Goal: Task Accomplishment & Management: Complete application form

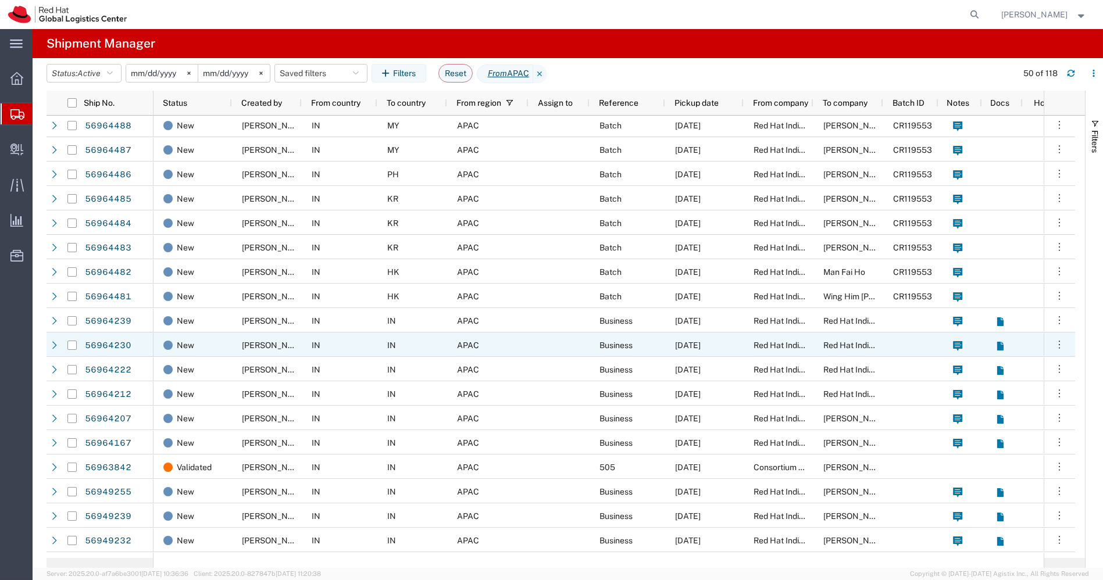
scroll to position [199, 0]
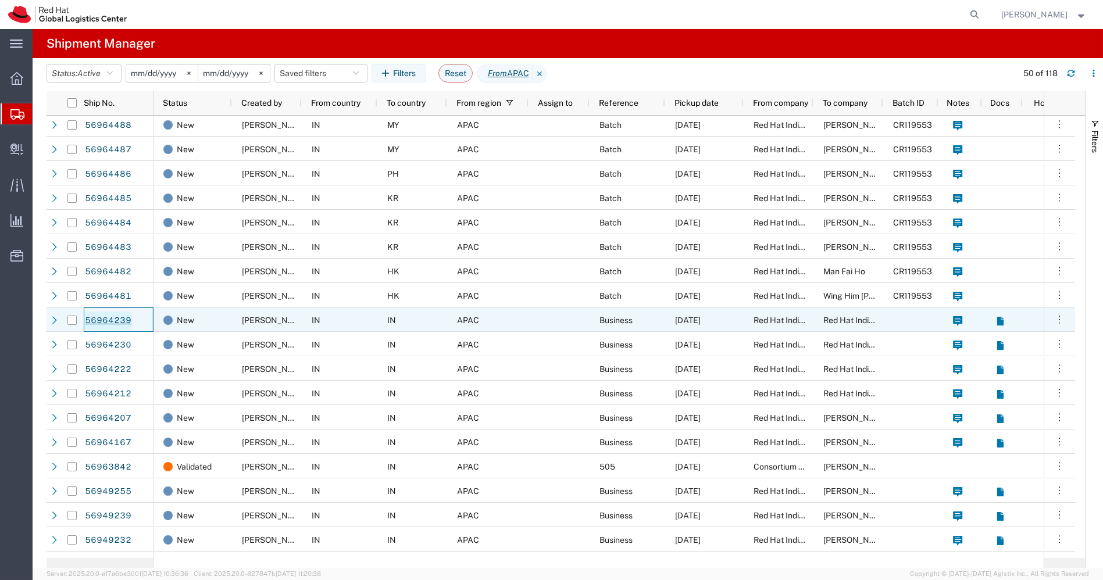
click at [103, 323] on link "56964239" at bounding box center [108, 321] width 48 height 19
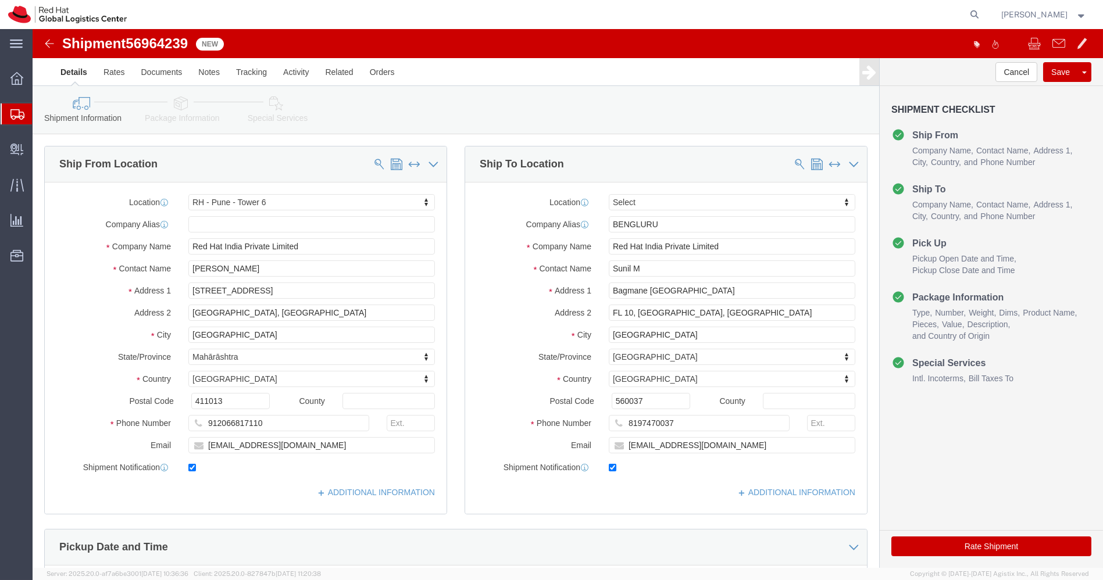
select select "38432"
select select
click icon
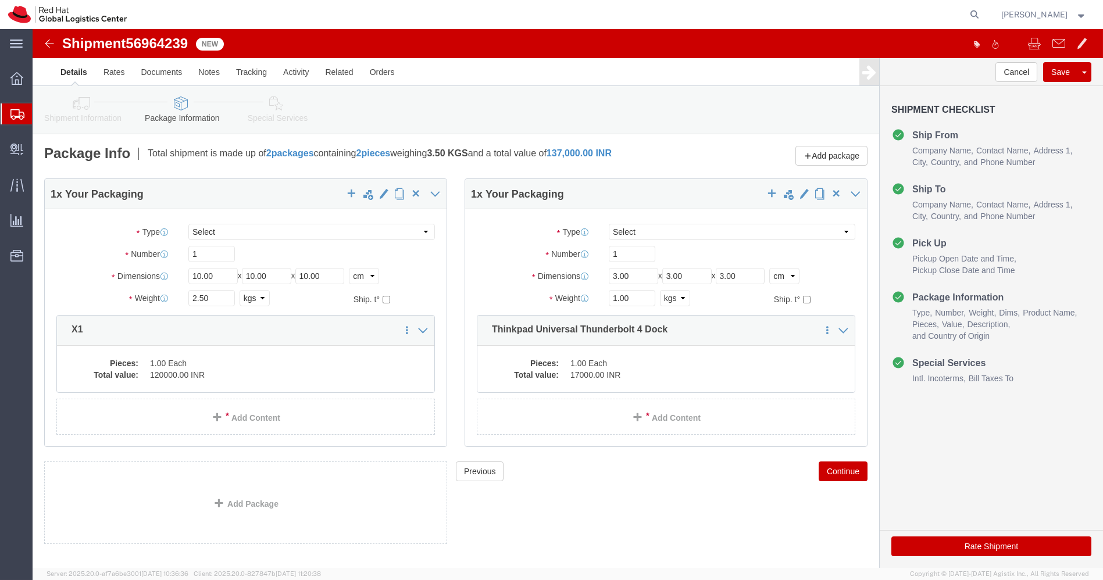
click img
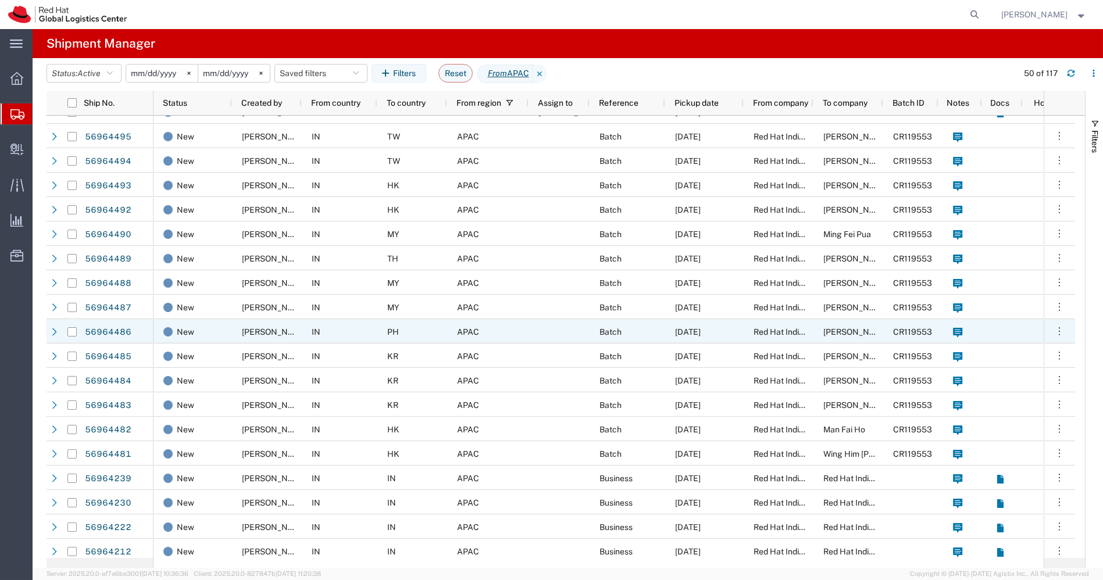
scroll to position [18, 0]
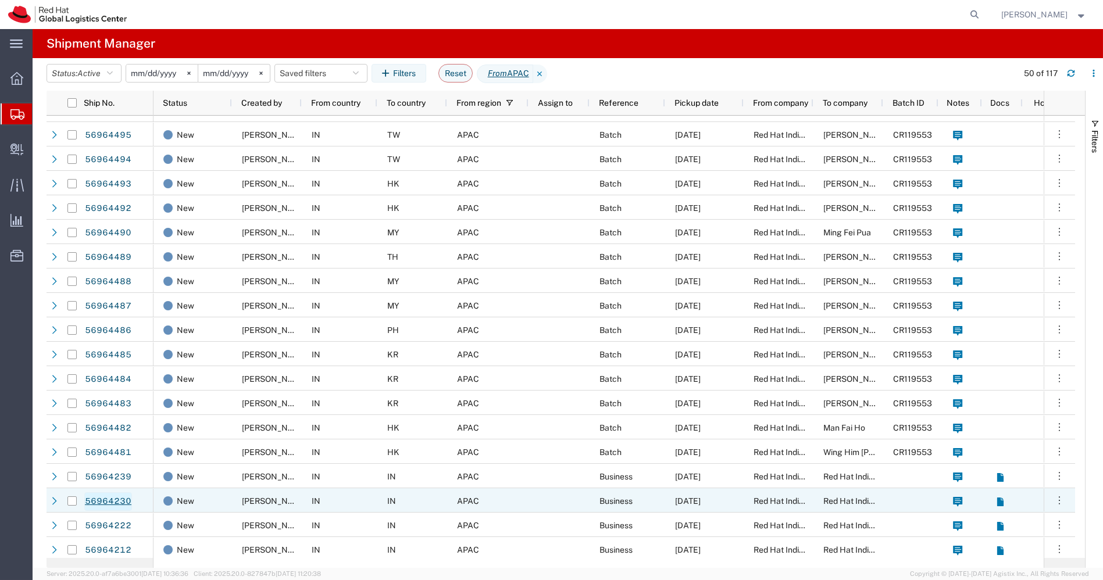
click at [114, 500] on link "56964230" at bounding box center [108, 502] width 48 height 19
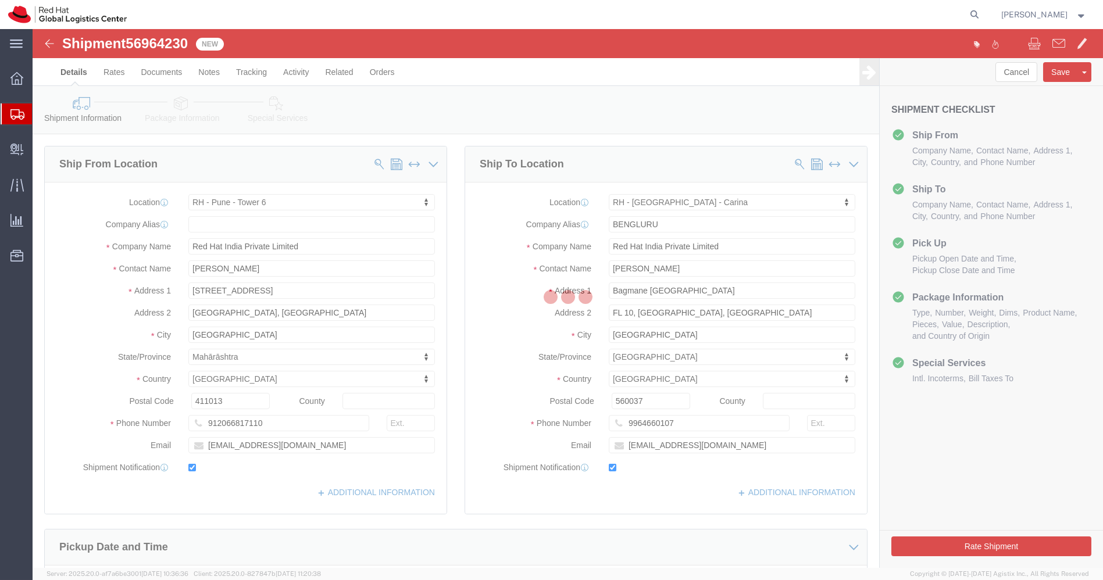
select select "38432"
select select "37925"
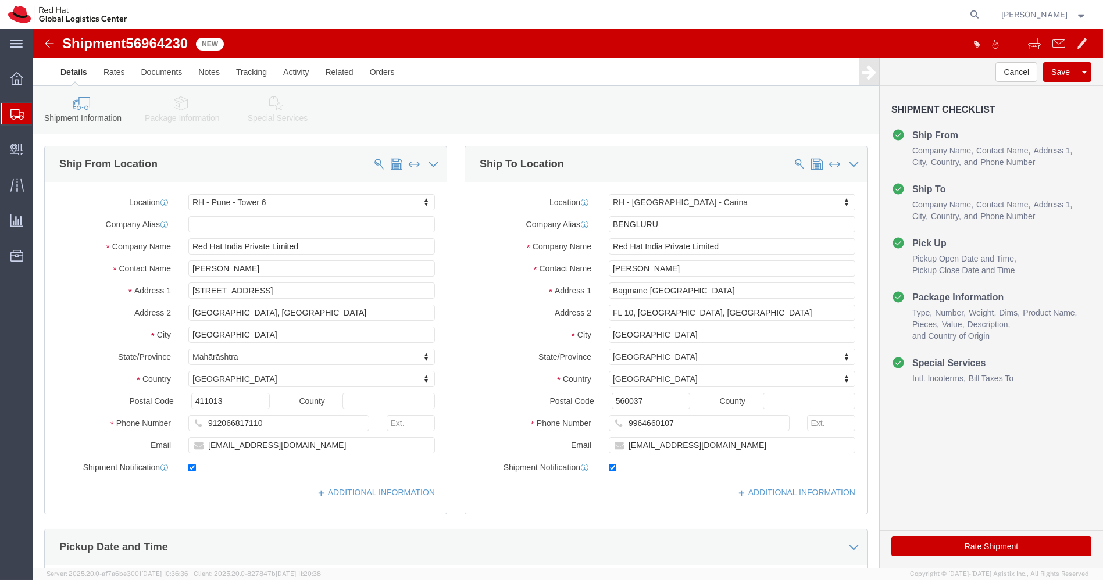
click icon
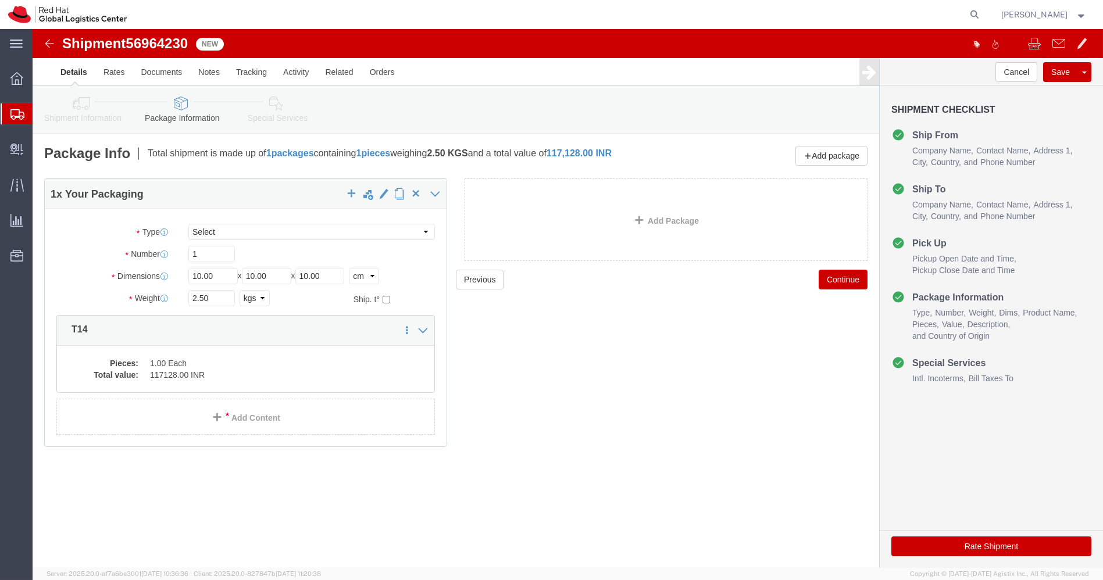
click icon
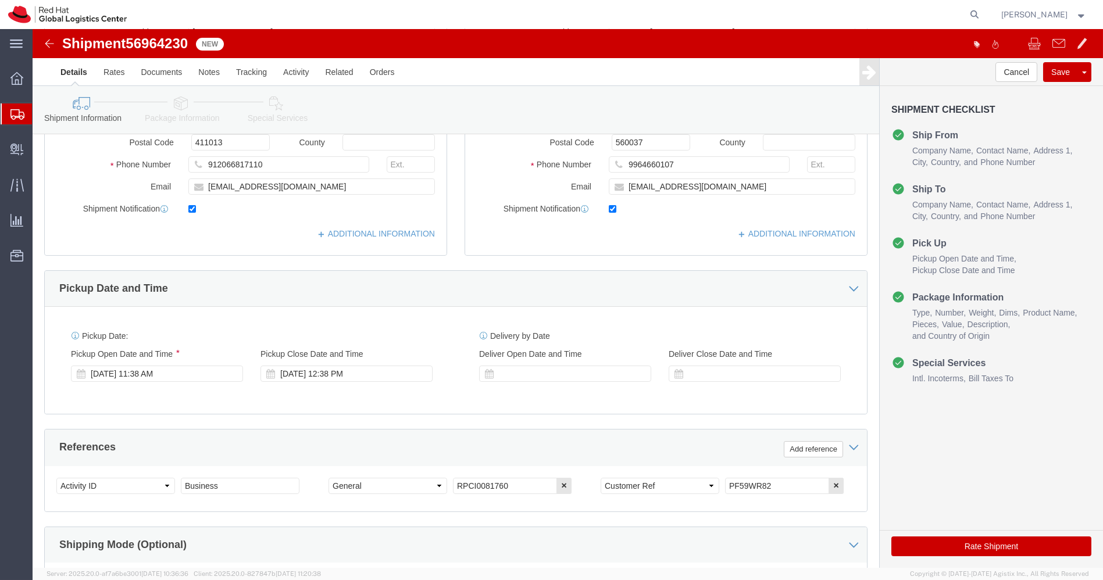
scroll to position [261, 0]
drag, startPoint x: 738, startPoint y: 448, endPoint x: 544, endPoint y: 462, distance: 194.8
click div "Select Account Type Activity ID Airline Appointment Number ASN Batch Request # …"
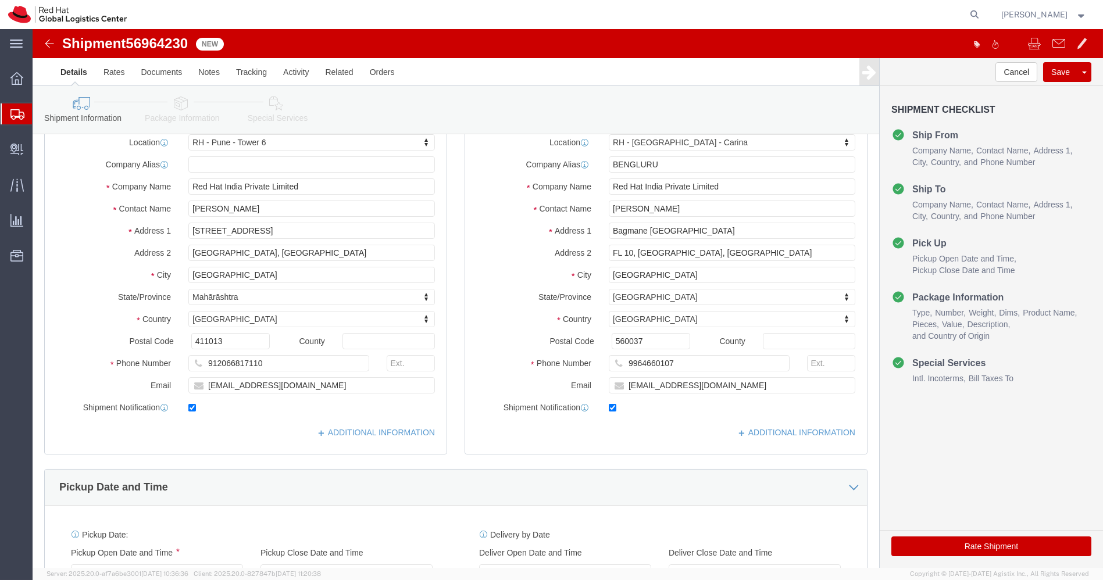
scroll to position [59, 0]
click img
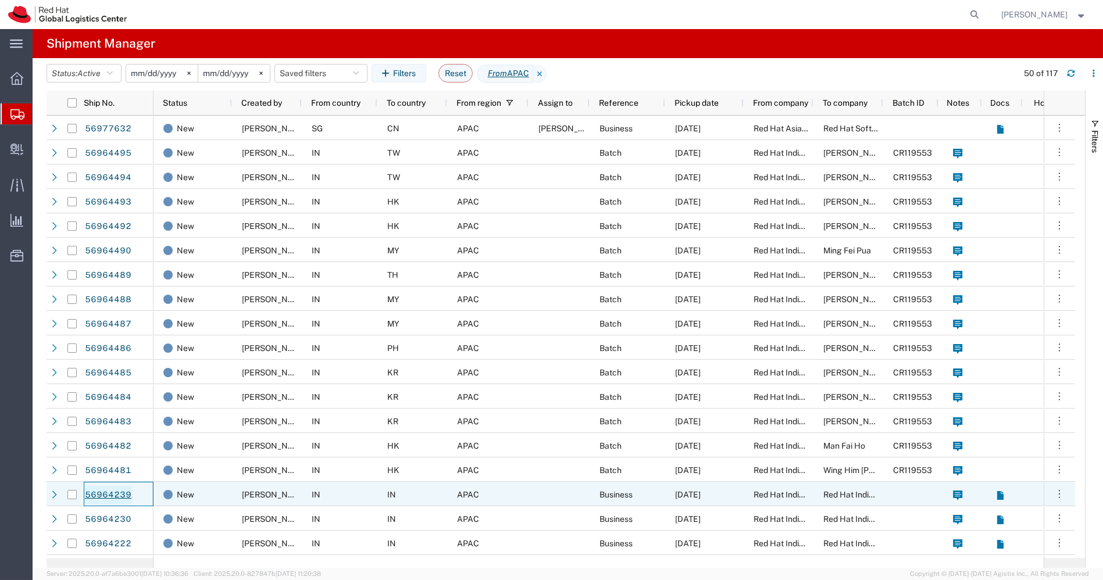
click at [109, 497] on link "56964239" at bounding box center [108, 495] width 48 height 19
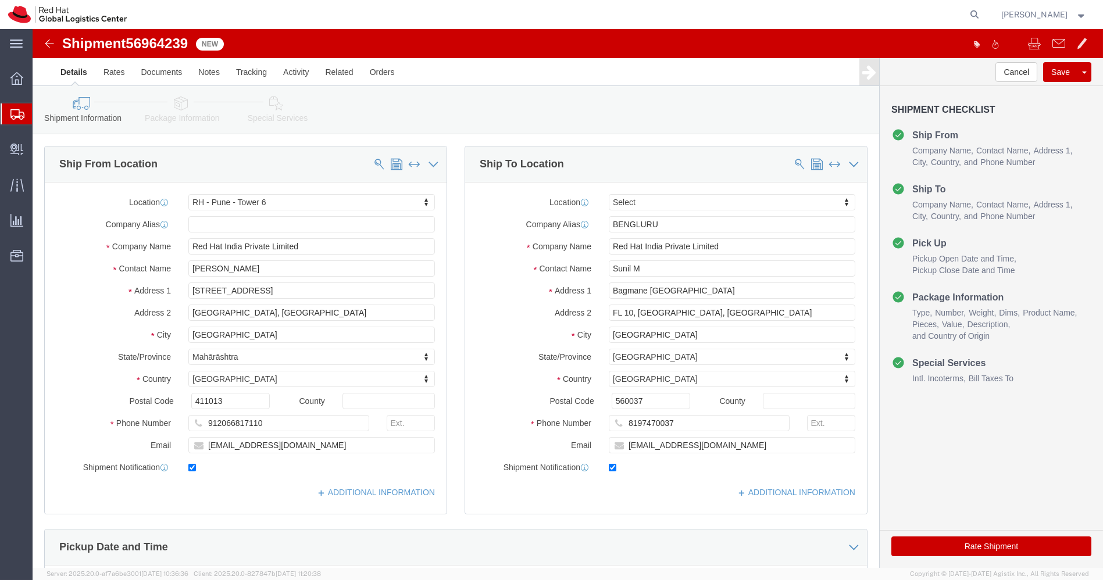
select select "38432"
select select
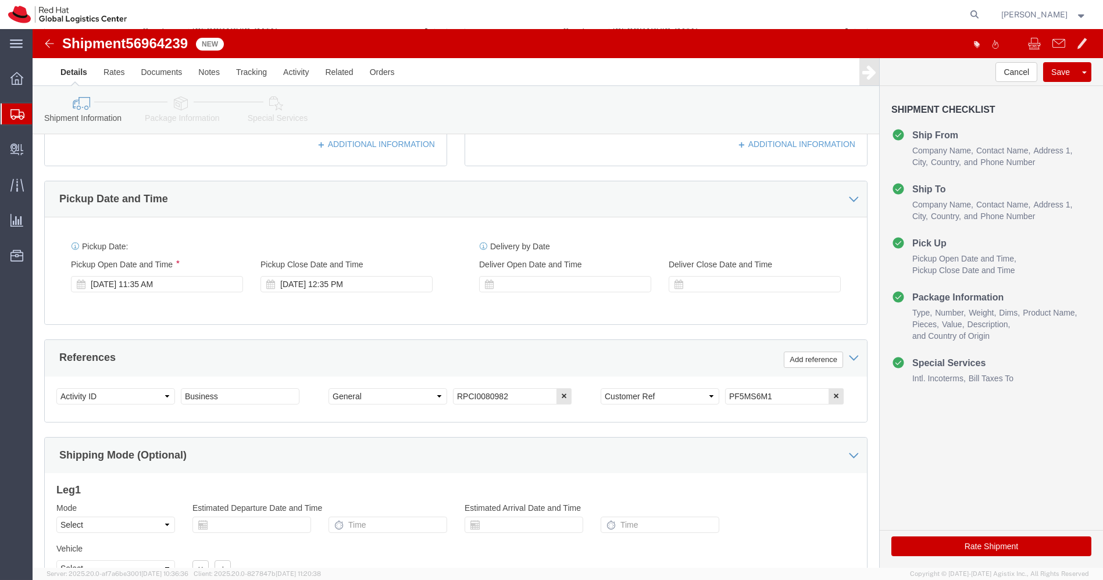
scroll to position [349, 0]
drag, startPoint x: 740, startPoint y: 362, endPoint x: 615, endPoint y: 367, distance: 125.2
click div "Select Account Type Activity ID Airline Appointment Number ASN Batch Request # …"
click img
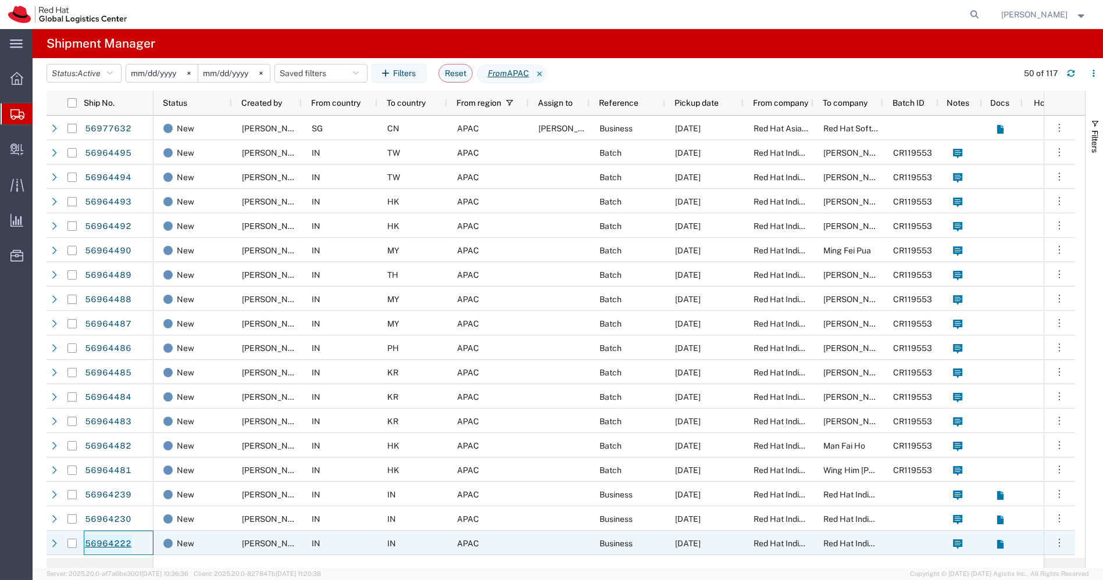
click at [111, 541] on link "56964222" at bounding box center [108, 544] width 48 height 19
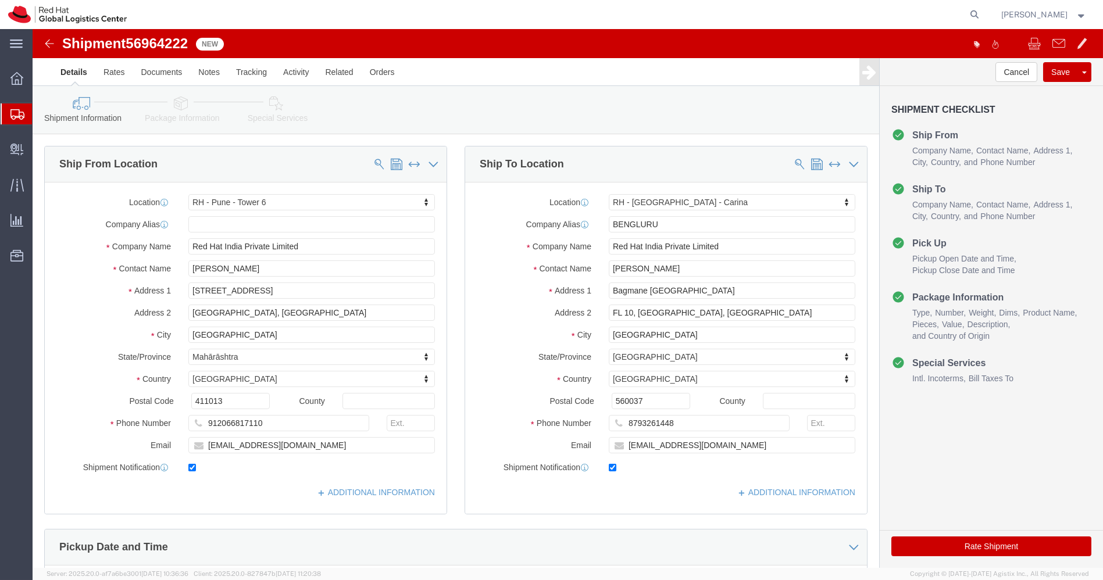
select select "38432"
select select "37925"
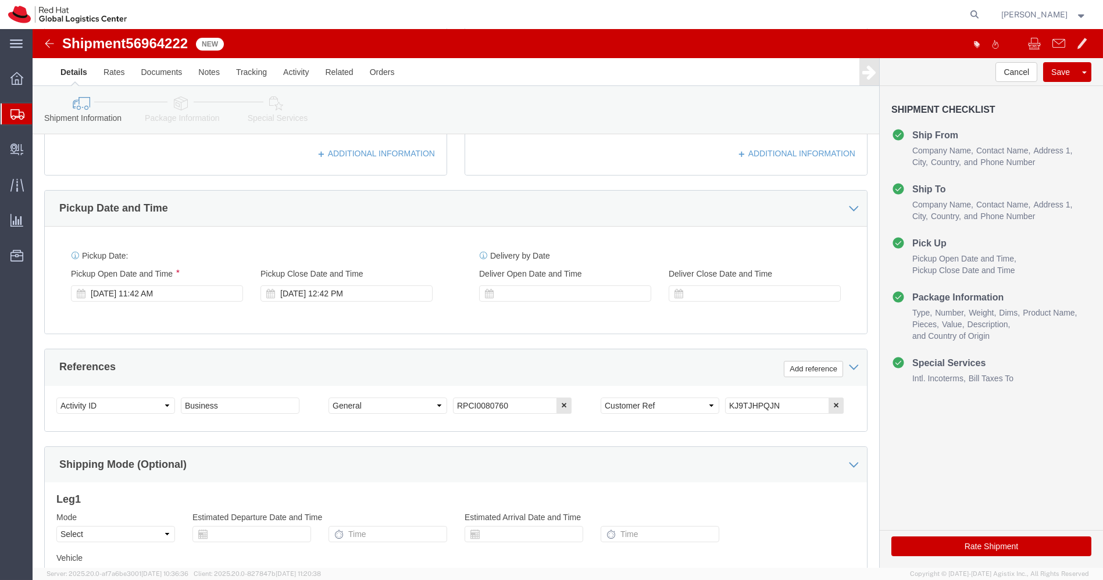
scroll to position [340, 0]
drag, startPoint x: 750, startPoint y: 373, endPoint x: 521, endPoint y: 382, distance: 229.9
click div "Select Account Type Activity ID Airline Appointment Number ASN Batch Request # …"
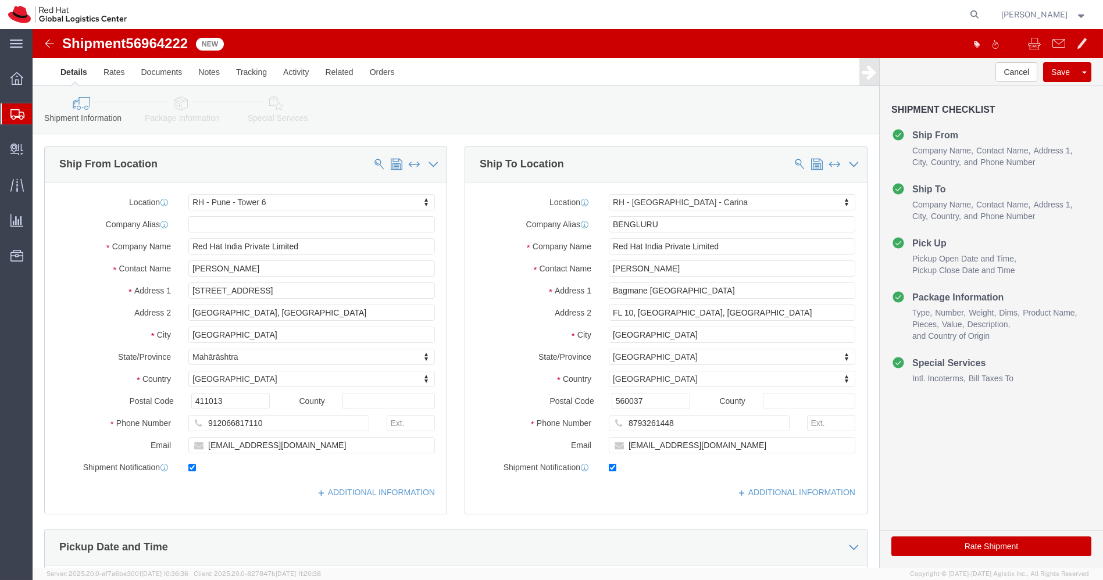
click icon
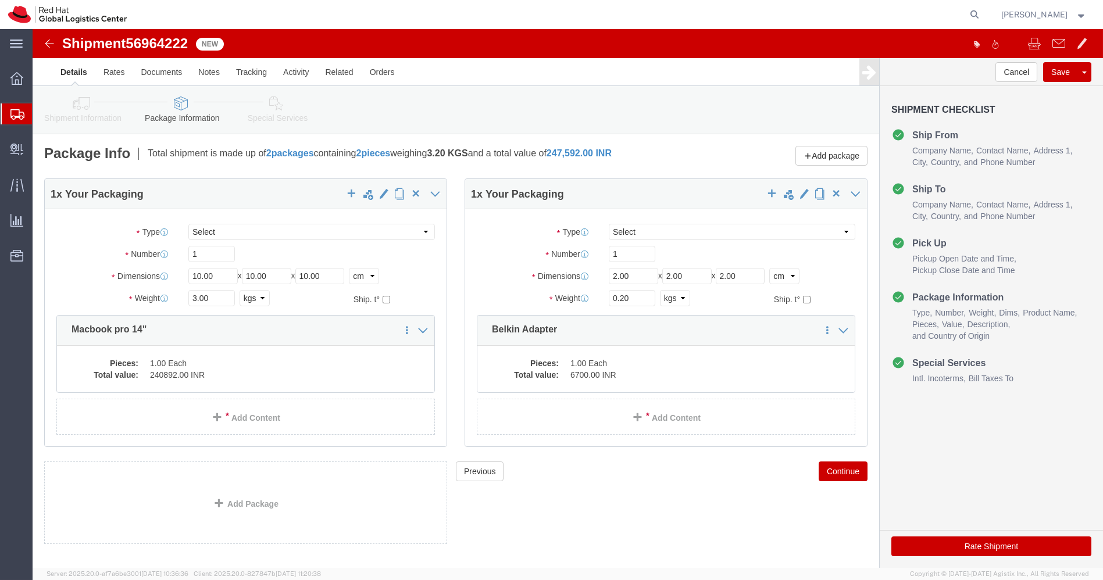
scroll to position [18, 0]
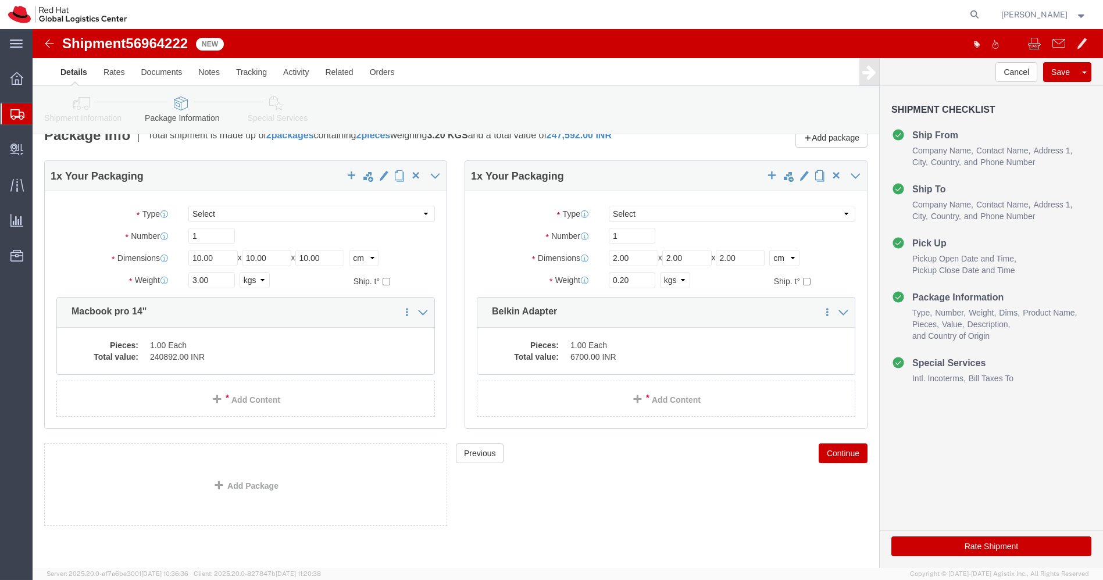
click img
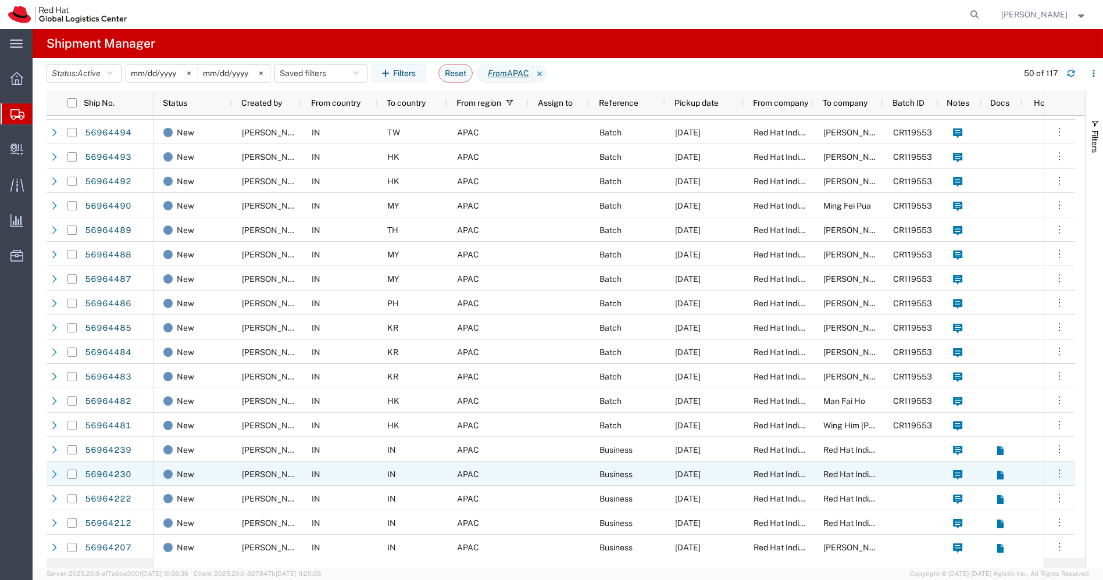
scroll to position [46, 0]
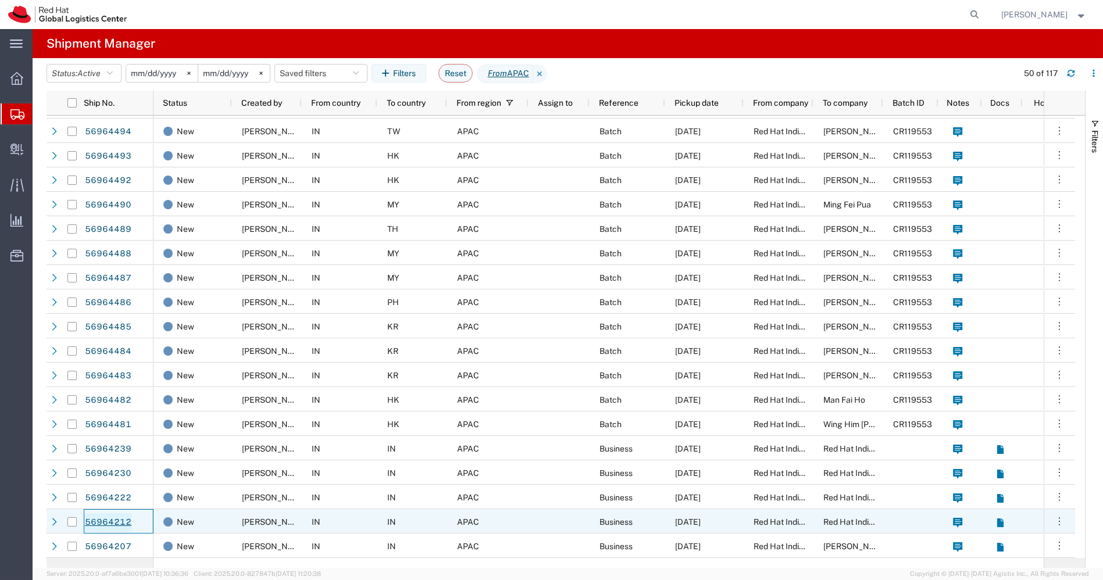
click at [105, 524] on link "56964212" at bounding box center [108, 523] width 48 height 19
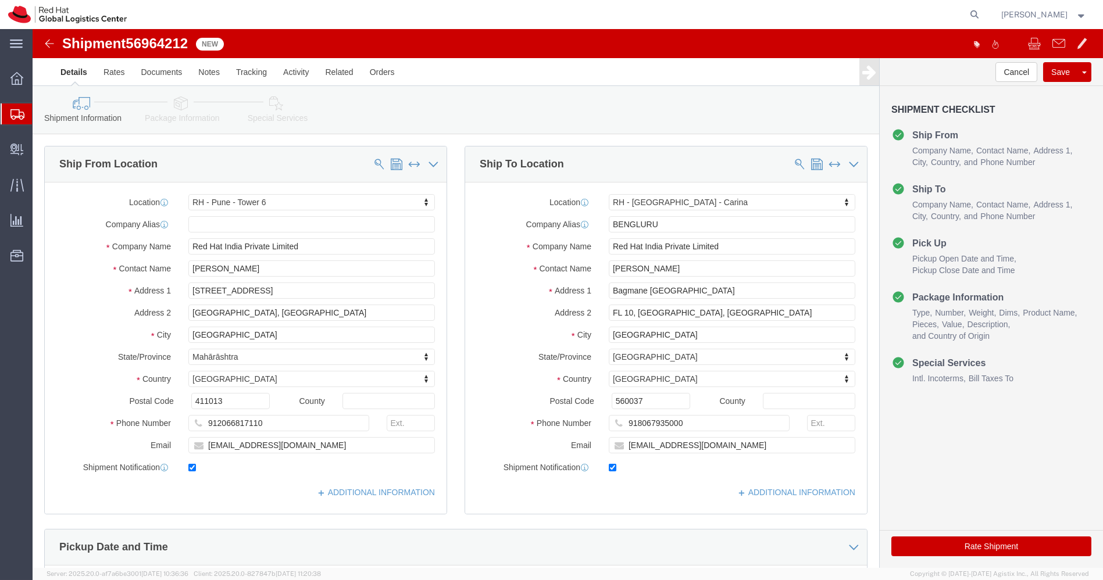
select select "38432"
select select "37925"
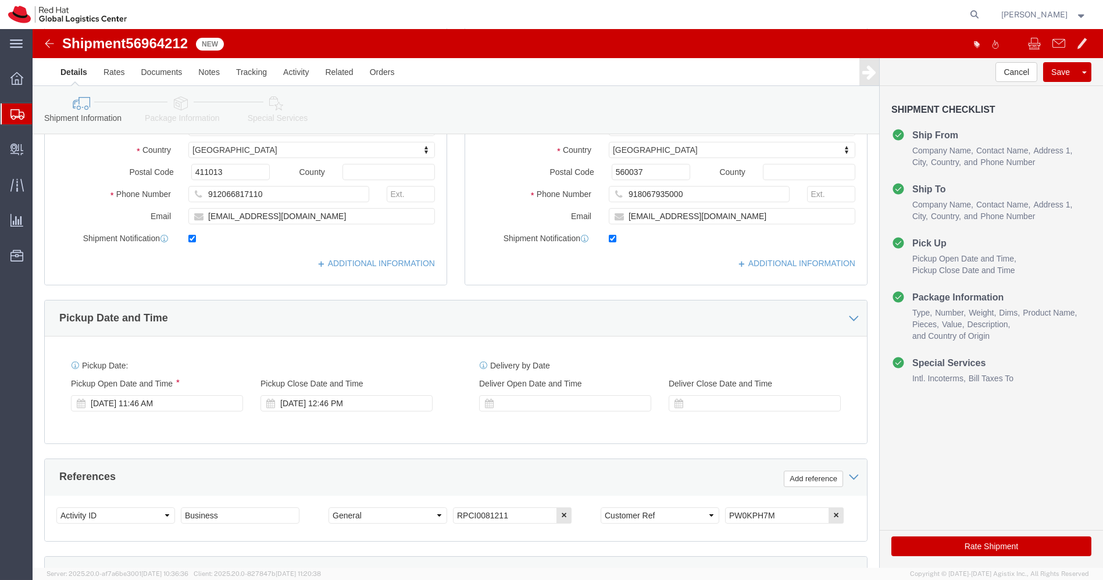
scroll to position [233, 0]
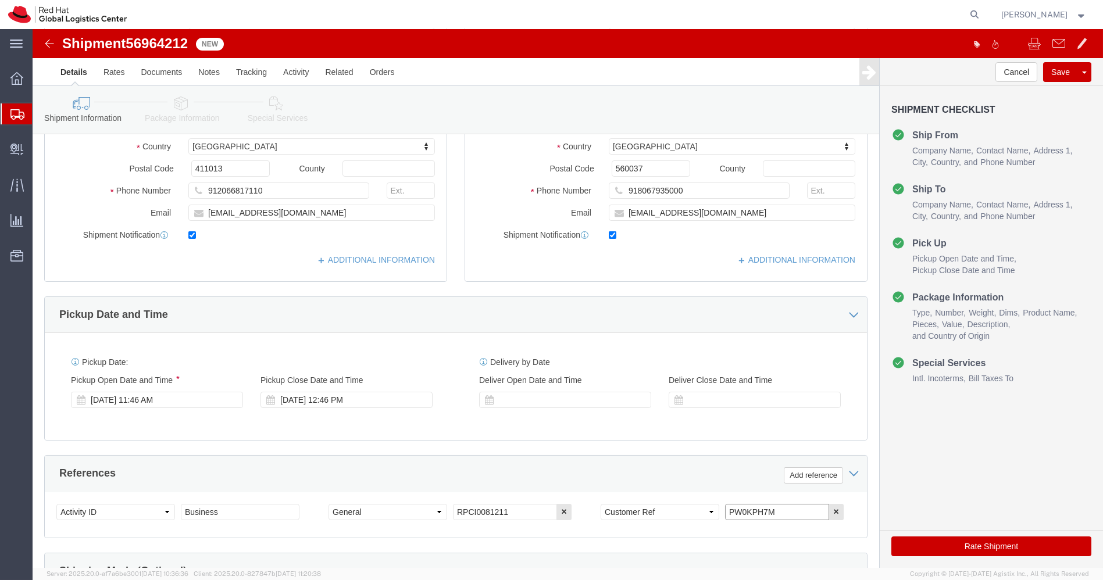
drag, startPoint x: 742, startPoint y: 482, endPoint x: 602, endPoint y: 489, distance: 139.7
click div "Select Account Type Activity ID Airline Appointment Number ASN Batch Request # …"
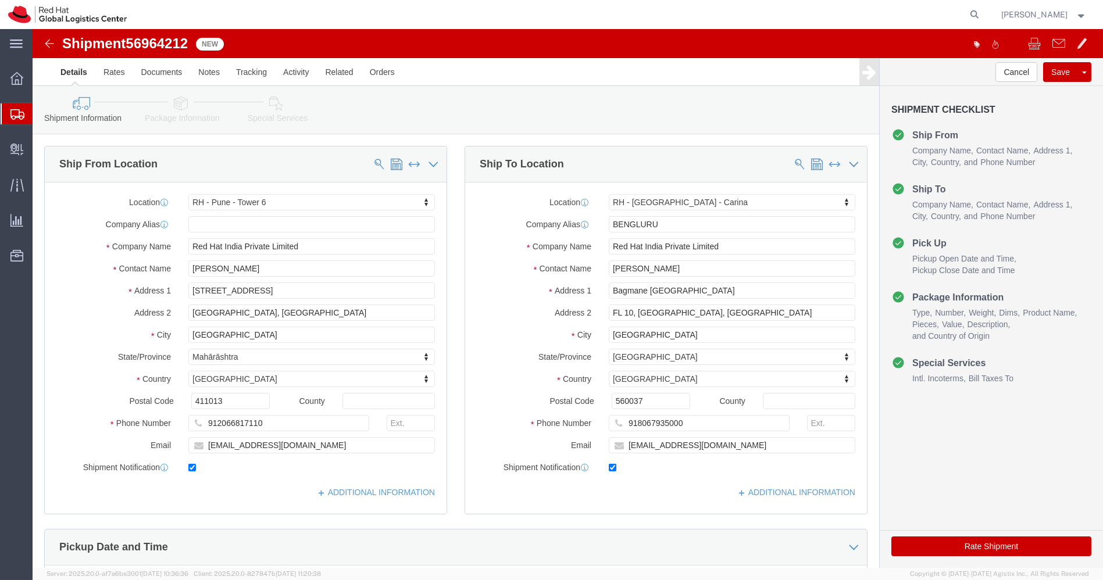
click icon
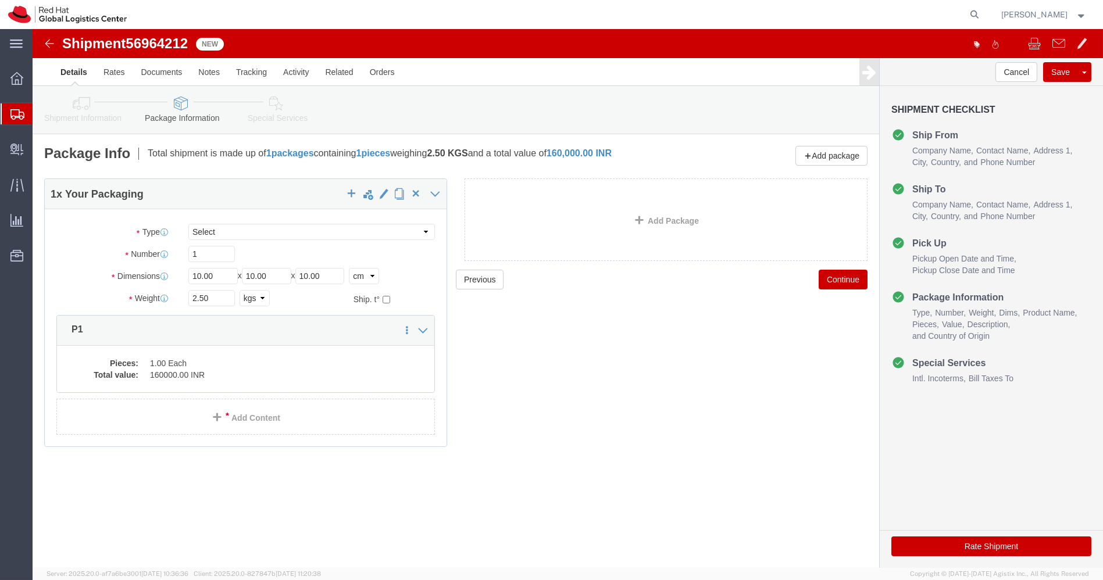
click img
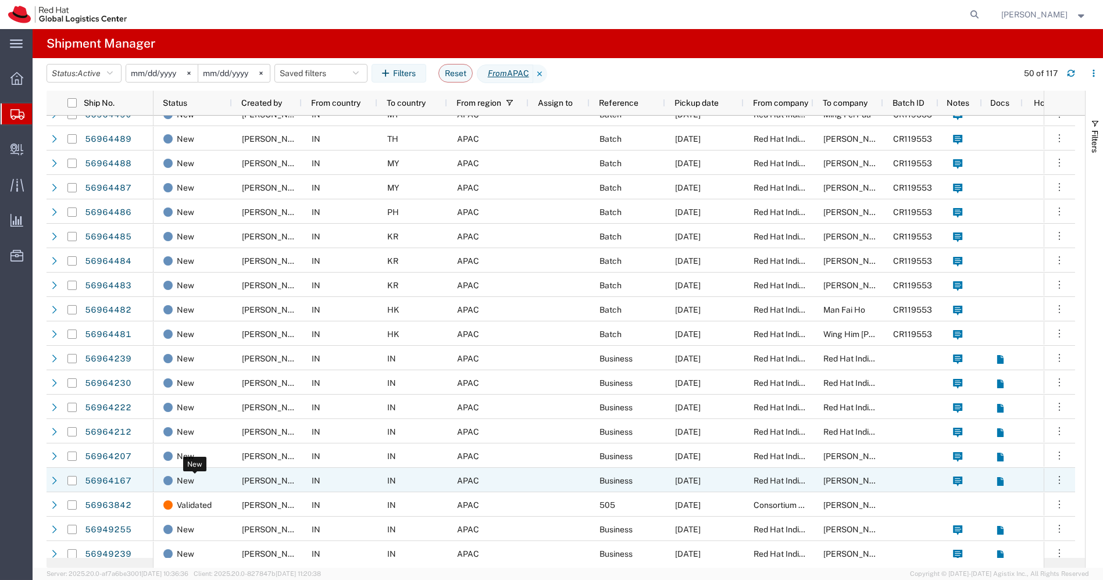
scroll to position [137, 0]
click at [112, 480] on link "56964167" at bounding box center [108, 481] width 48 height 19
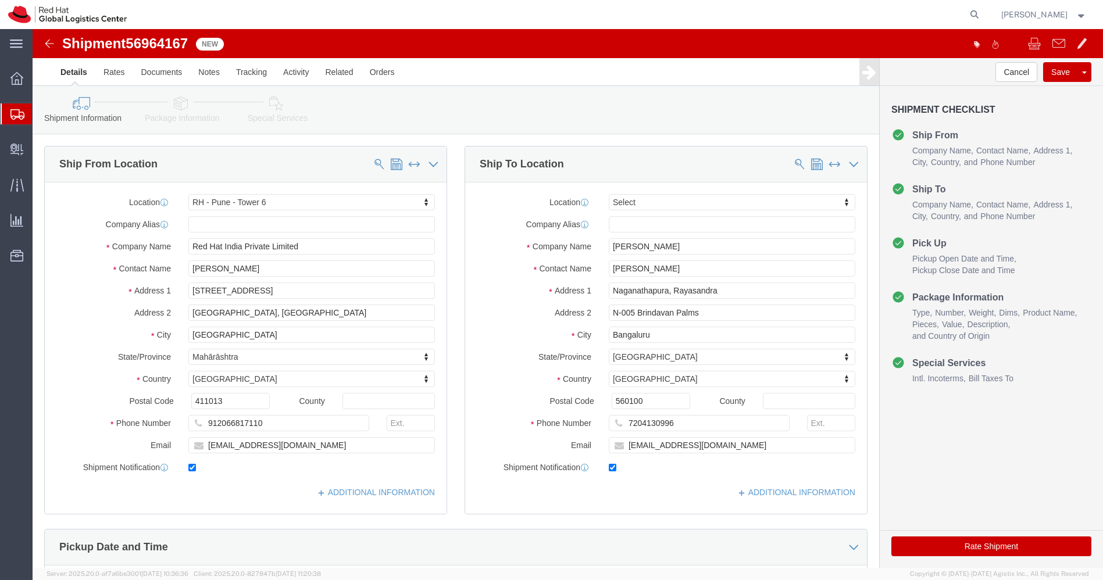
select select "38432"
select select
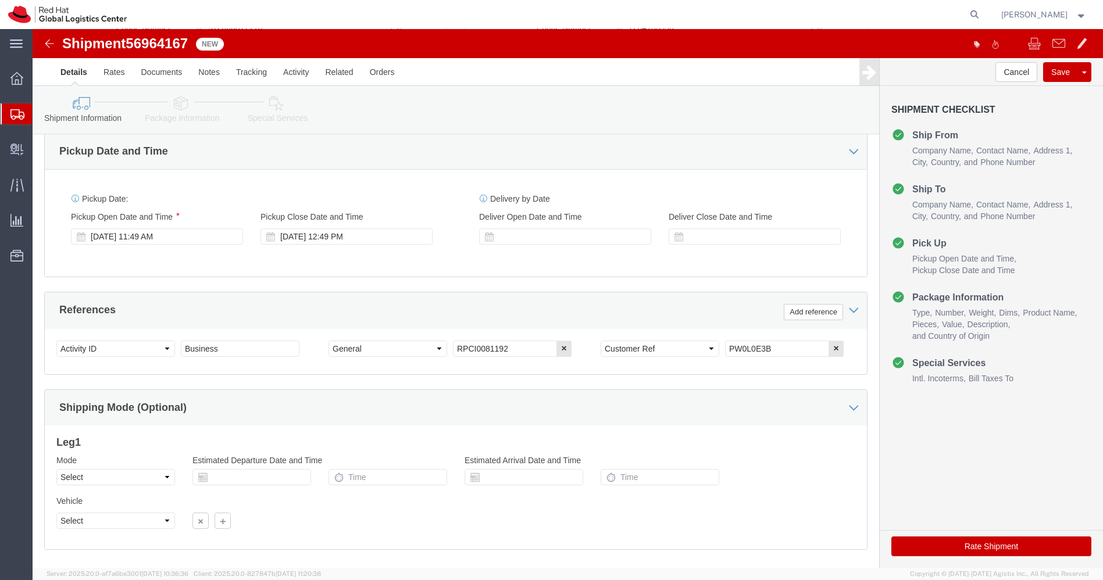
scroll to position [397, 0]
drag, startPoint x: 746, startPoint y: 309, endPoint x: 585, endPoint y: 309, distance: 161.1
click div "Select Account Type Activity ID Airline Appointment Number ASN Batch Request # …"
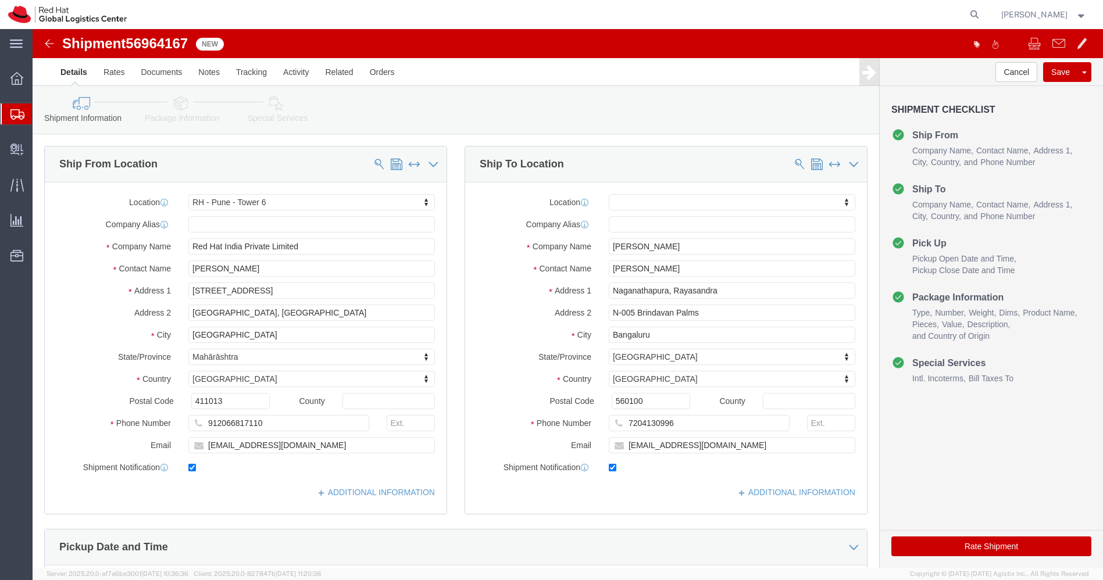
click icon
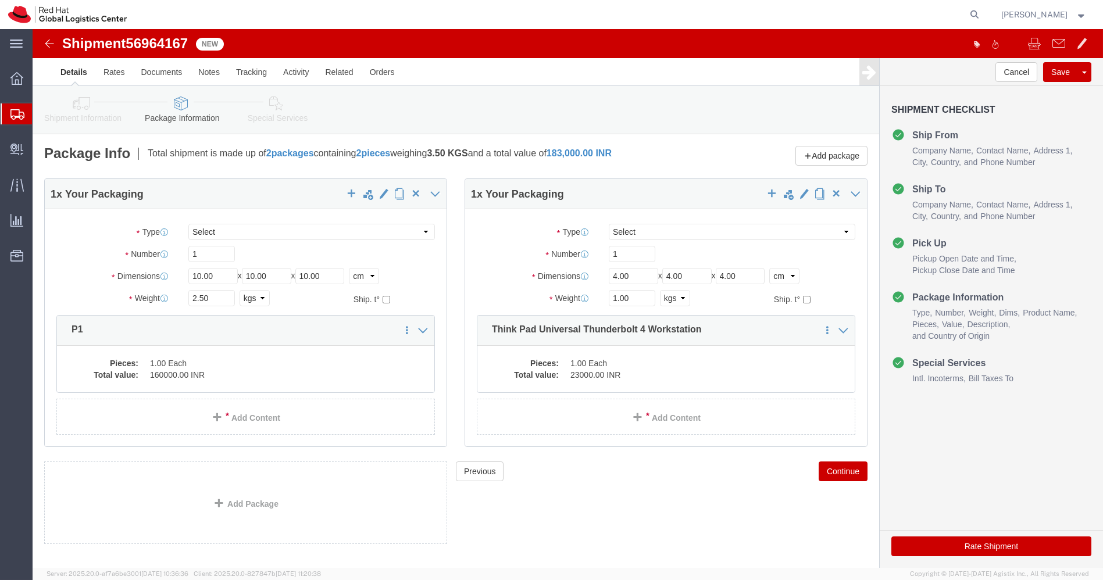
click img
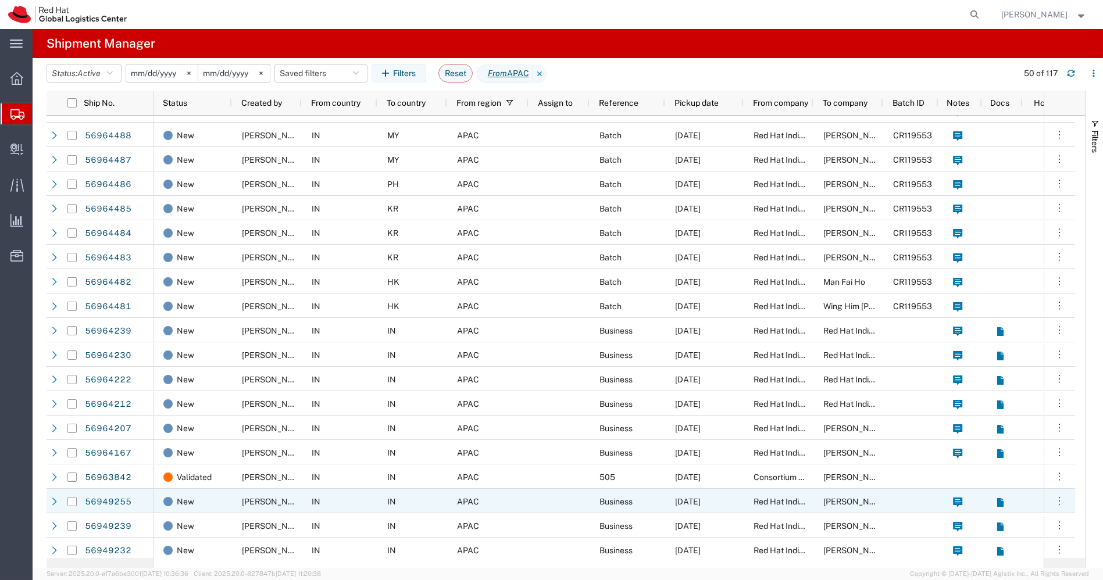
scroll to position [165, 0]
click at [115, 498] on link "56949255" at bounding box center [108, 501] width 48 height 19
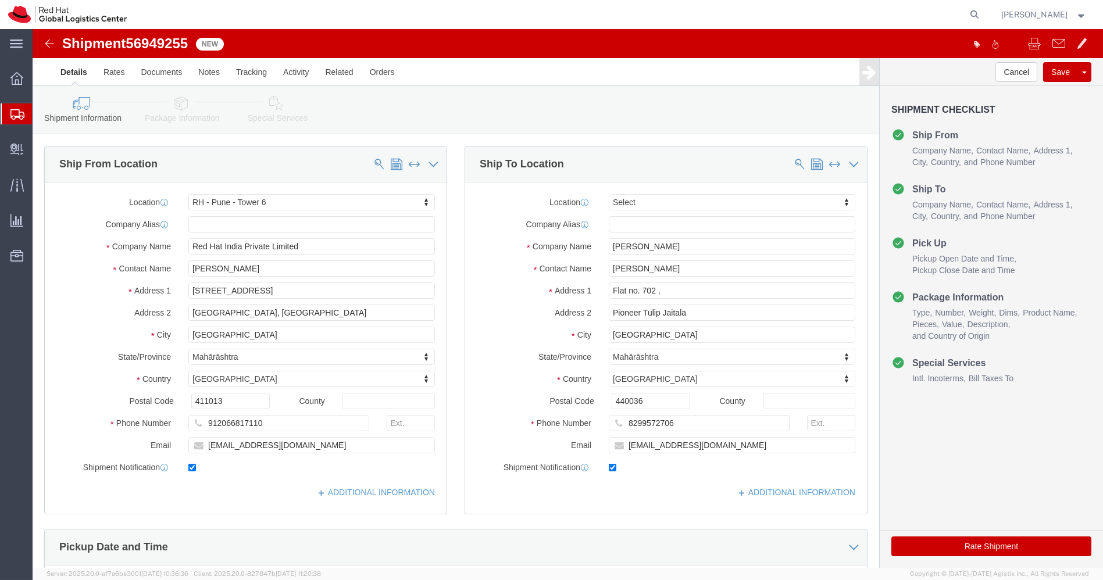
select select "38432"
select select
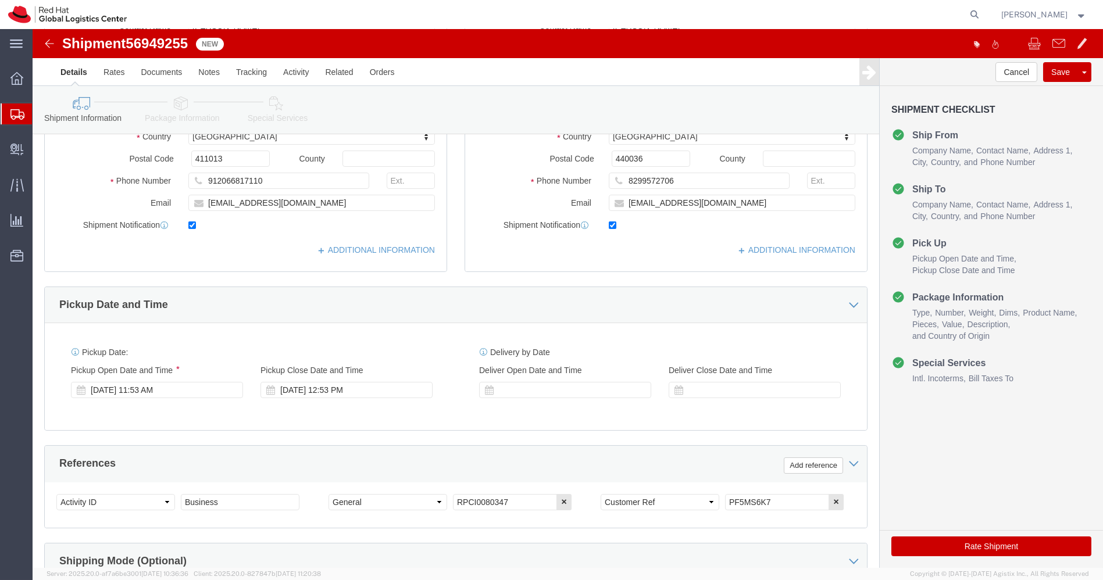
scroll to position [245, 0]
drag, startPoint x: 735, startPoint y: 468, endPoint x: 595, endPoint y: 468, distance: 140.2
click div "Select Account Type Activity ID Airline Appointment Number ASN Batch Request # …"
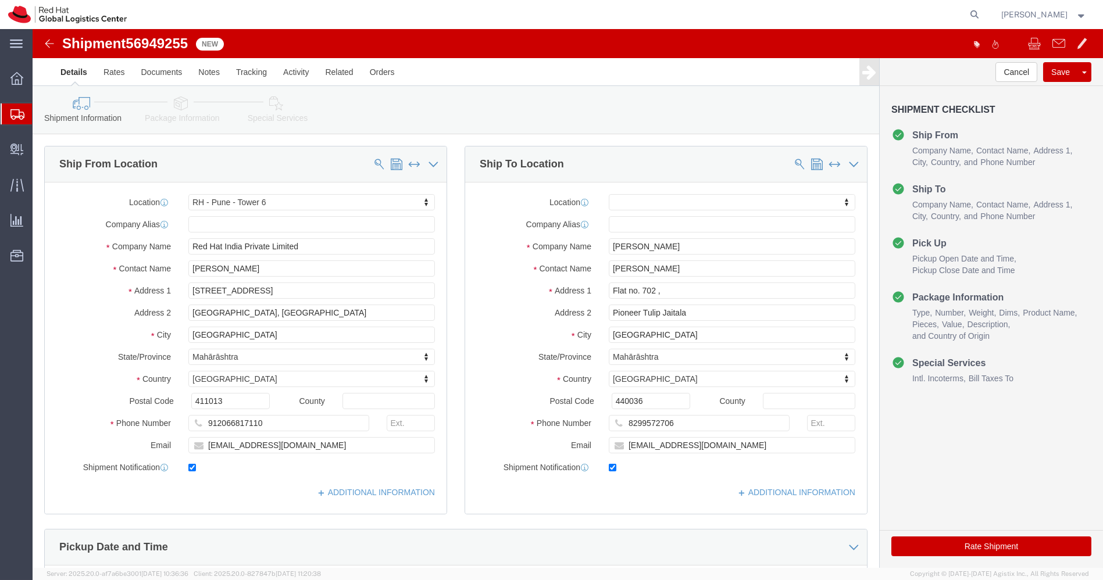
click icon
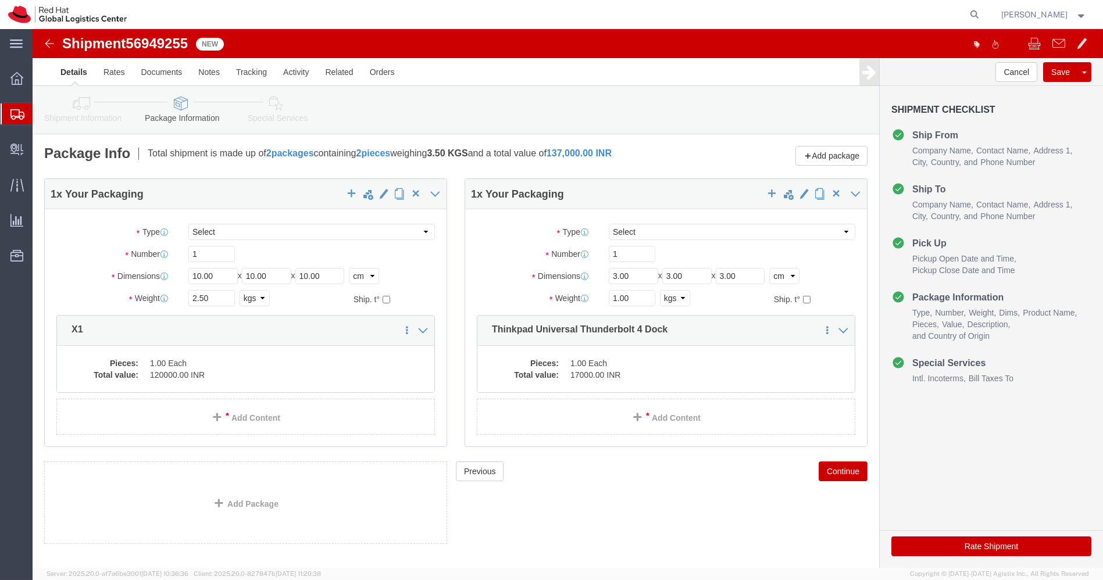
click img
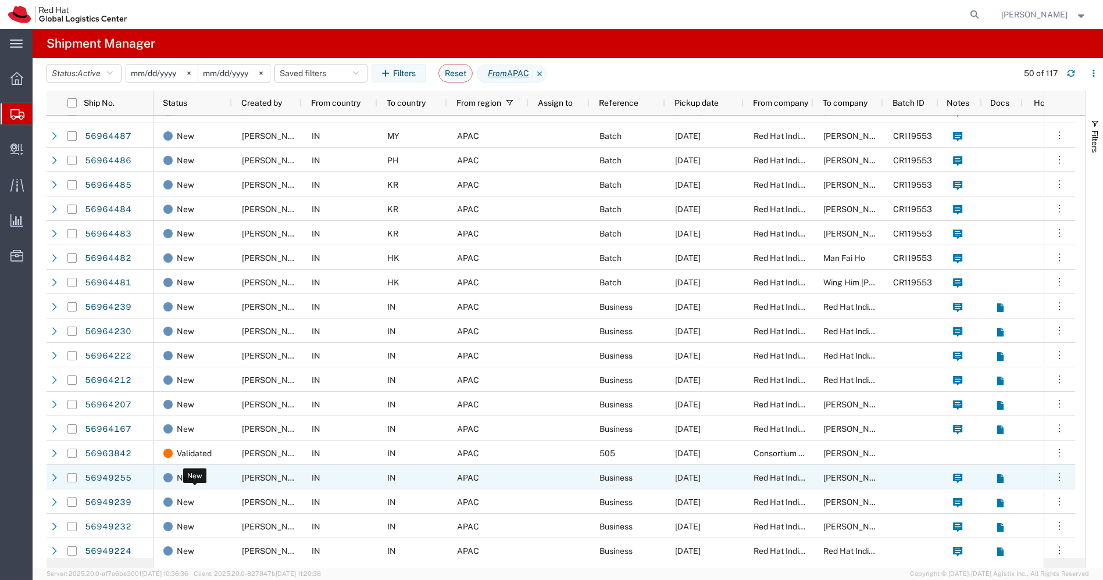
scroll to position [234, 0]
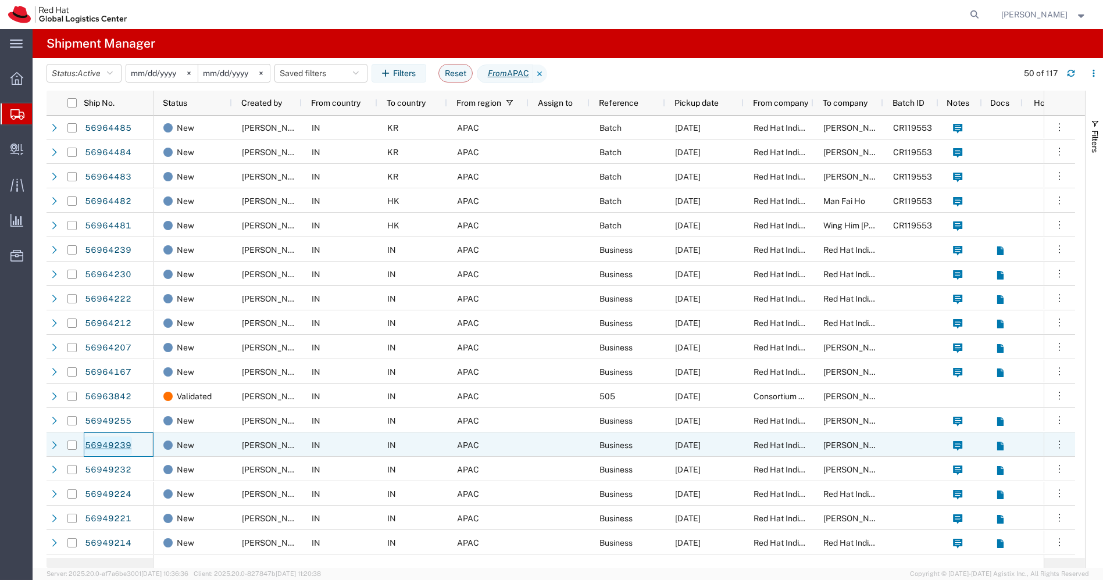
click at [105, 446] on link "56949239" at bounding box center [108, 446] width 48 height 19
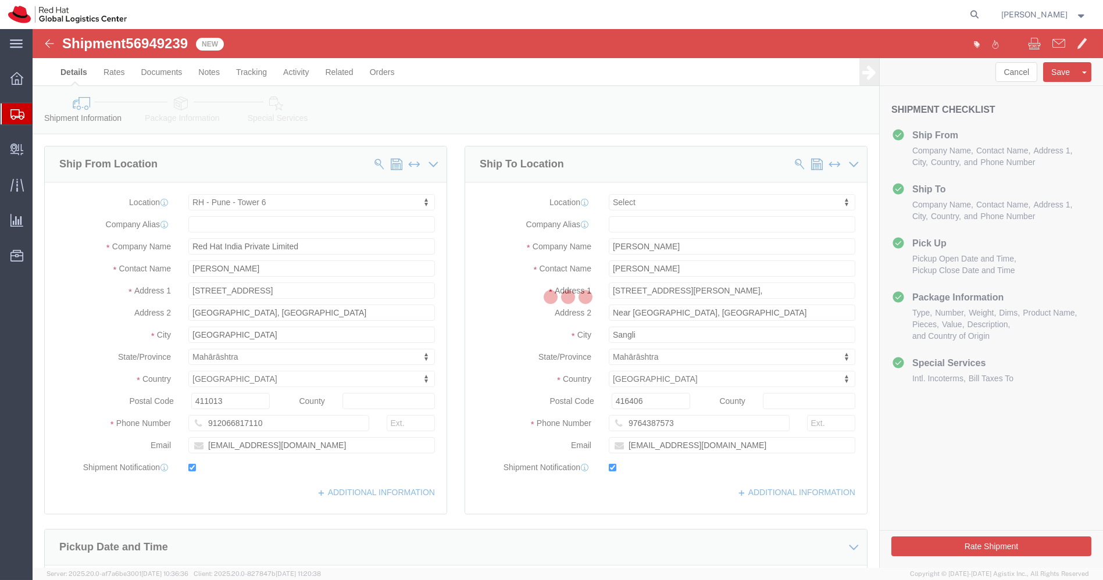
select select "38432"
select select
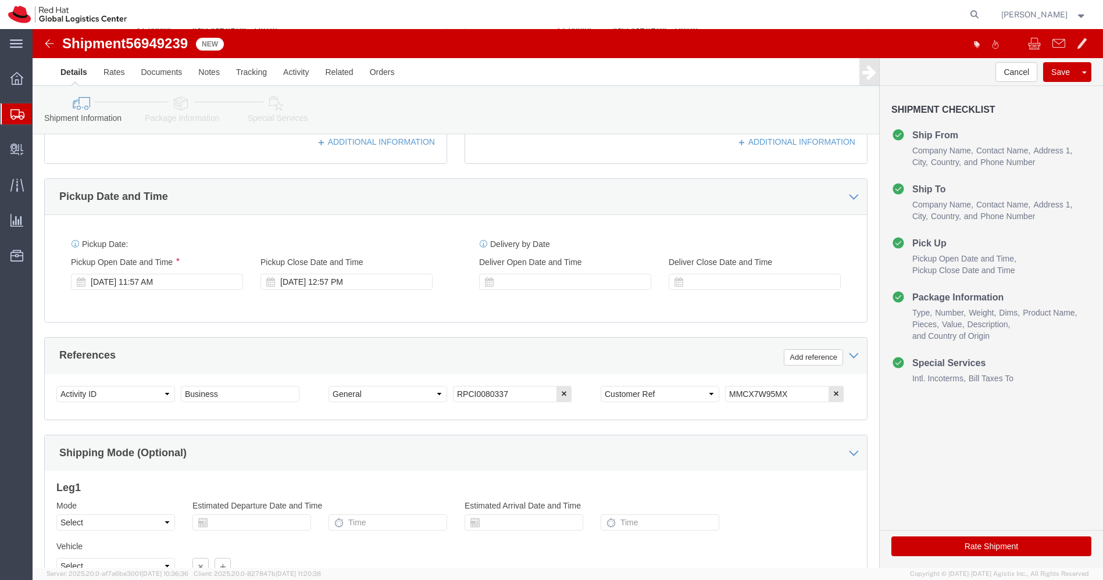
scroll to position [351, 0]
drag, startPoint x: 761, startPoint y: 367, endPoint x: 524, endPoint y: 371, distance: 236.7
click div "Select Account Type Activity ID Airline Appointment Number ASN Batch Request # …"
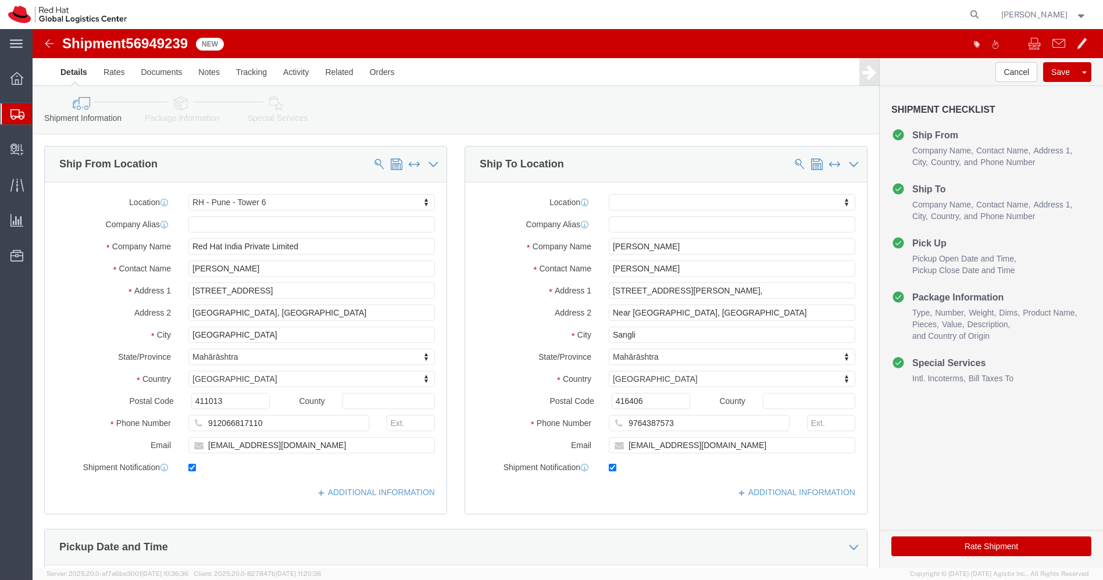
click icon
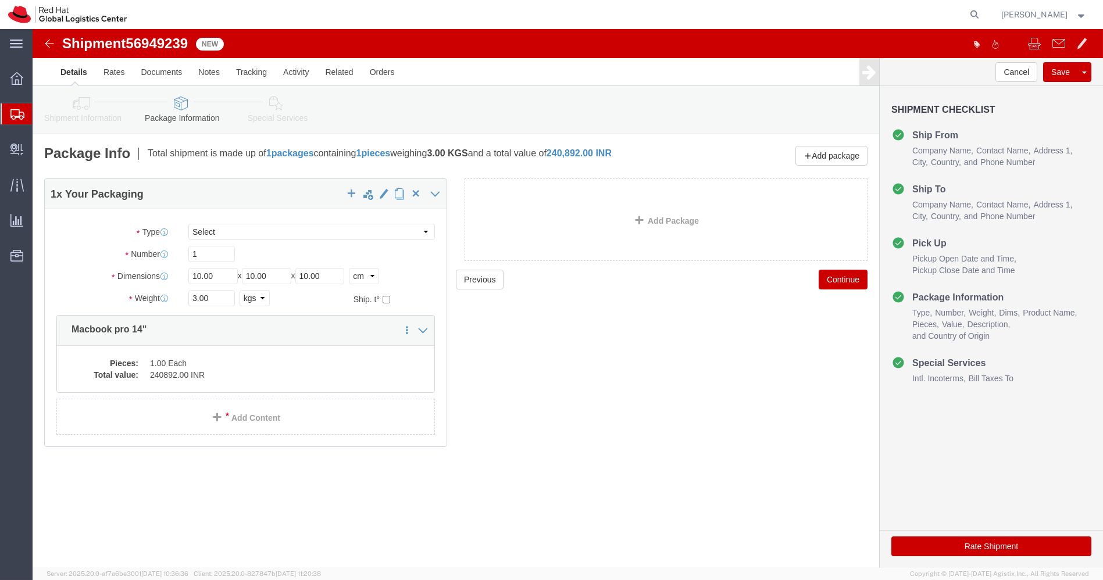
click icon
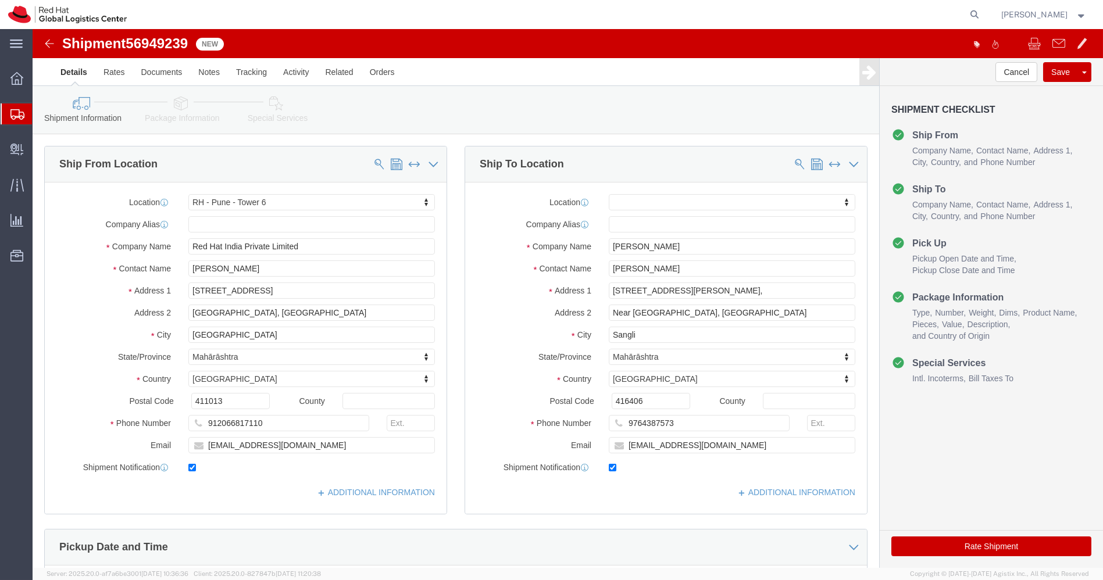
click icon
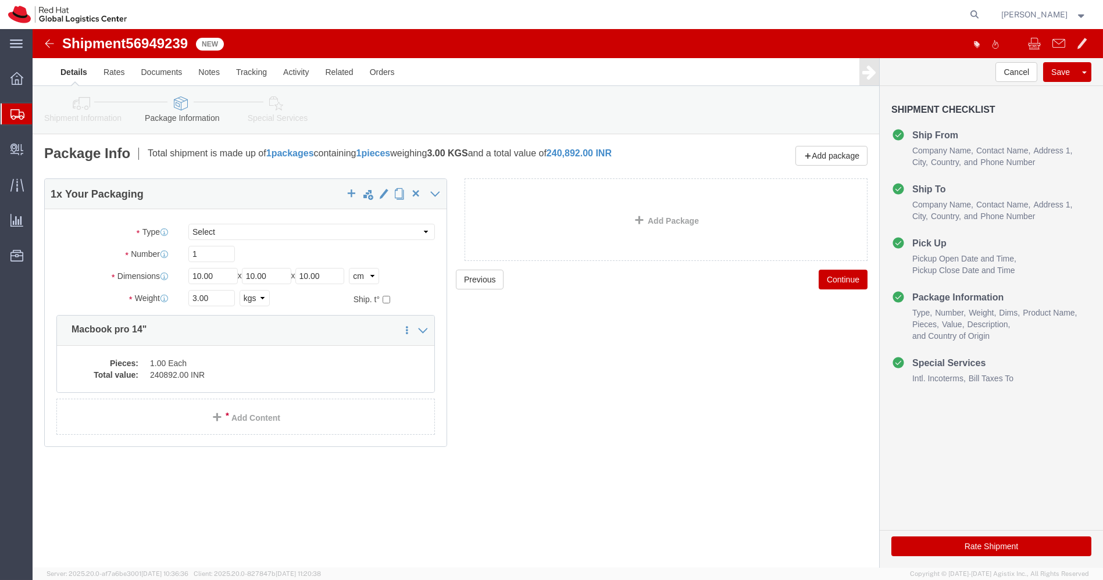
click icon
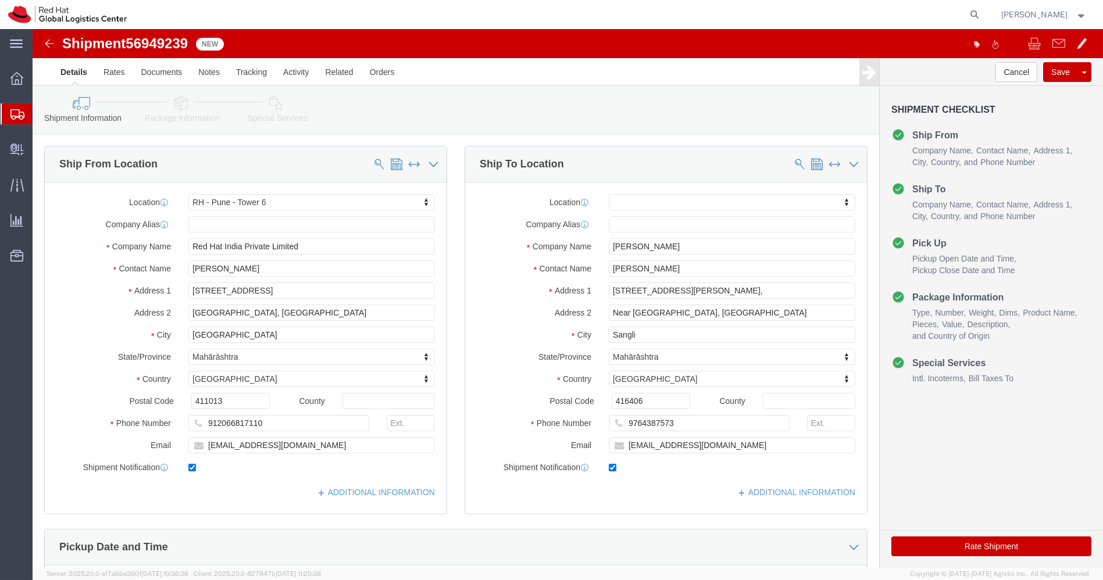
click img
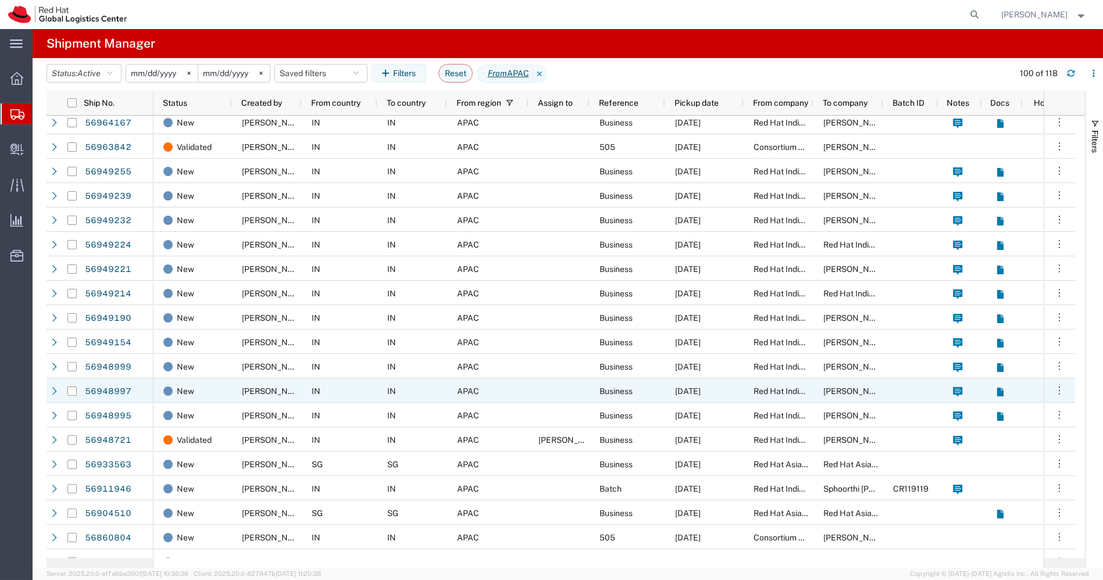
scroll to position [514, 0]
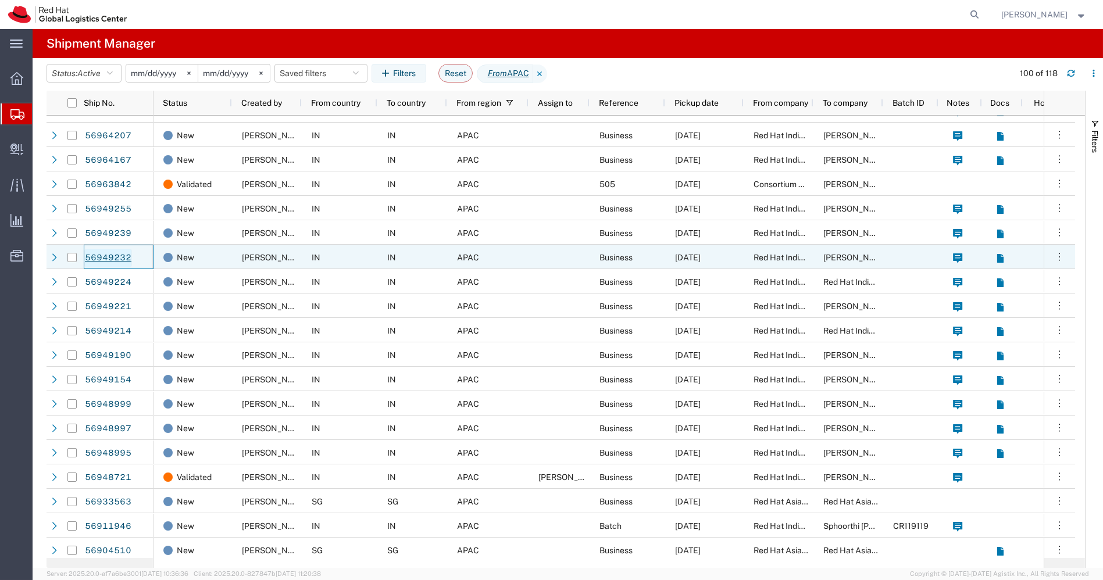
click at [120, 262] on link "56949232" at bounding box center [108, 258] width 48 height 19
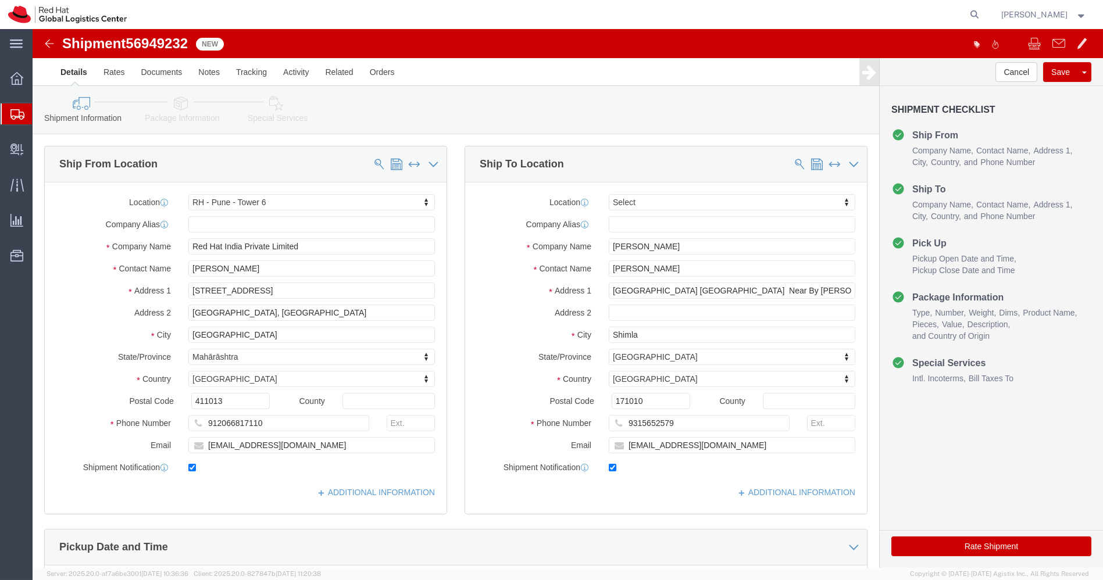
select select "38432"
select select
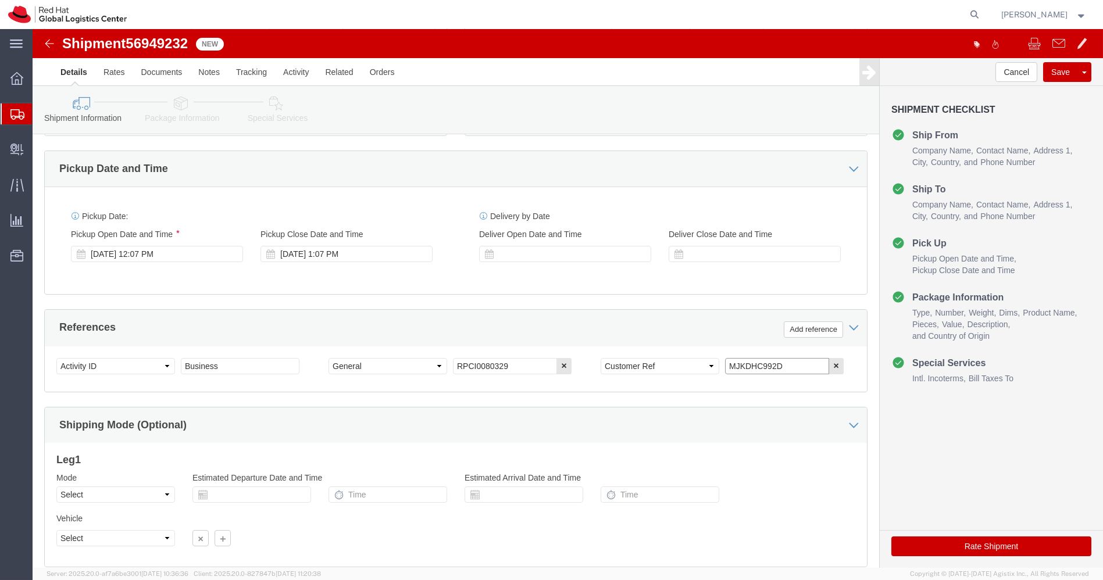
drag, startPoint x: 750, startPoint y: 329, endPoint x: 593, endPoint y: 329, distance: 156.5
click div "Select Account Type Activity ID Airline Appointment Number ASN Batch Request # …"
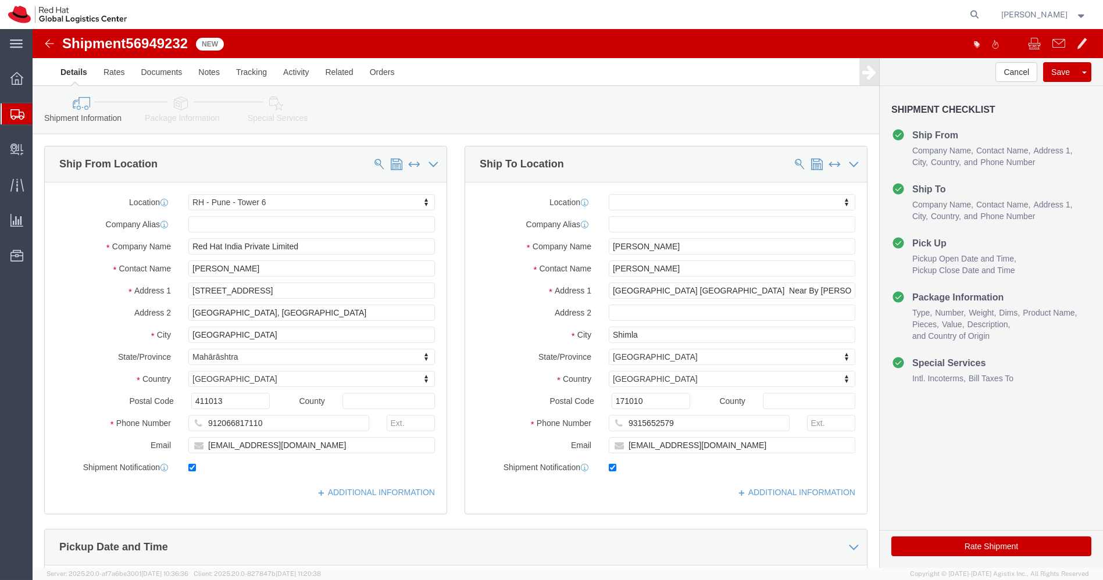
click link "Package Information"
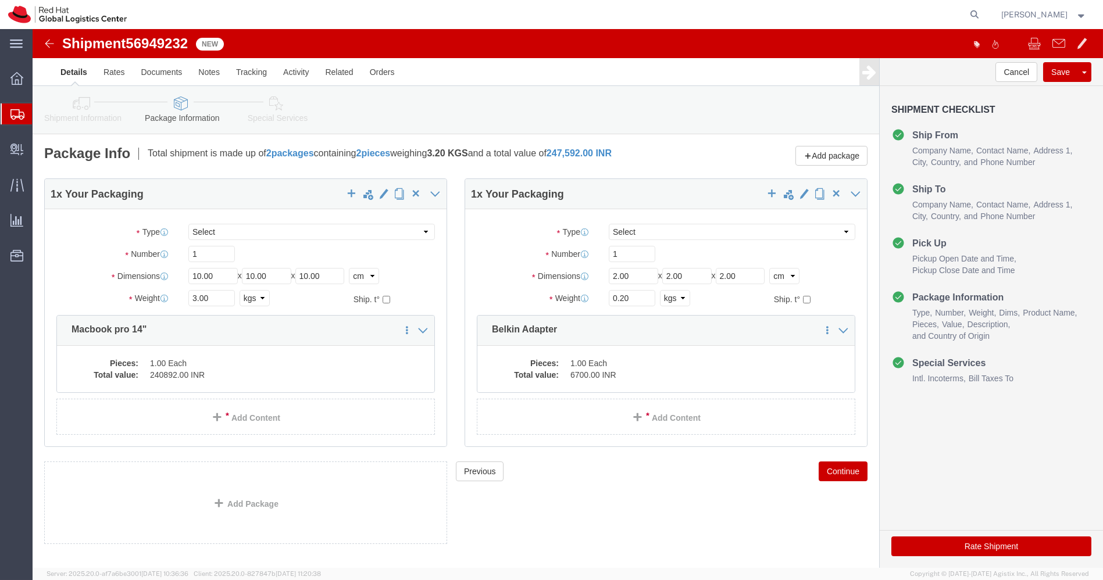
click img
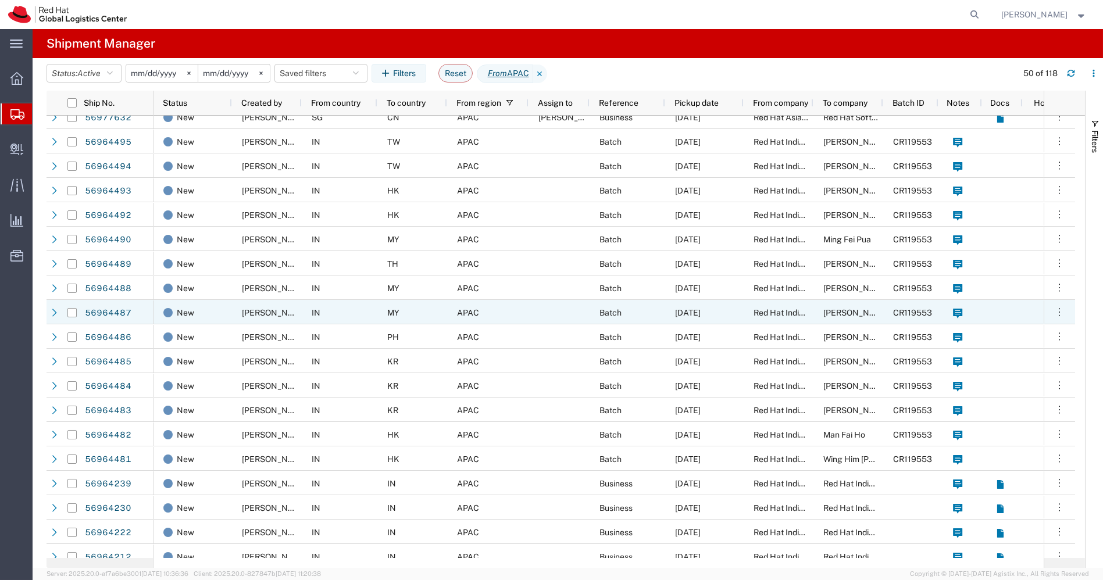
scroll to position [37, 0]
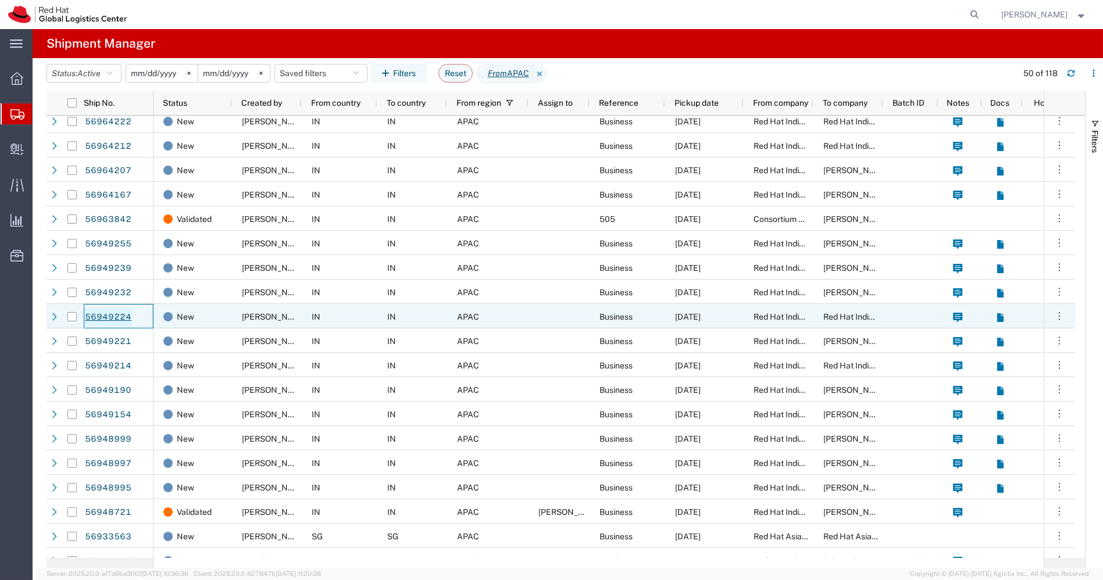
click at [113, 318] on link "56949224" at bounding box center [108, 317] width 48 height 19
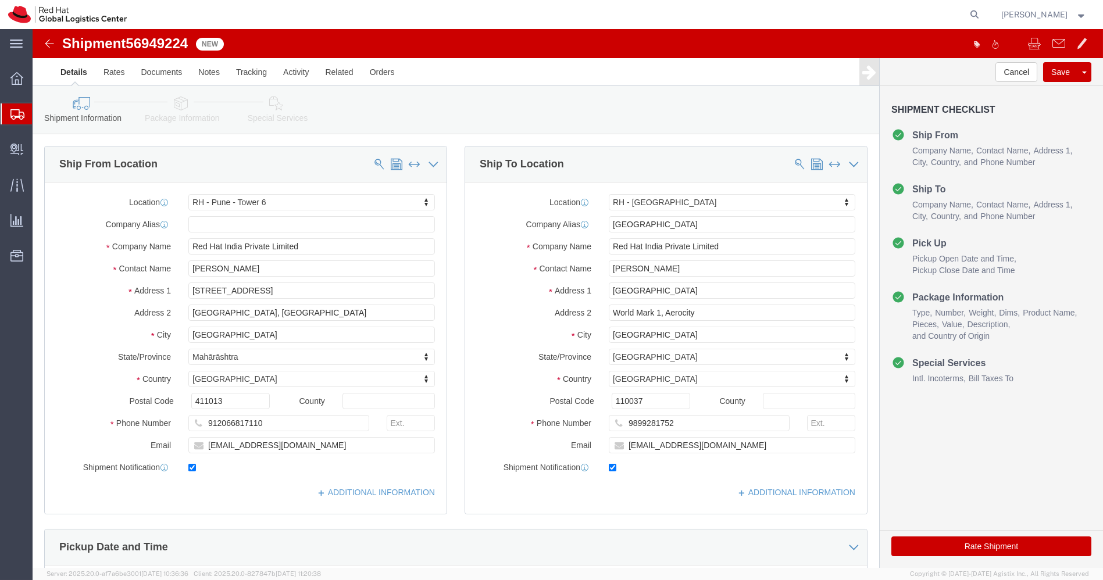
select select "38432"
select select "37948"
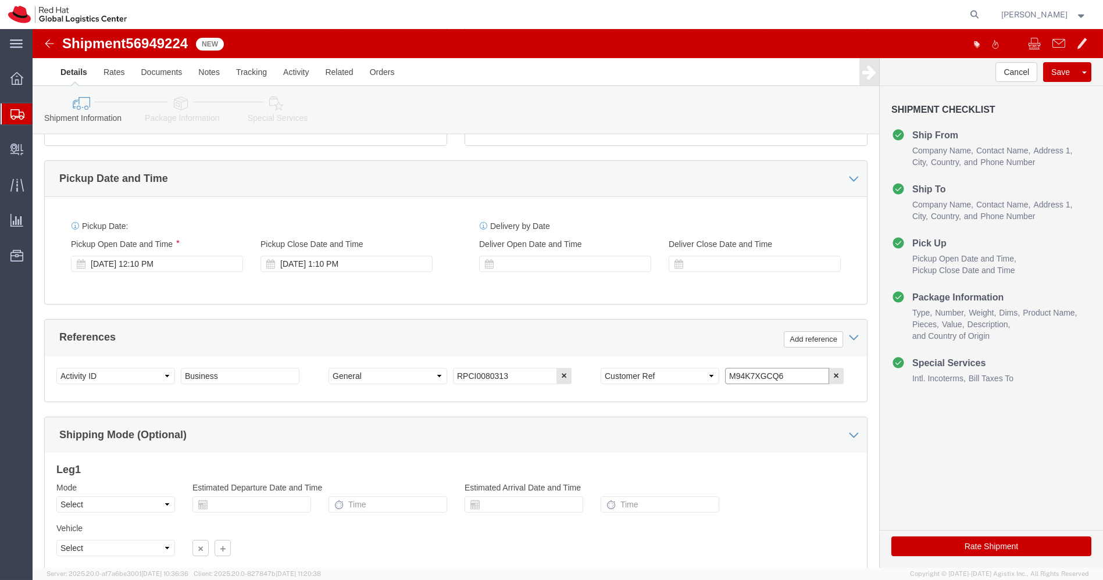
drag, startPoint x: 762, startPoint y: 348, endPoint x: 521, endPoint y: 357, distance: 241.5
click div "Select Account Type Activity ID Airline Appointment Number ASN Batch Request # …"
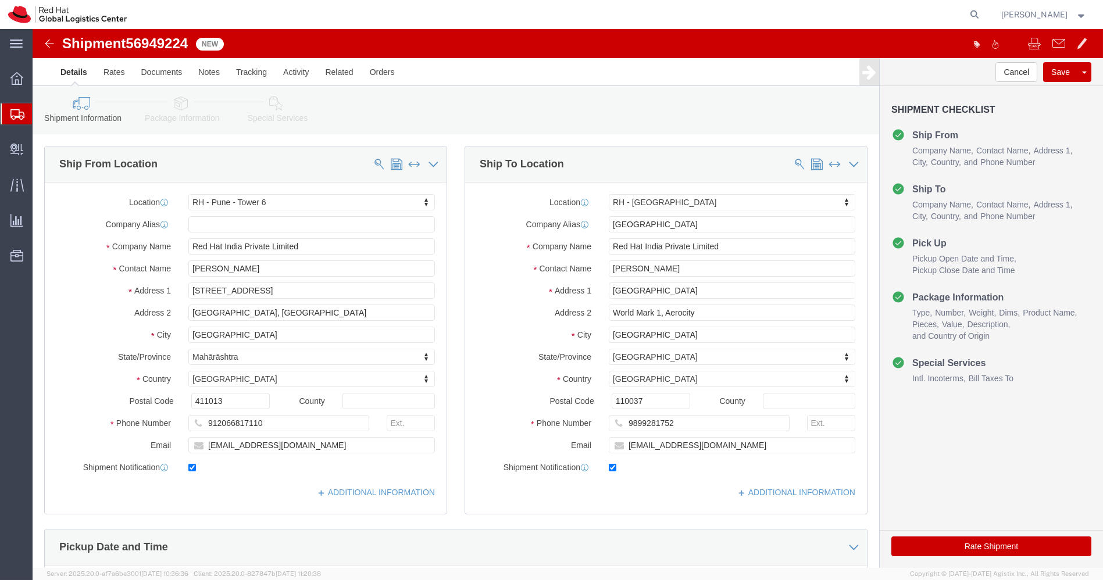
click icon
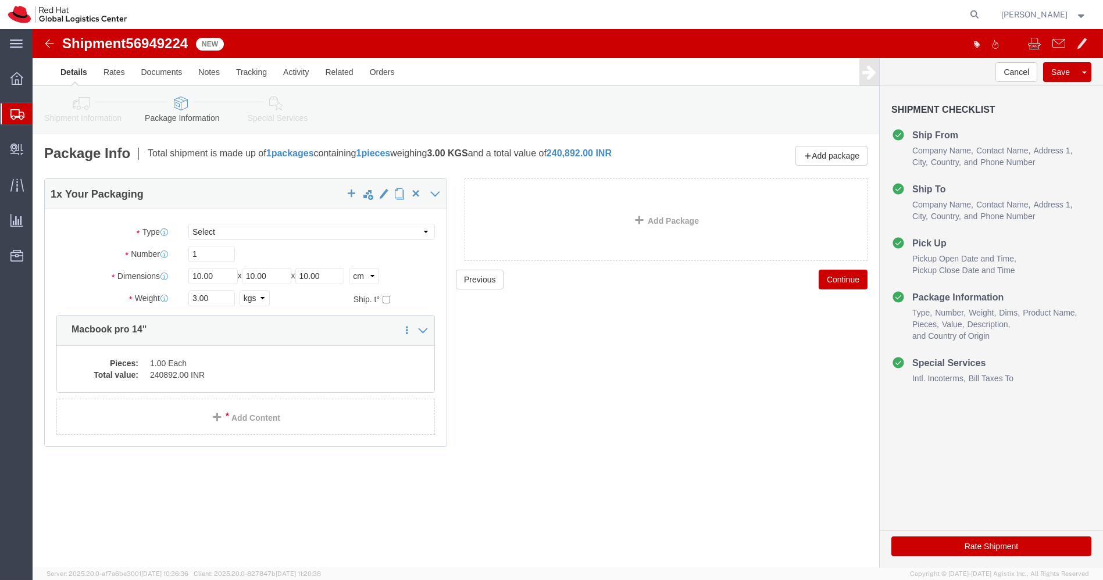
click link "Shipment Information"
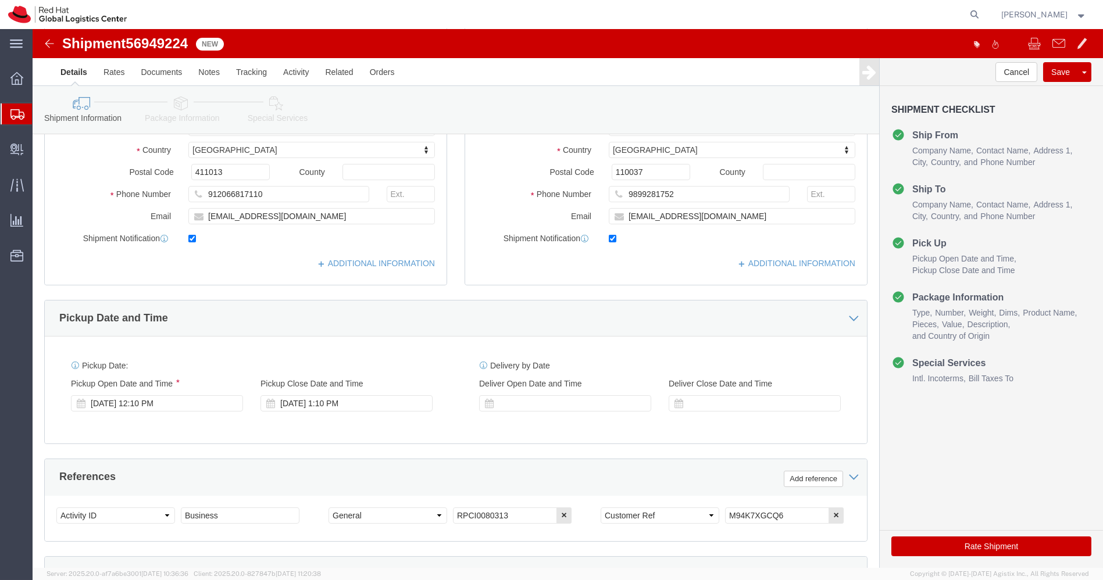
scroll to position [230, 0]
click div "Select Account Type Activity ID Airline Appointment Number ASN Batch Request # …"
click img
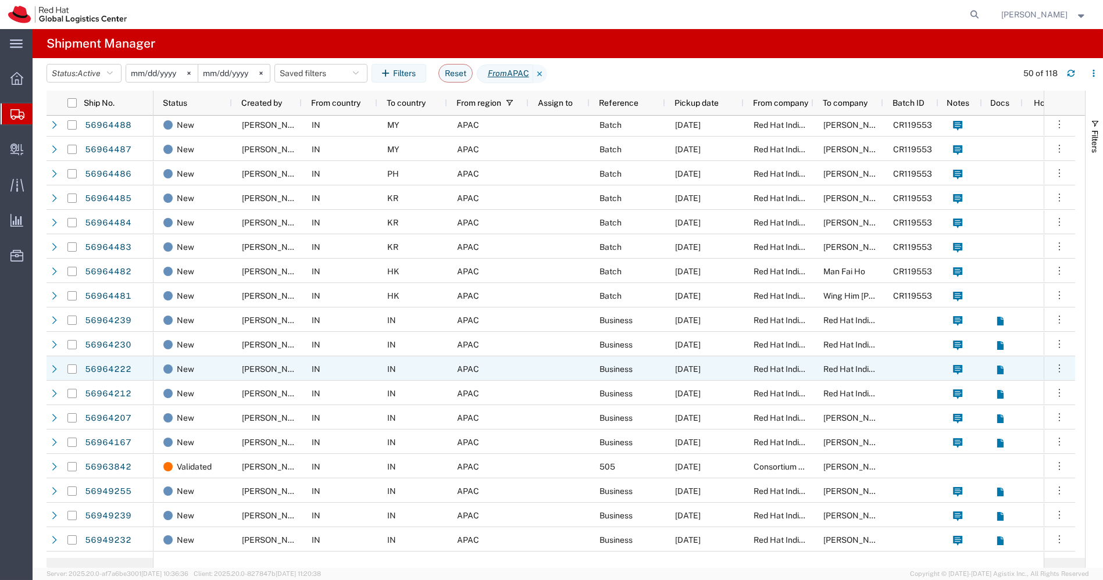
scroll to position [237, 0]
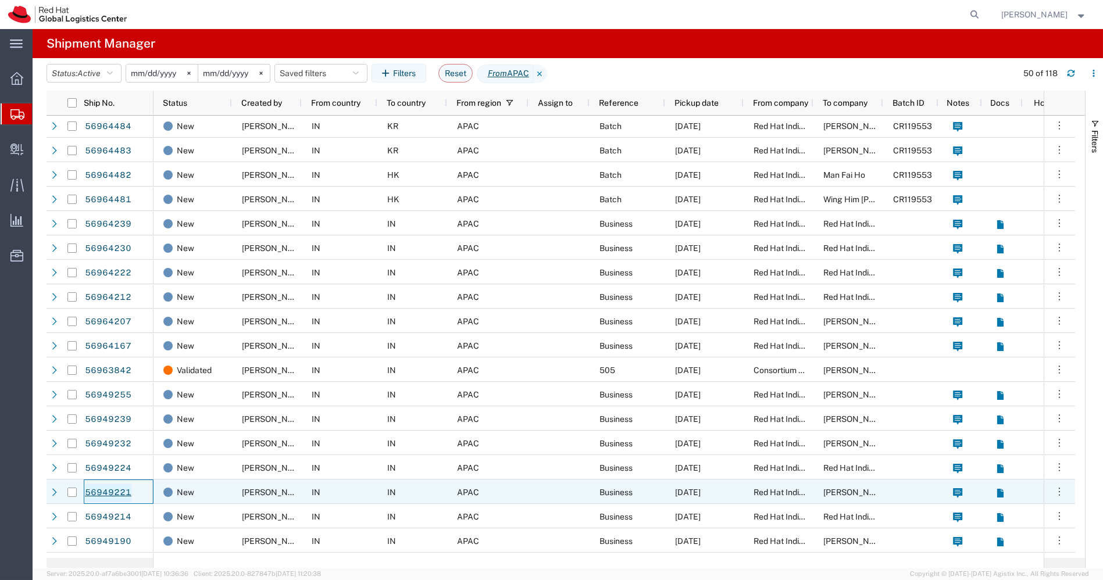
click at [115, 490] on link "56949221" at bounding box center [108, 493] width 48 height 19
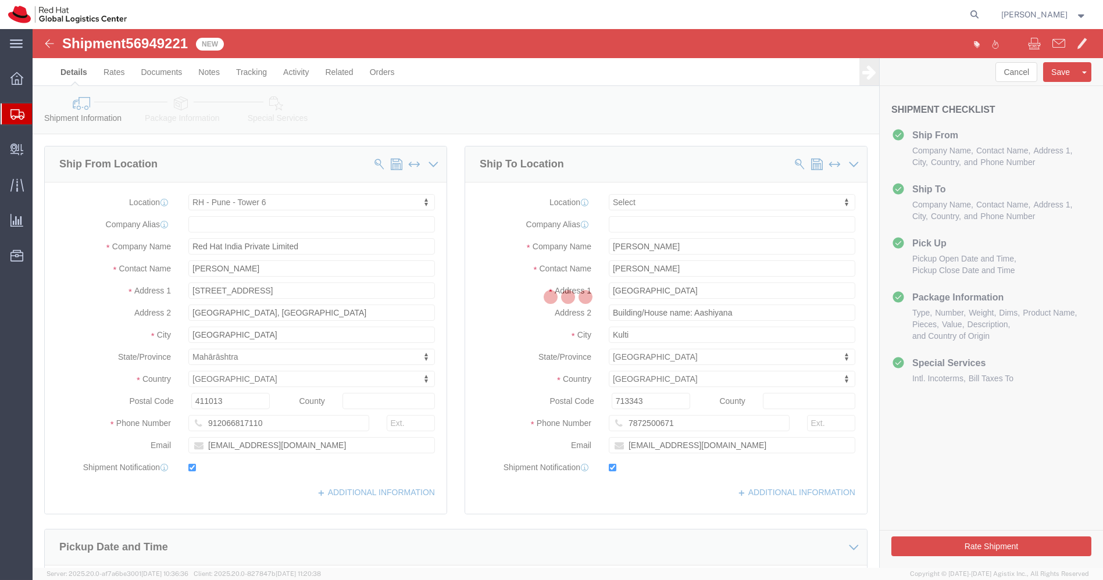
select select "38432"
select select
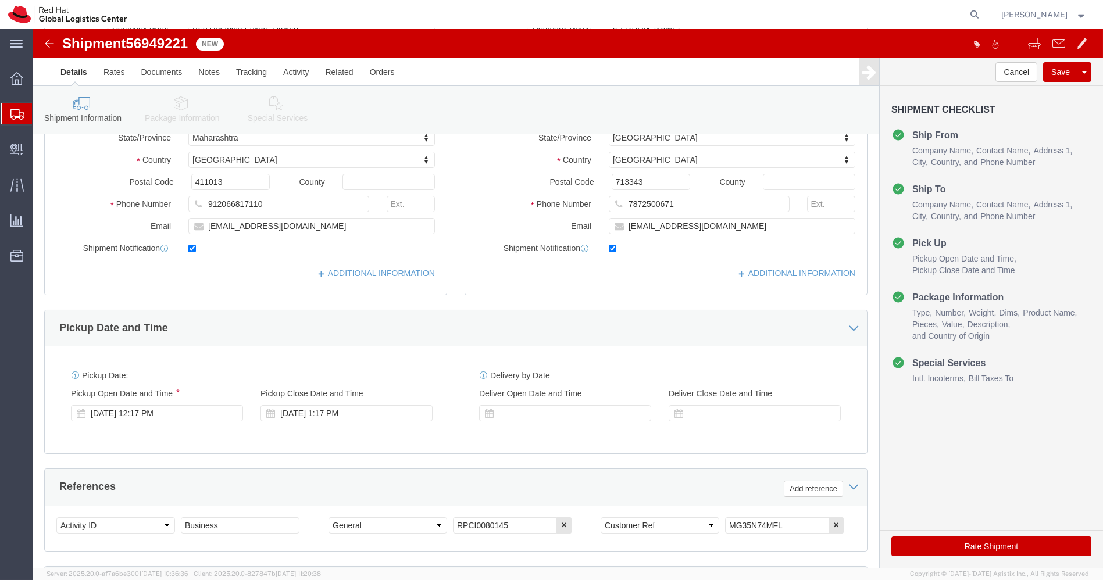
scroll to position [233, 0]
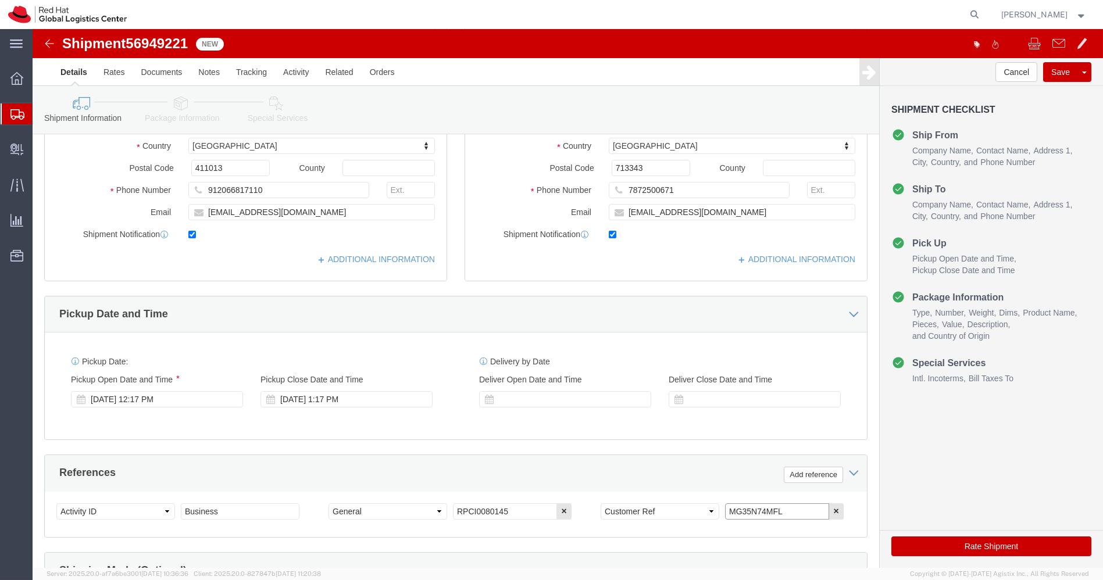
drag, startPoint x: 766, startPoint y: 479, endPoint x: 561, endPoint y: 480, distance: 205.3
click div "Select Account Type Activity ID Airline Appointment Number ASN Batch Request # …"
click img
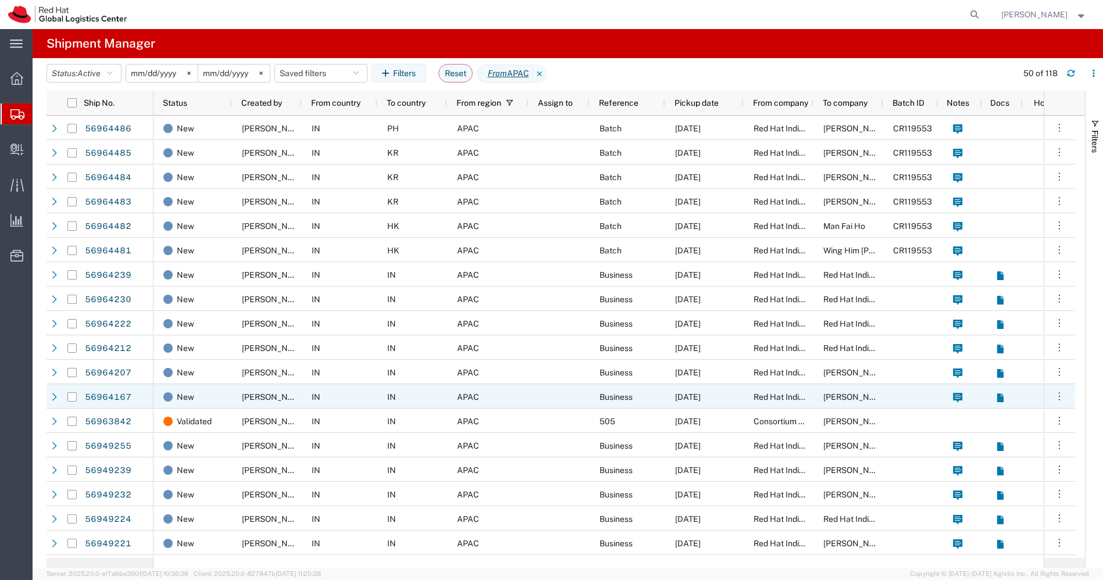
scroll to position [347, 0]
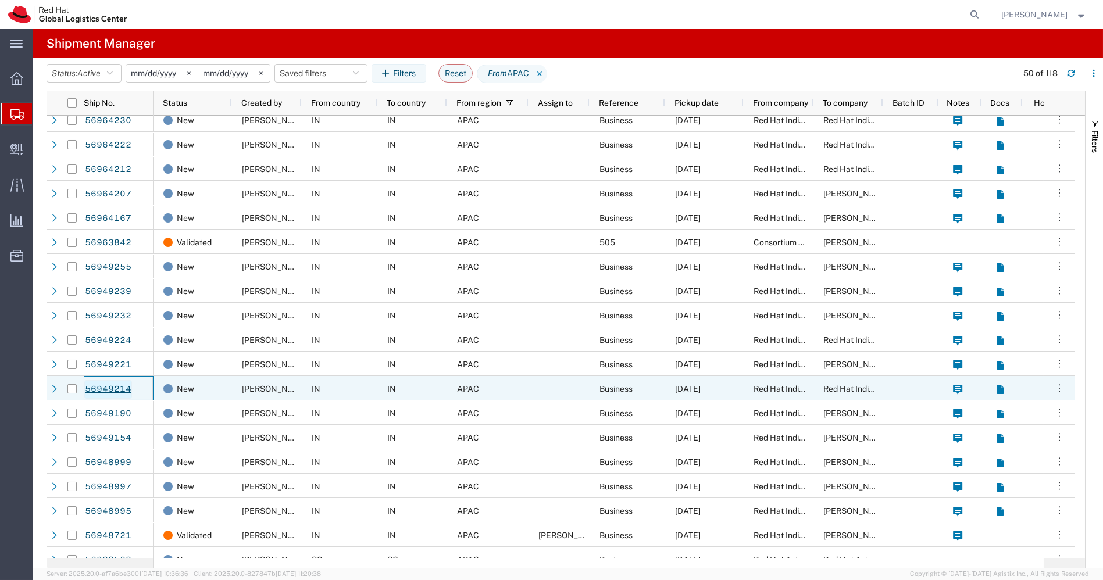
click at [105, 386] on link "56949214" at bounding box center [108, 389] width 48 height 19
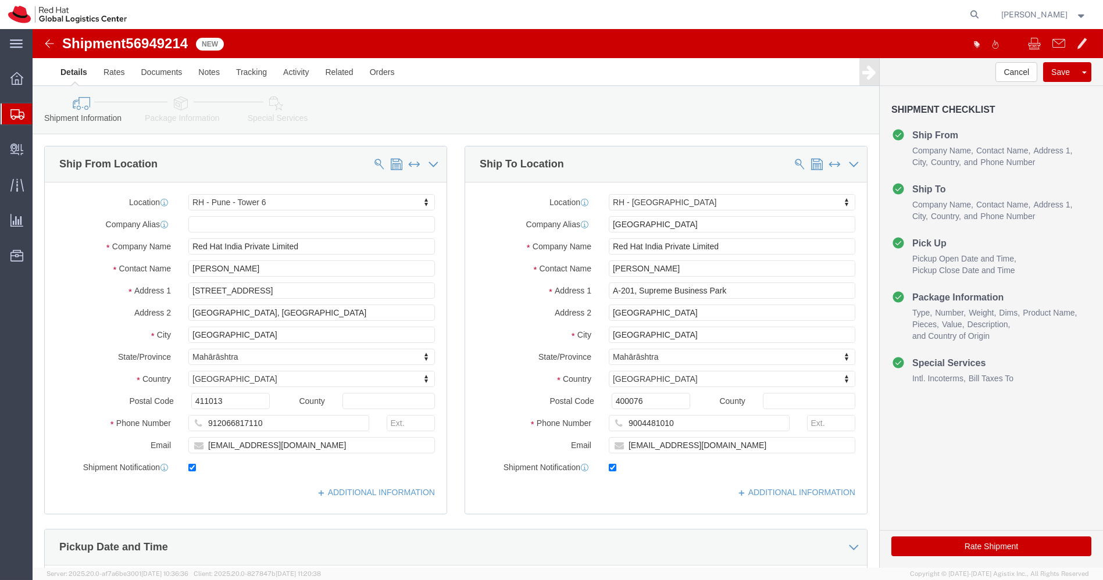
select select "38432"
select select "37986"
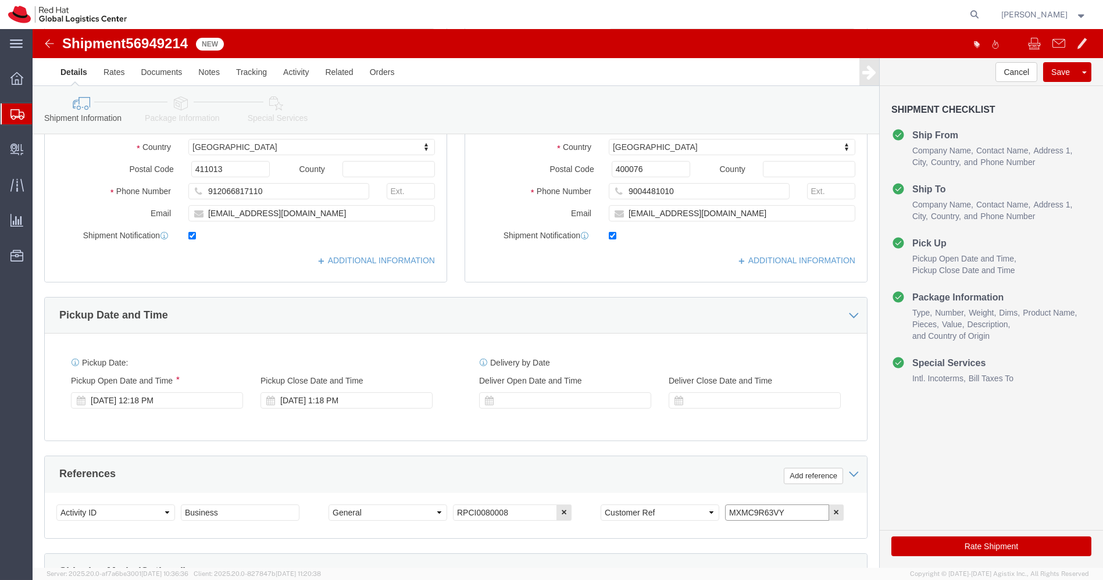
drag, startPoint x: 751, startPoint y: 481, endPoint x: 600, endPoint y: 504, distance: 152.4
click div "Select Account Type Activity ID Airline Appointment Number ASN Batch Request # …"
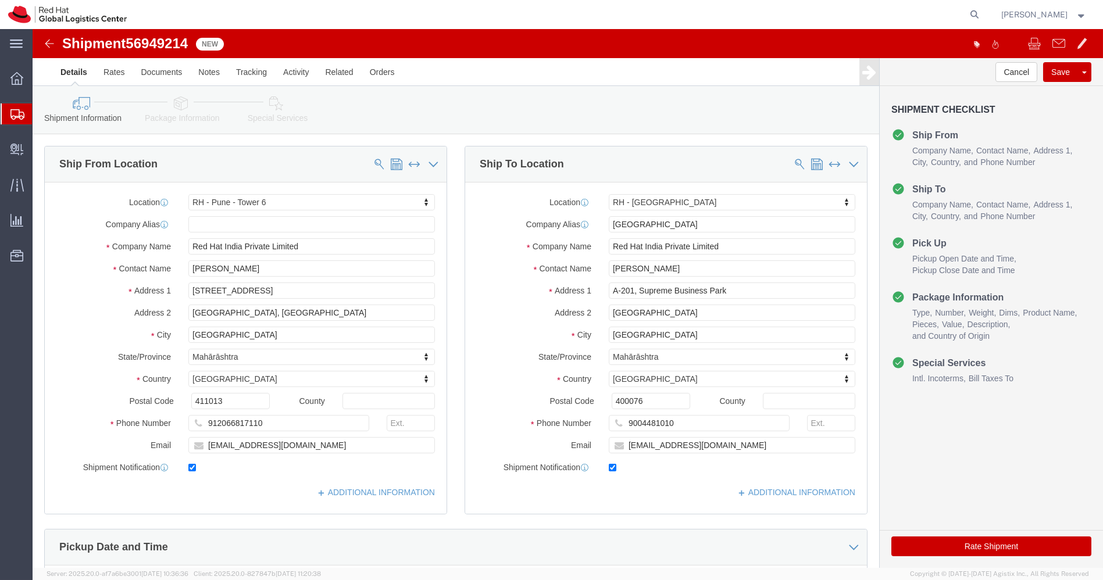
click icon
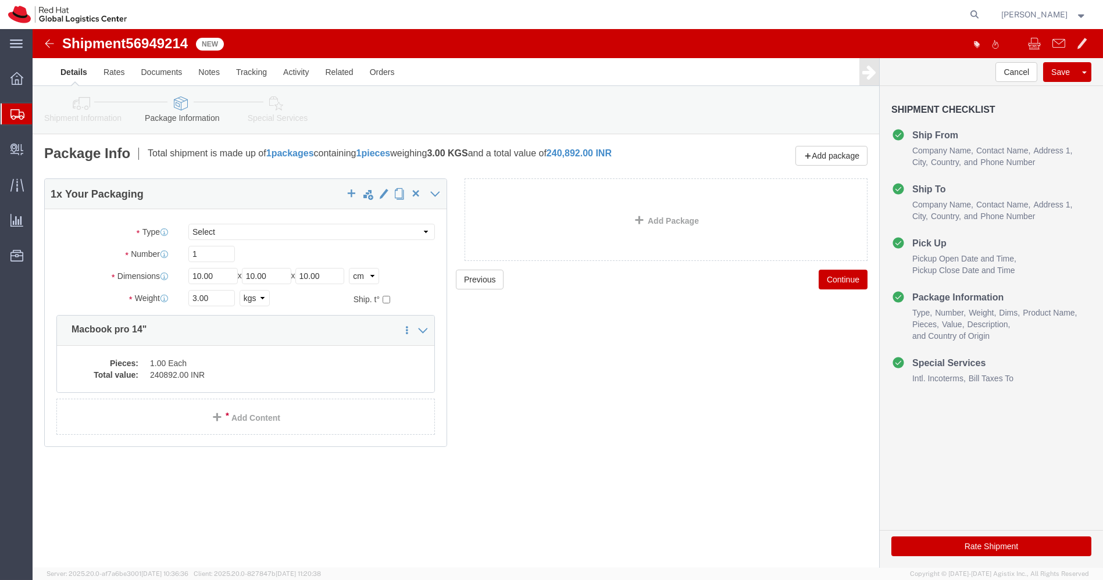
click icon
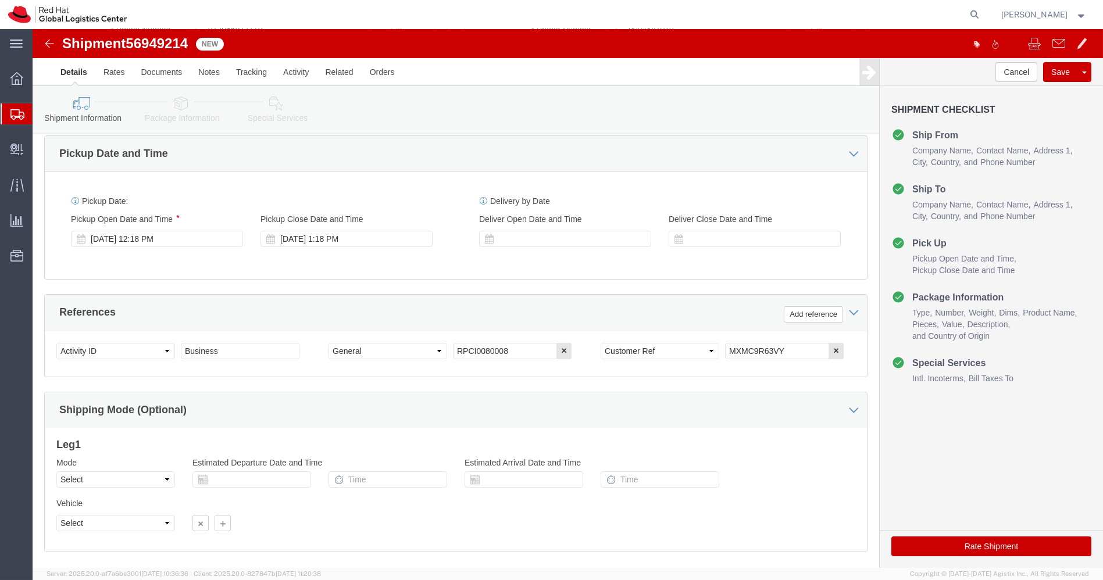
scroll to position [397, 0]
click img
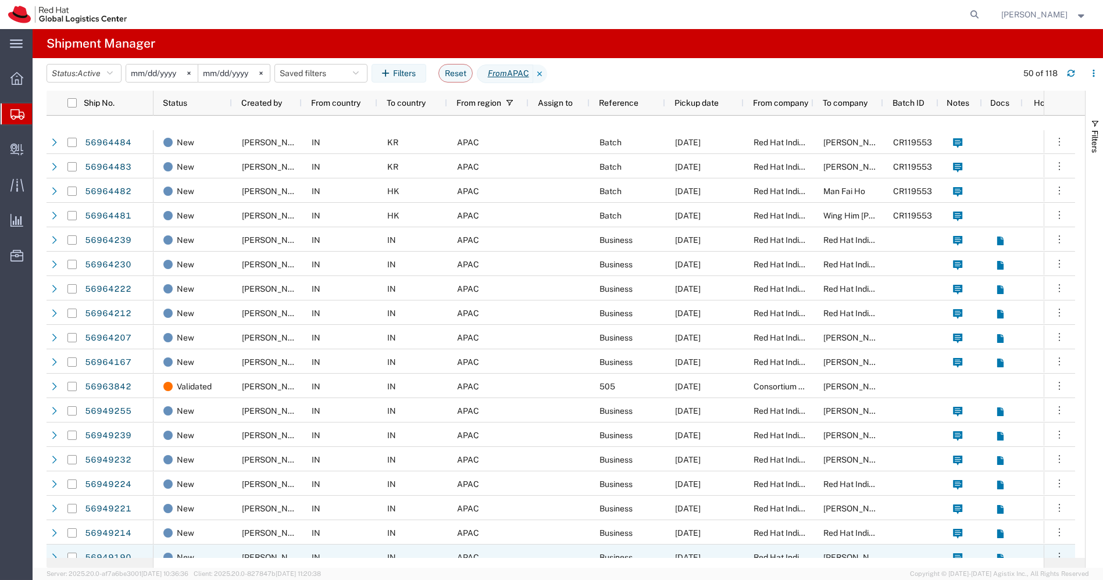
scroll to position [558, 0]
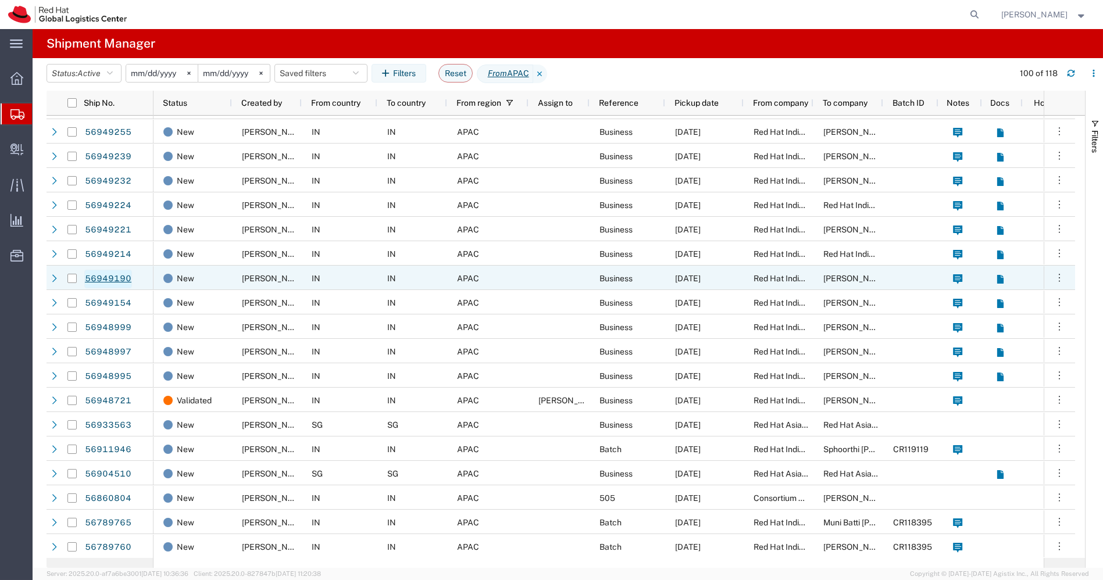
click at [119, 280] on link "56949190" at bounding box center [108, 279] width 48 height 19
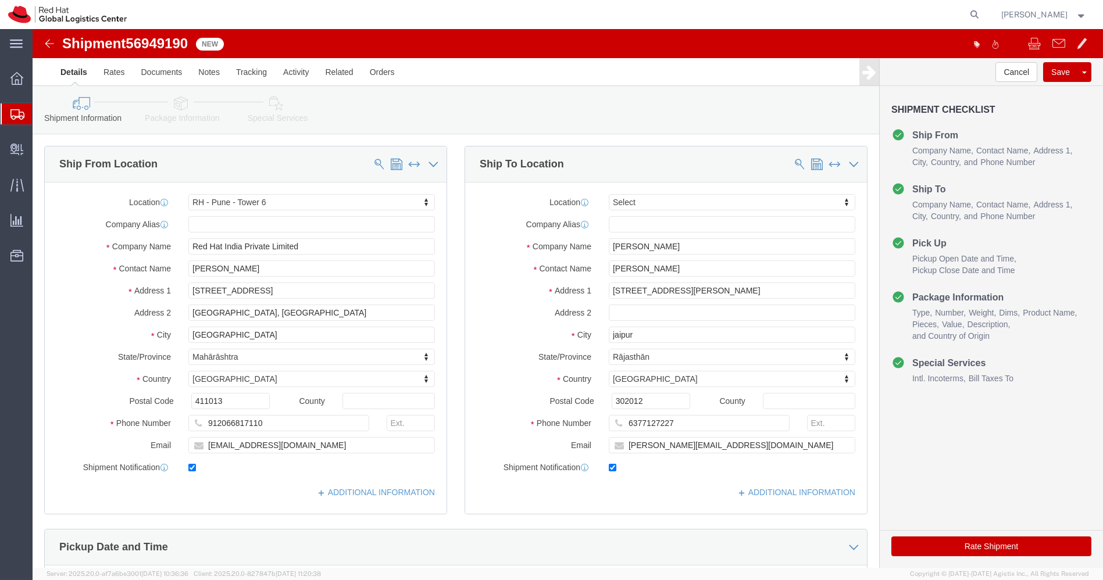
select select "38432"
select select
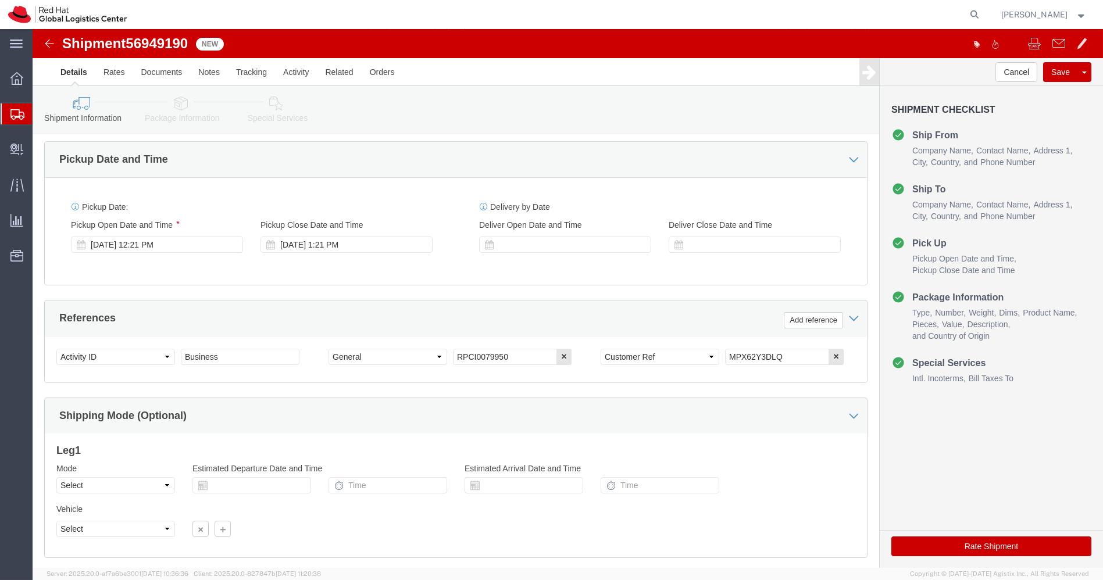
scroll to position [387, 0]
drag, startPoint x: 750, startPoint y: 325, endPoint x: 557, endPoint y: 340, distance: 193.7
click div "Select Account Type Activity ID Airline Appointment Number ASN Batch Request # …"
click icon
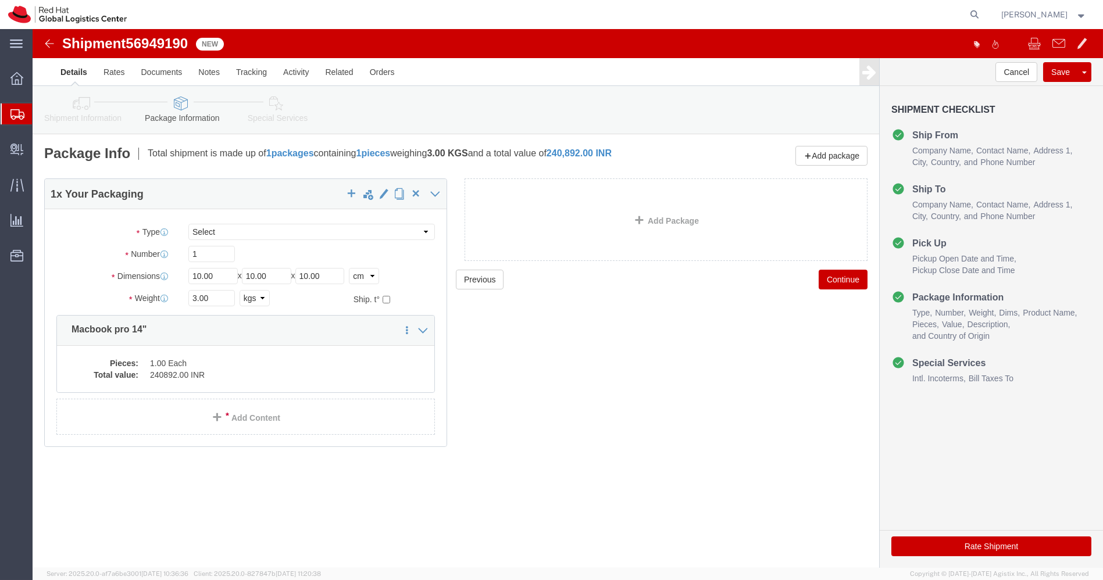
click icon
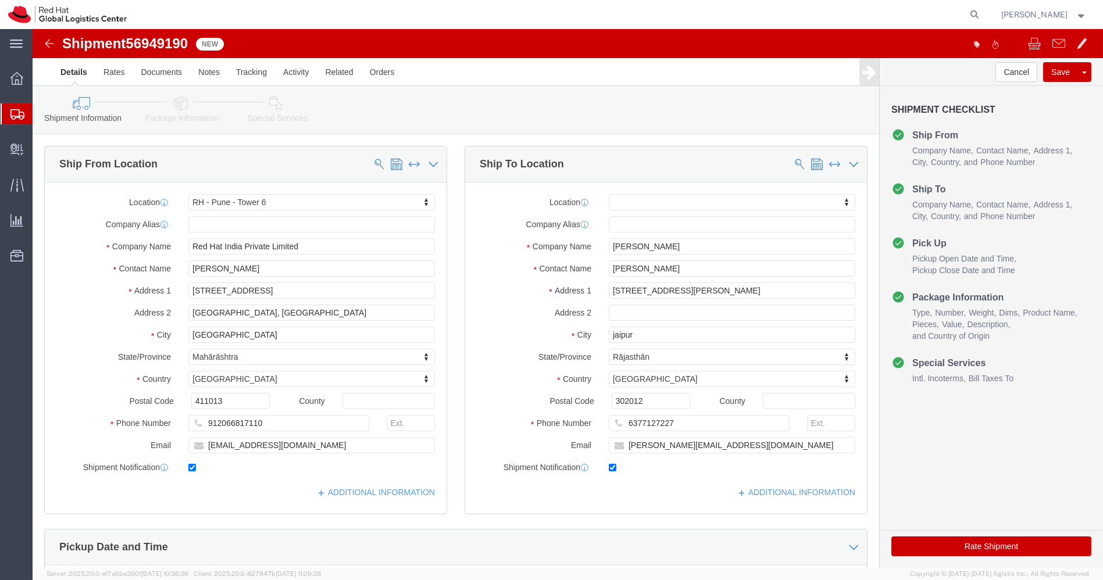
click img
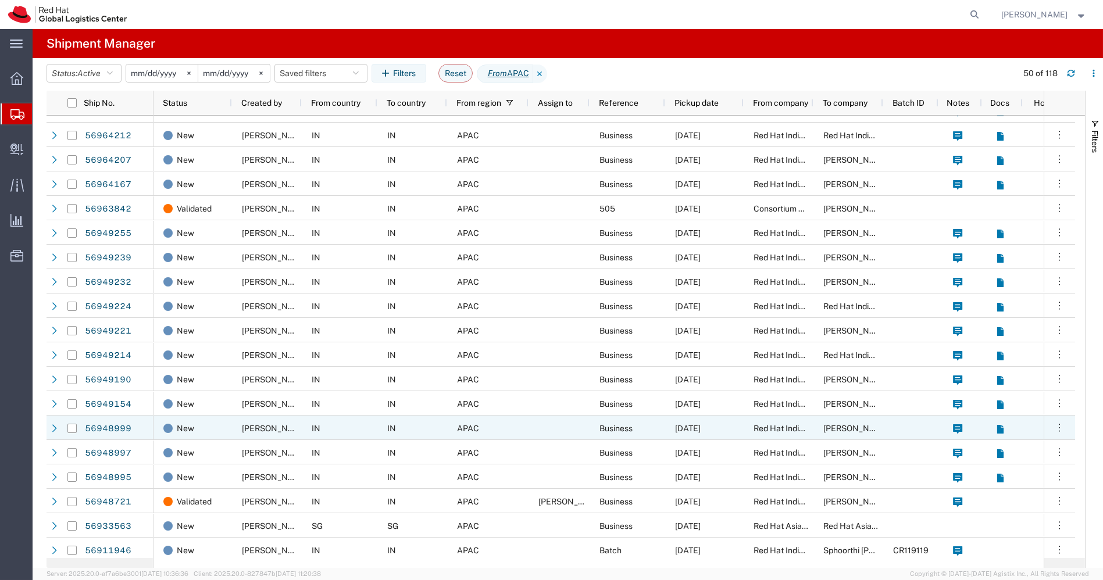
scroll to position [458, 0]
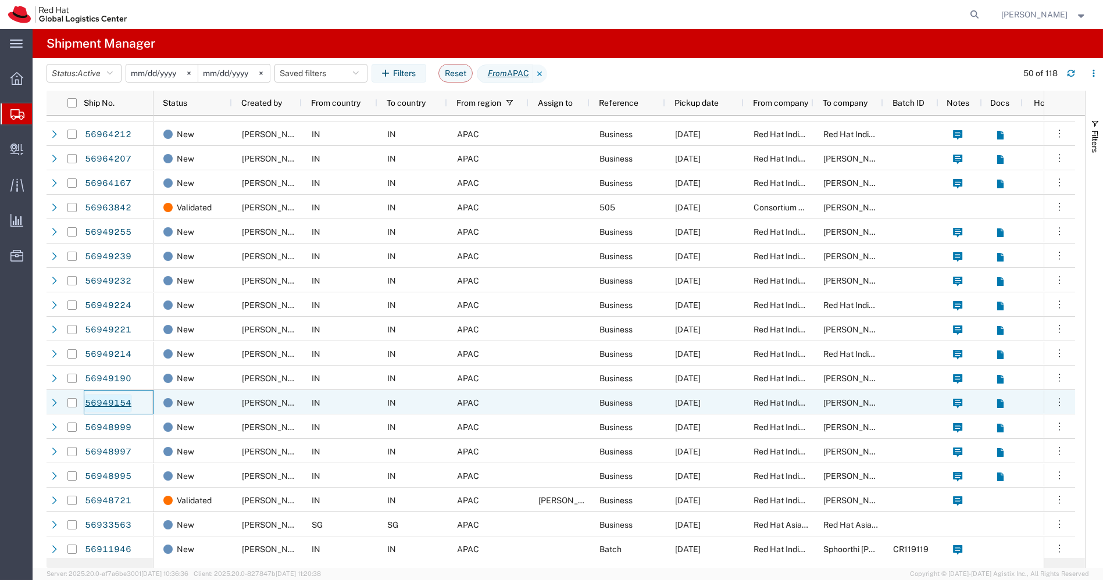
click at [112, 401] on link "56949154" at bounding box center [108, 403] width 48 height 19
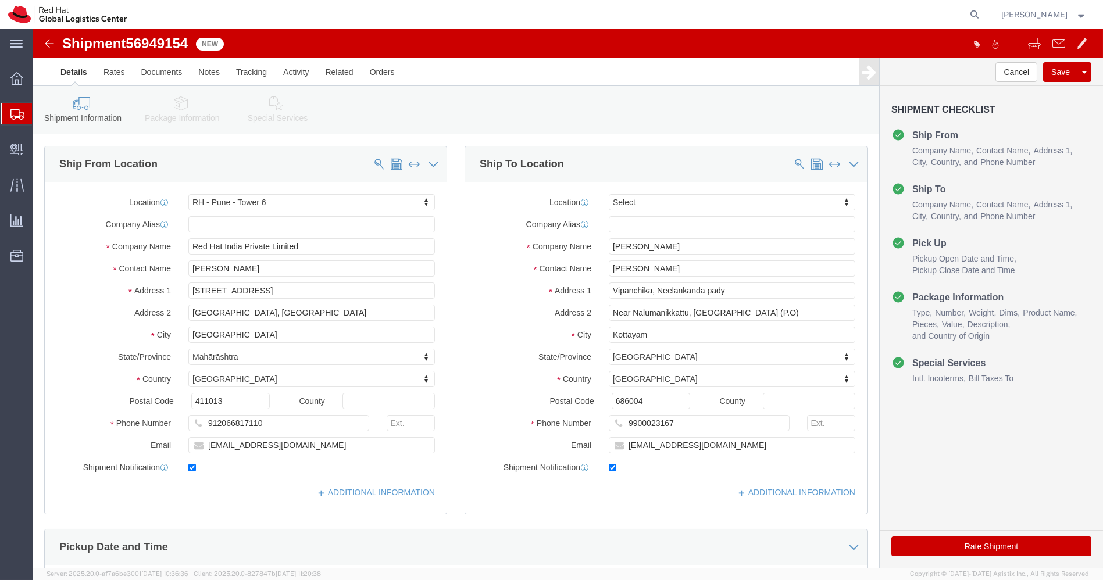
select select "38432"
select select
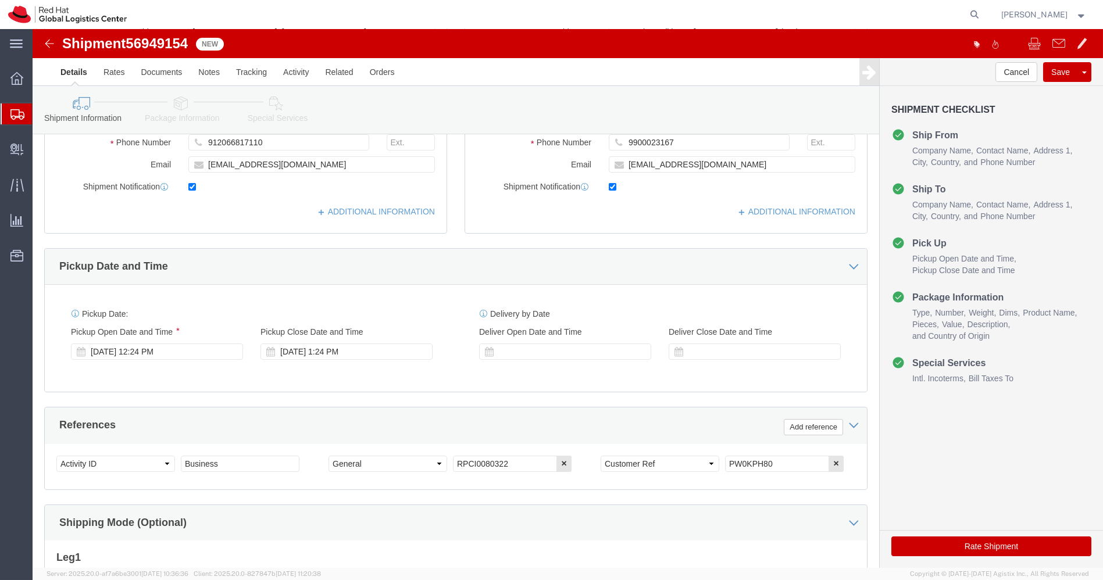
scroll to position [281, 0]
drag, startPoint x: 742, startPoint y: 432, endPoint x: 565, endPoint y: 455, distance: 177.7
click div "Select Account Type Activity ID Airline Appointment Number ASN Batch Request # …"
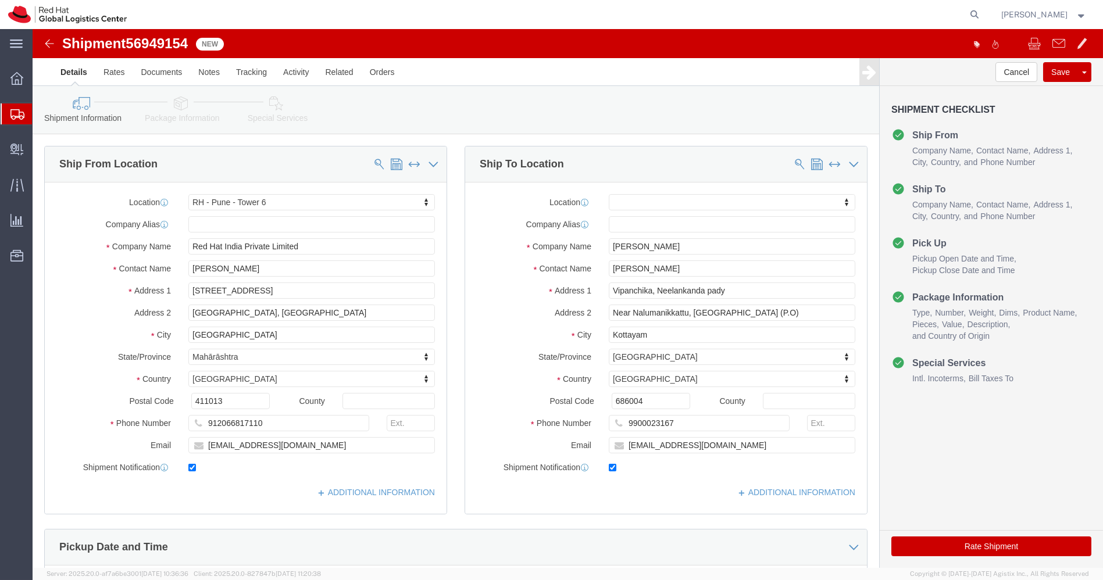
click icon
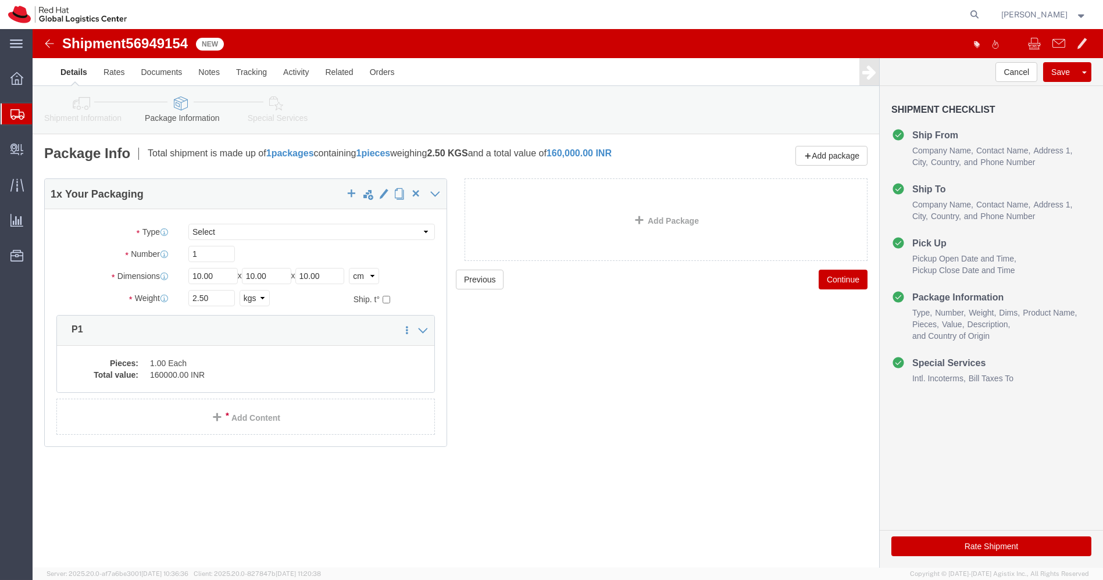
click icon
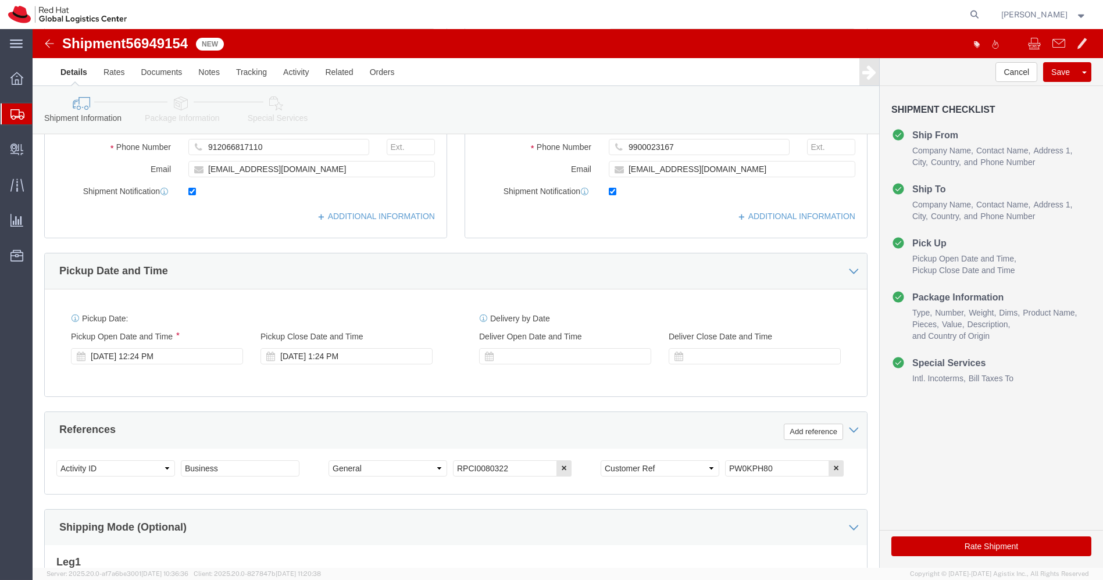
scroll to position [279, 0]
click img
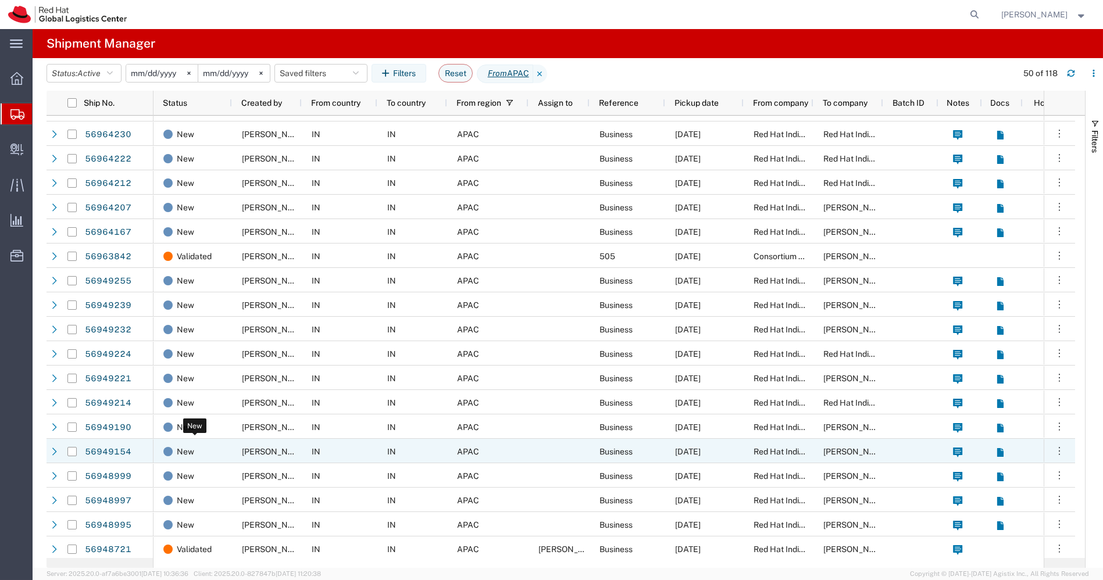
scroll to position [416, 0]
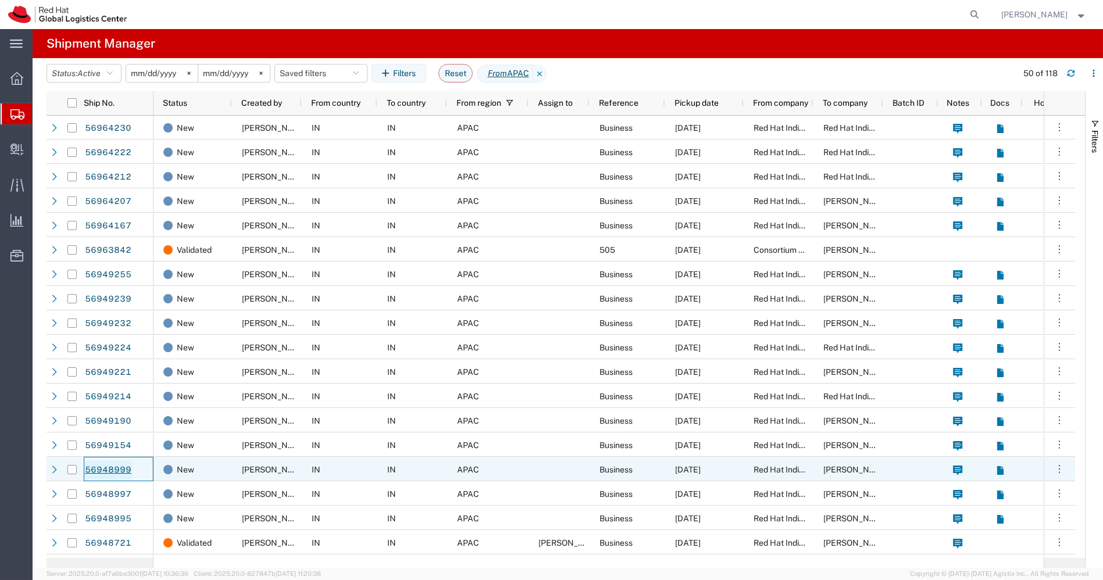
click at [108, 468] on link "56948999" at bounding box center [108, 470] width 48 height 19
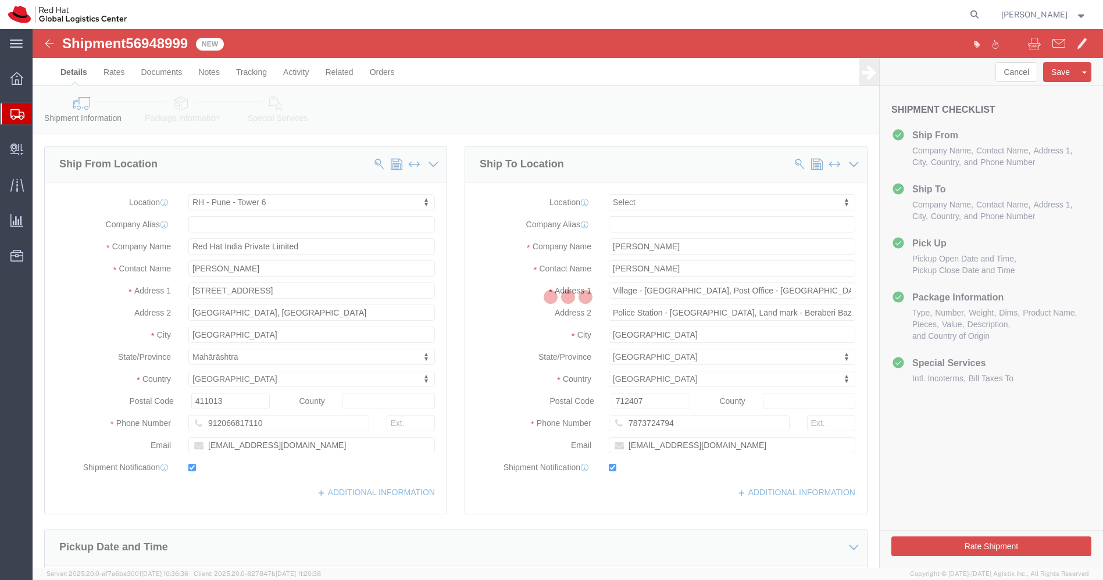
select select "38432"
select select
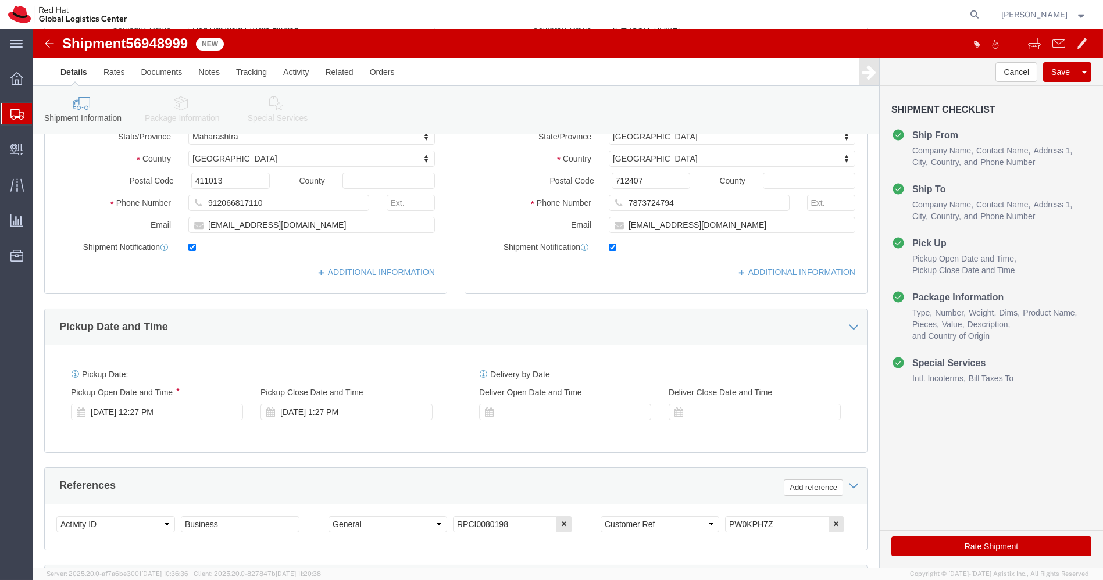
scroll to position [294, 0]
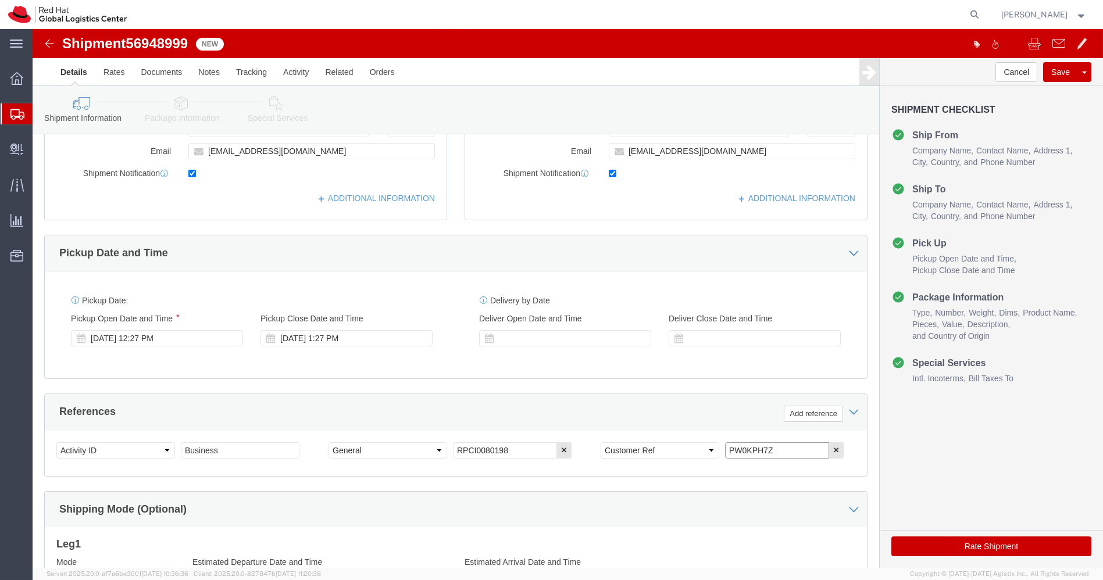
drag, startPoint x: 740, startPoint y: 423, endPoint x: 571, endPoint y: 440, distance: 169.4
click div "Select Account Type Activity ID Airline Appointment Number ASN Batch Request # …"
click icon
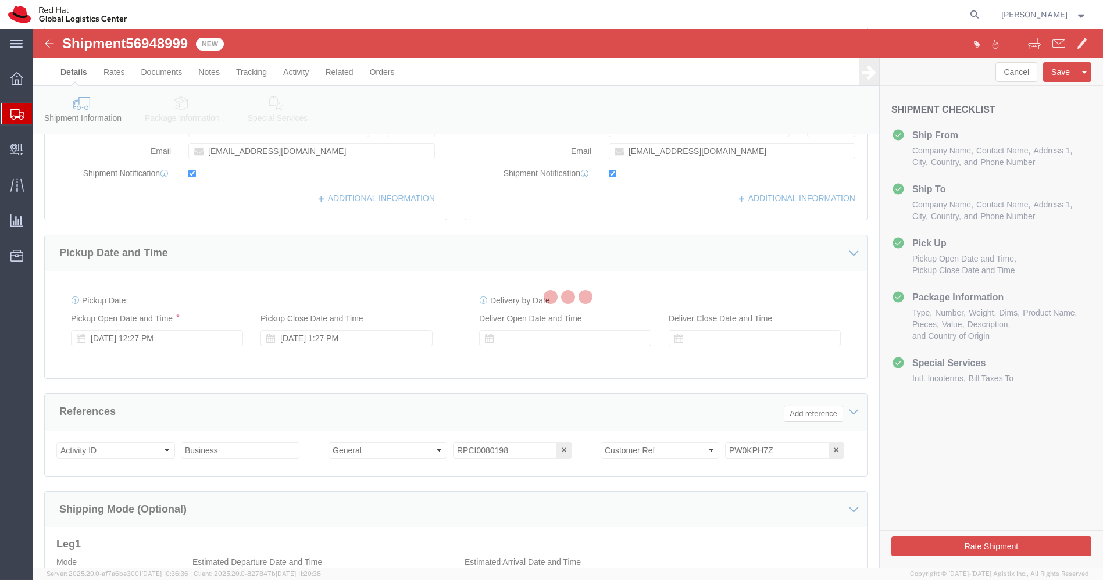
scroll to position [18, 0]
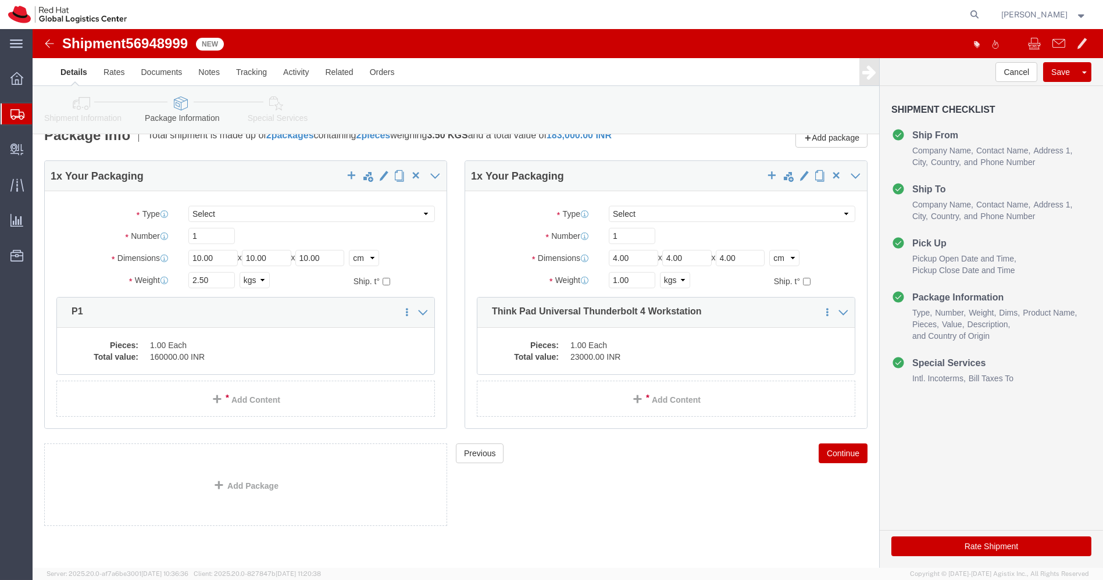
click img
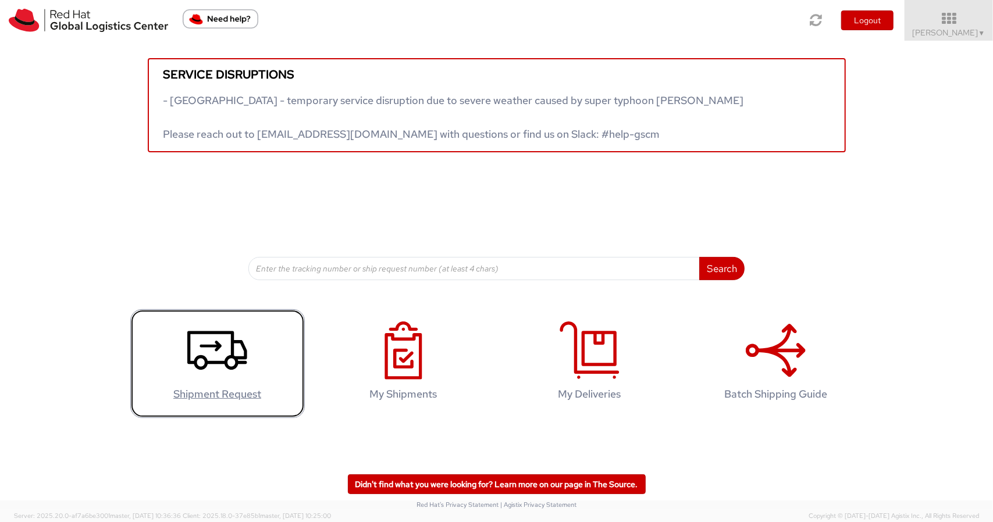
click at [216, 389] on h4 "Shipment Request" at bounding box center [217, 395] width 150 height 12
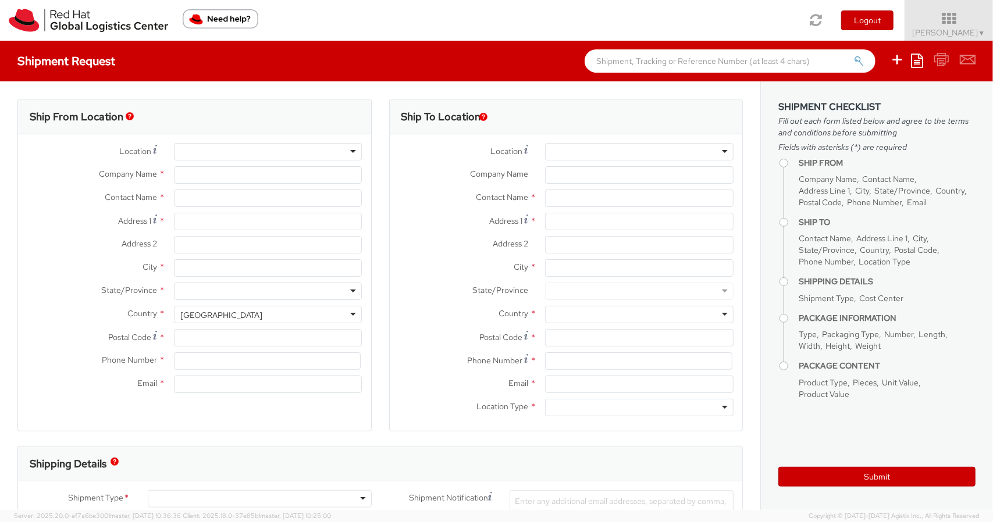
select select
select select "901"
click at [201, 148] on div at bounding box center [268, 151] width 188 height 17
type input "Red Hat India Private Limited"
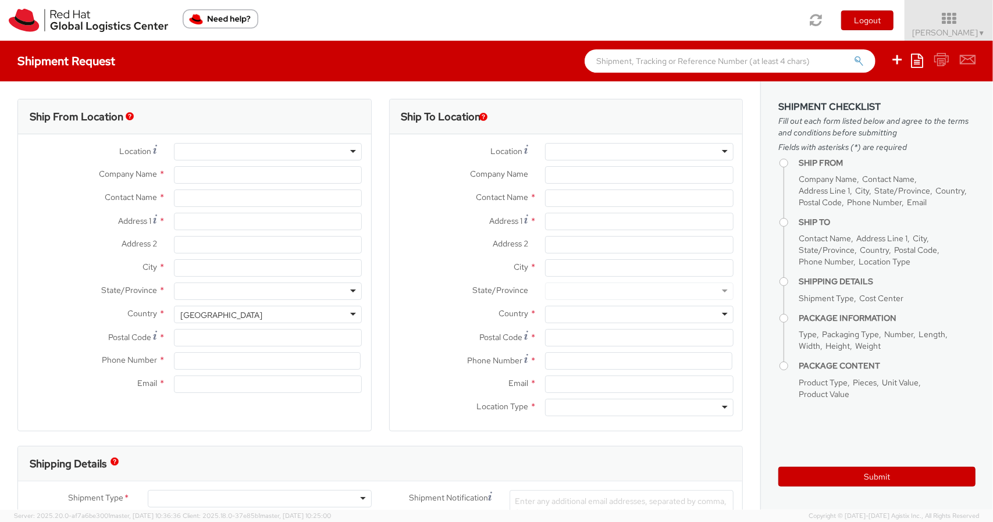
type input "[PERSON_NAME]"
type input "Level 3, Wing A&B, Tower 6, Cybercity"
type input "Magarpatta City, Hadapsar"
type input "PUNE"
type input "411013"
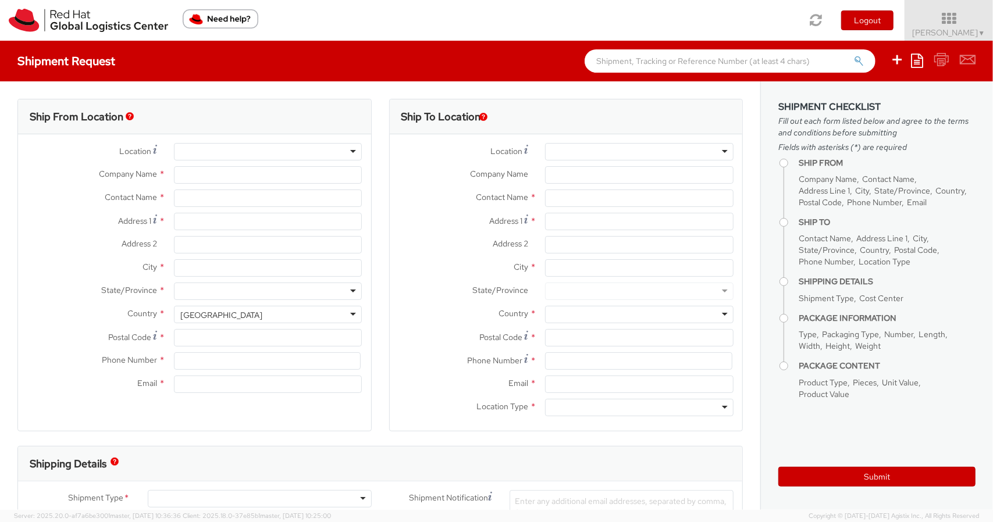
type input "+91 9767477474"
type input "nilshind@redhat.com"
select select "CM"
select select "KGS"
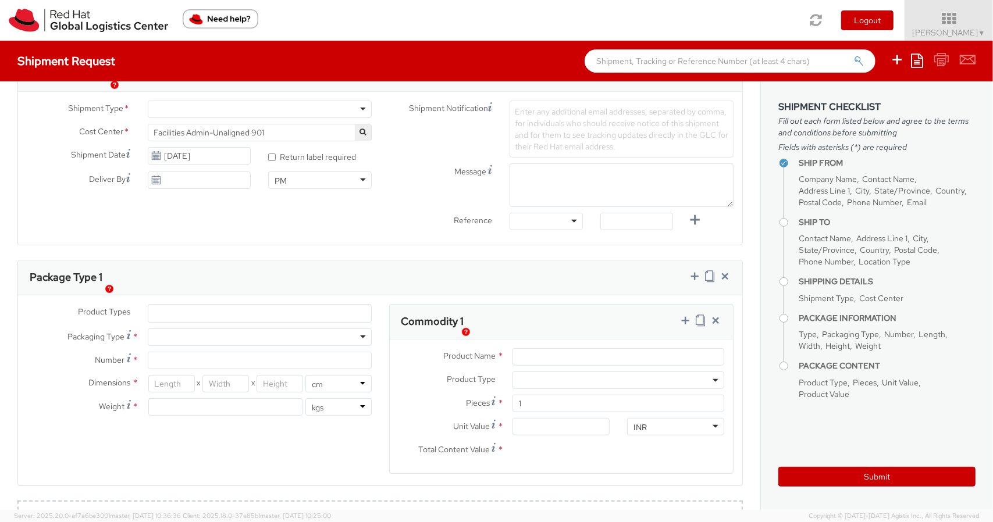
scroll to position [391, 0]
click at [341, 311] on ul at bounding box center [259, 311] width 223 height 17
click at [357, 287] on div "Package Type 1" at bounding box center [380, 276] width 724 height 35
click at [352, 305] on ul at bounding box center [259, 311] width 223 height 17
click at [294, 262] on div "Package Type 1" at bounding box center [380, 276] width 724 height 35
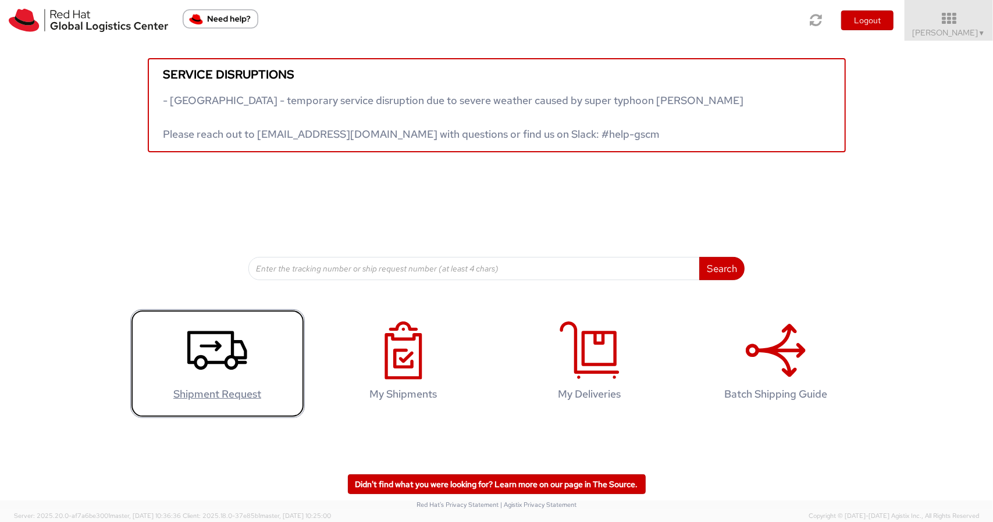
click at [233, 331] on icon at bounding box center [217, 351] width 60 height 58
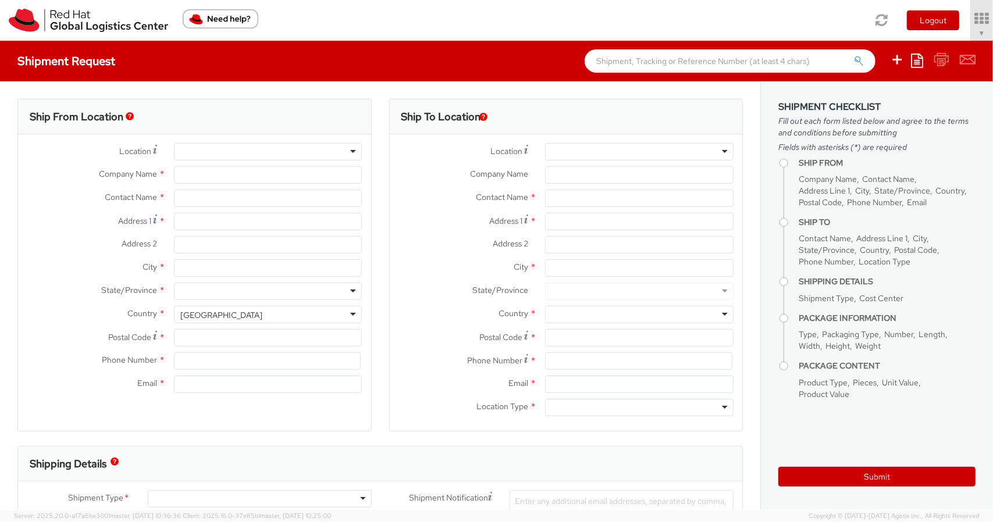
type input "Red Hat India Private Limited"
type input "[PERSON_NAME]"
type input "Level 3, Wing A&B, Tower 6, Cybercity"
type input "Magarpatta City, Hadapsar"
type input "PUNE"
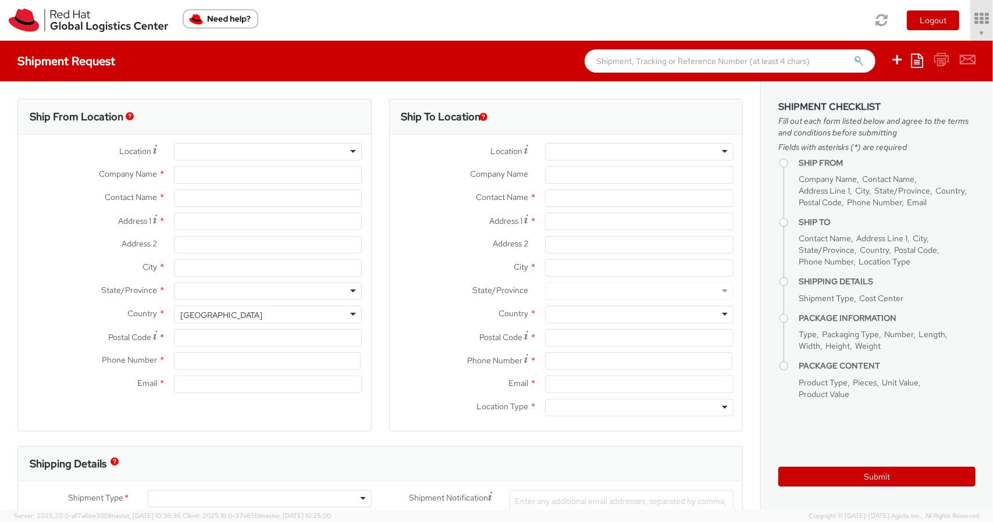
type input "411013"
type input "+91 9767477474"
type input "nilshind@redhat.com"
select select "CM"
select select "KGS"
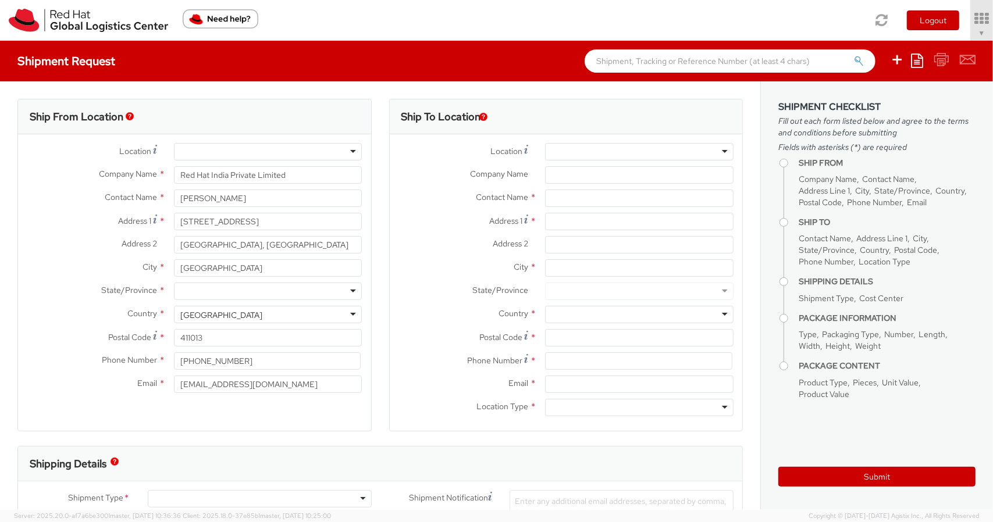
select select "901"
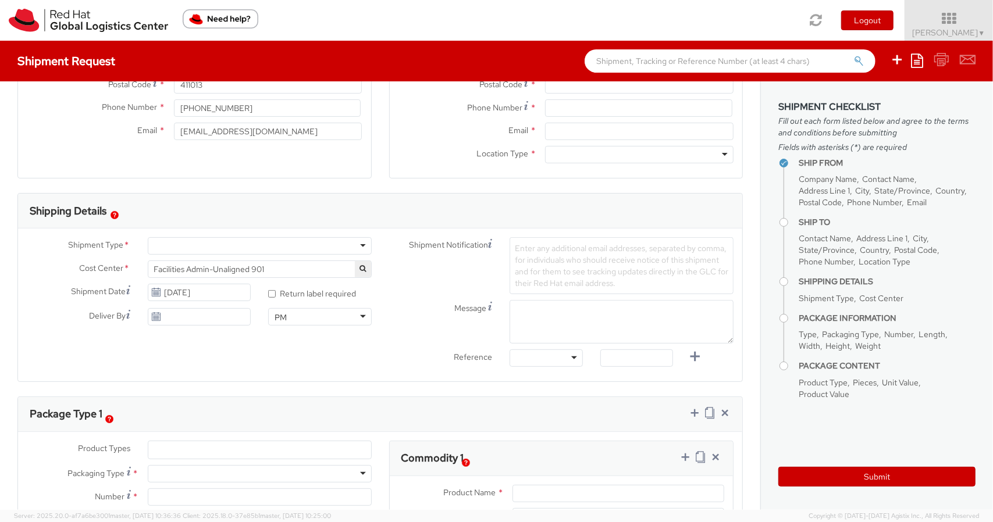
select select
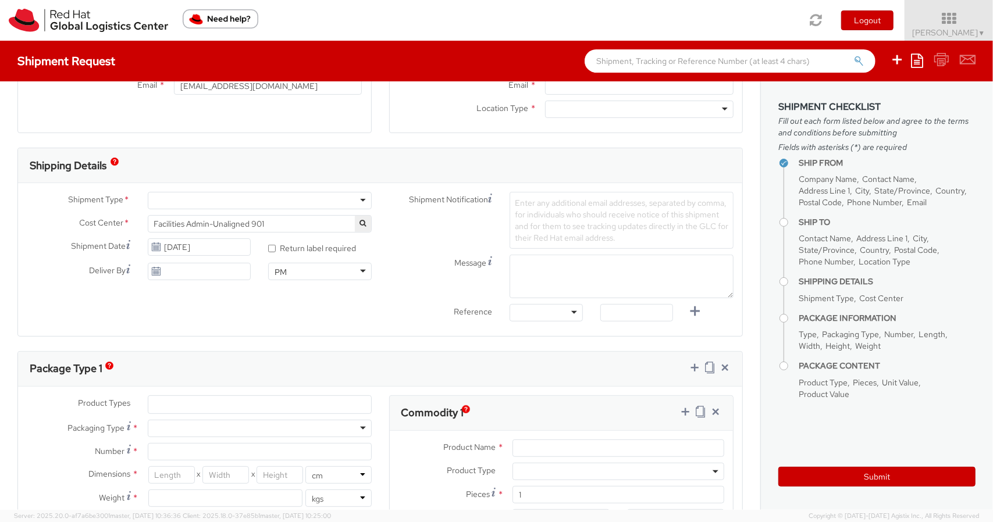
scroll to position [300, 0]
click at [273, 190] on div at bounding box center [260, 198] width 224 height 17
click at [392, 240] on div "Shipment Notification Enter any additional email addresses, separated by comma,…" at bounding box center [561, 218] width 362 height 57
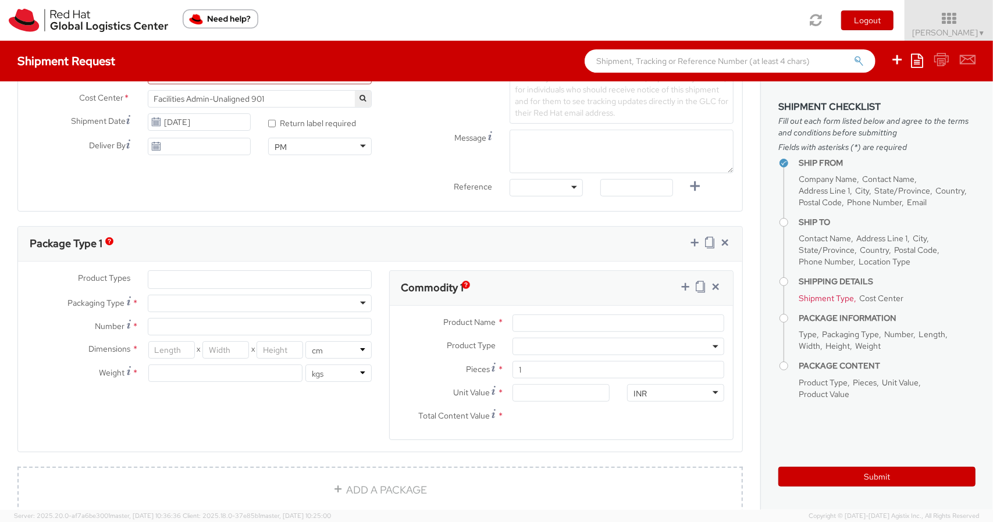
scroll to position [424, 0]
click at [314, 283] on ul at bounding box center [259, 278] width 223 height 17
click at [355, 259] on div "Package Type 1" at bounding box center [380, 243] width 724 height 35
click at [269, 307] on div at bounding box center [260, 302] width 224 height 17
click at [90, 323] on label "Number *" at bounding box center [78, 326] width 121 height 16
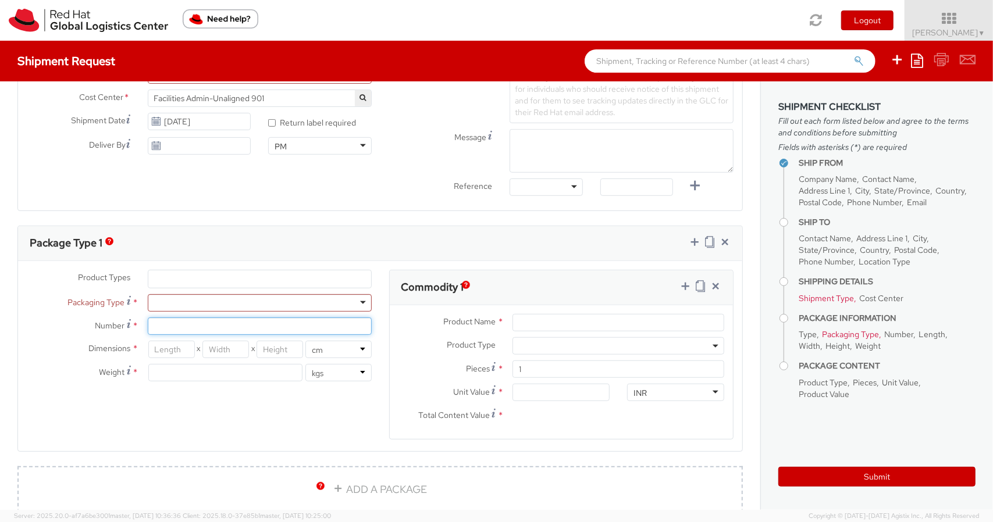
click at [148, 323] on input "Number *" at bounding box center [260, 326] width 224 height 17
click at [172, 348] on input "number" at bounding box center [171, 349] width 47 height 17
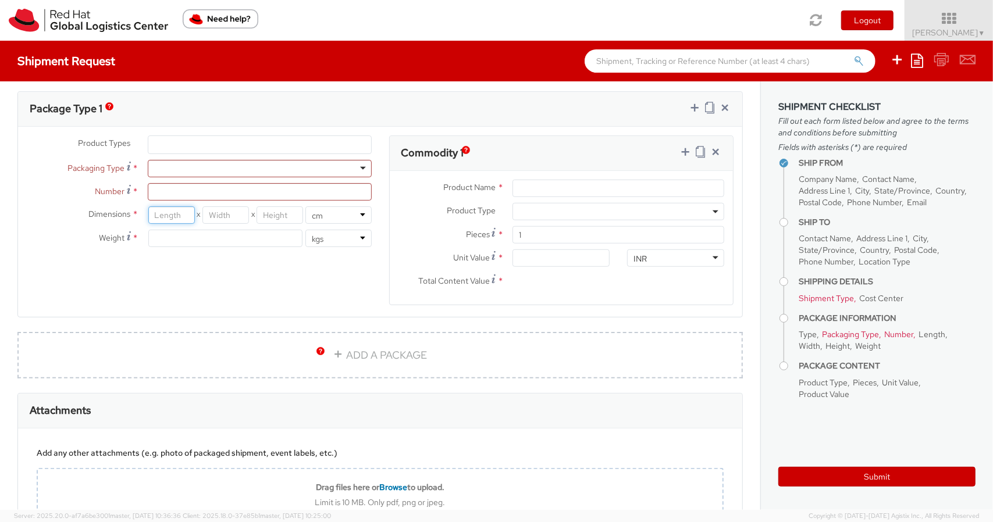
scroll to position [559, 0]
click at [534, 186] on input "Product Name *" at bounding box center [618, 187] width 212 height 17
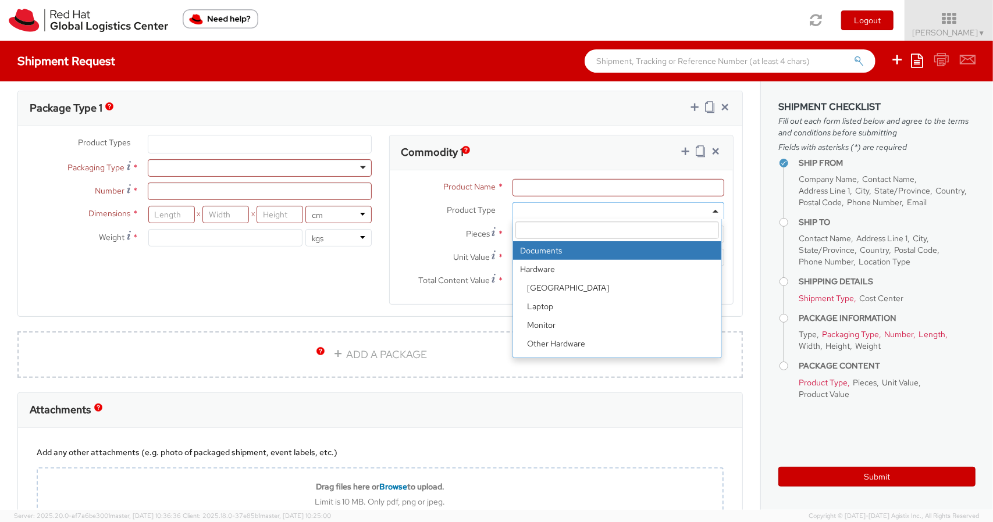
click at [536, 216] on span at bounding box center [618, 210] width 212 height 17
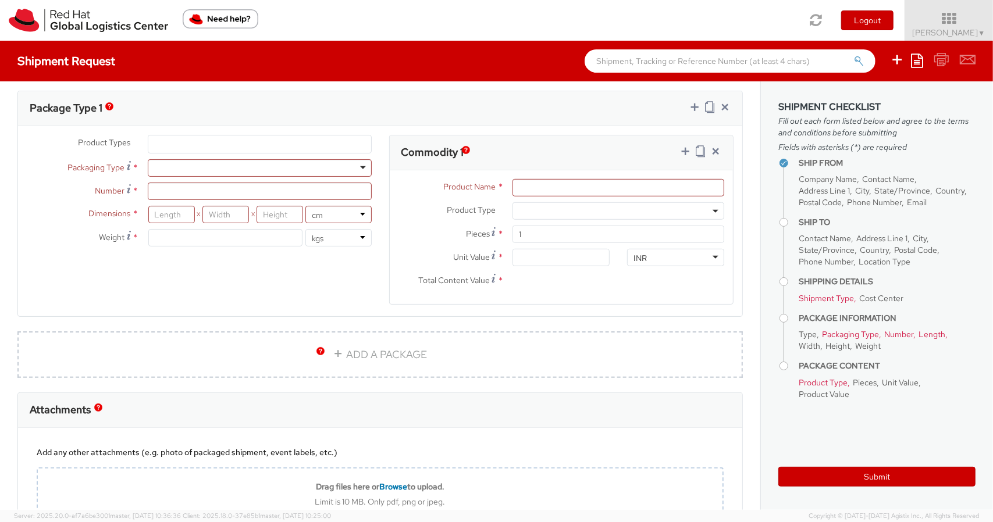
click at [412, 213] on label "Product Type *" at bounding box center [447, 209] width 115 height 15
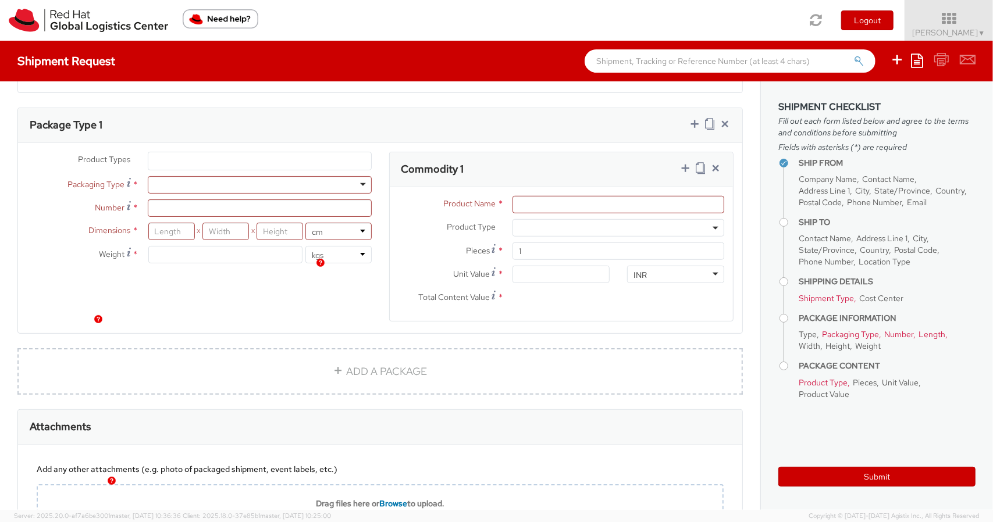
scroll to position [647, 0]
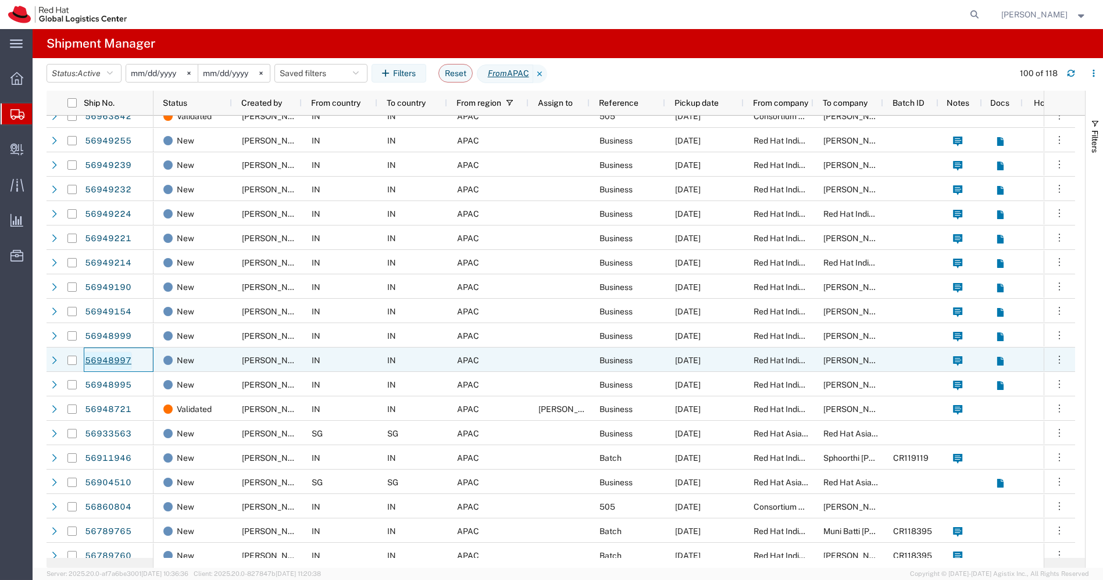
click at [116, 364] on link "56948997" at bounding box center [108, 361] width 48 height 19
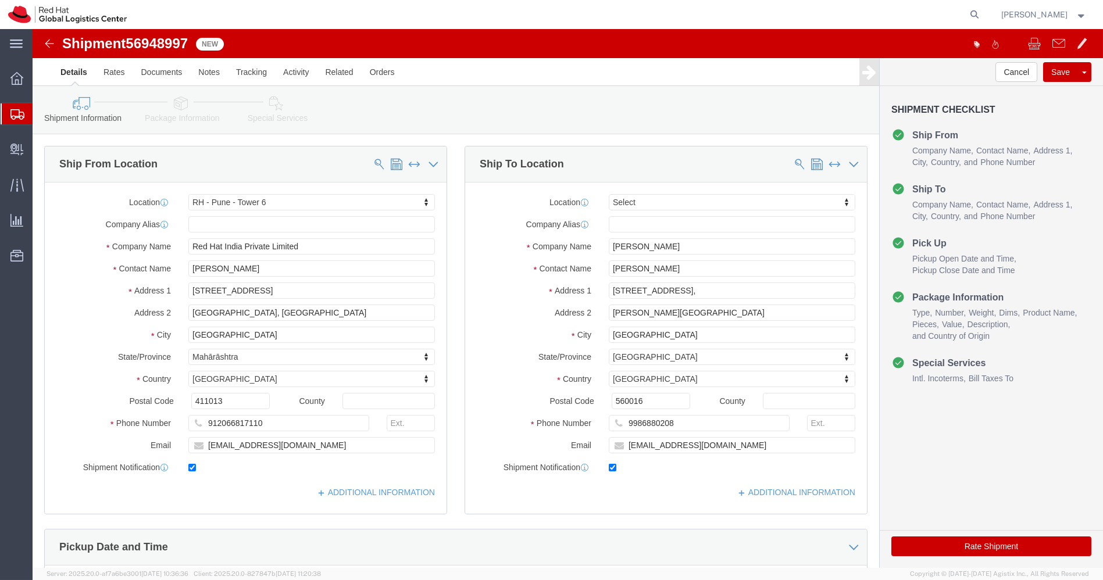
select select "38432"
select select
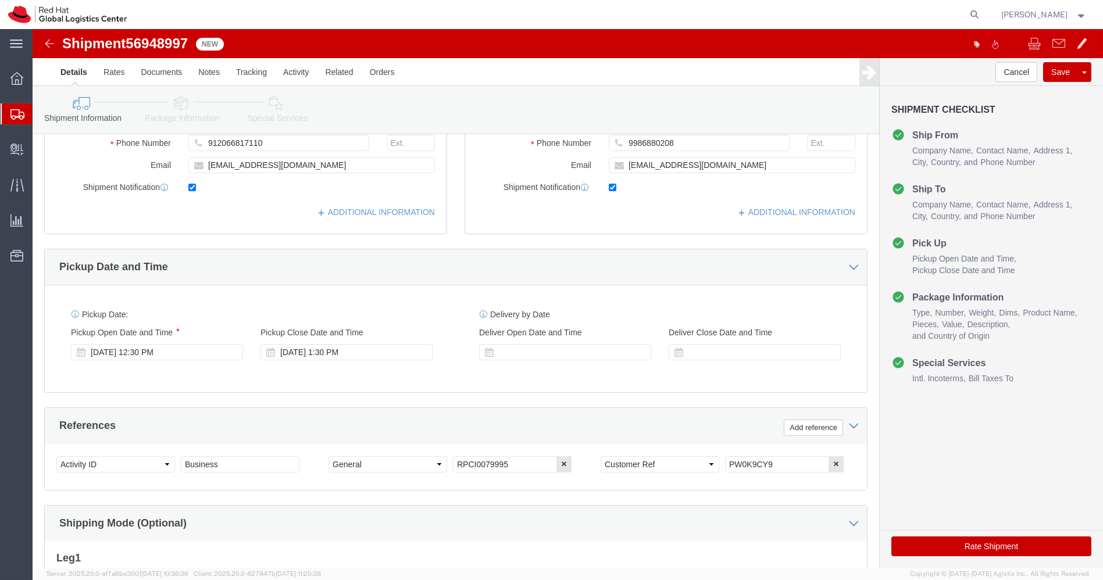
scroll to position [281, 0]
drag, startPoint x: 743, startPoint y: 430, endPoint x: 549, endPoint y: 430, distance: 193.7
click div "Select Account Type Activity ID Airline Appointment Number ASN Batch Request # …"
click icon
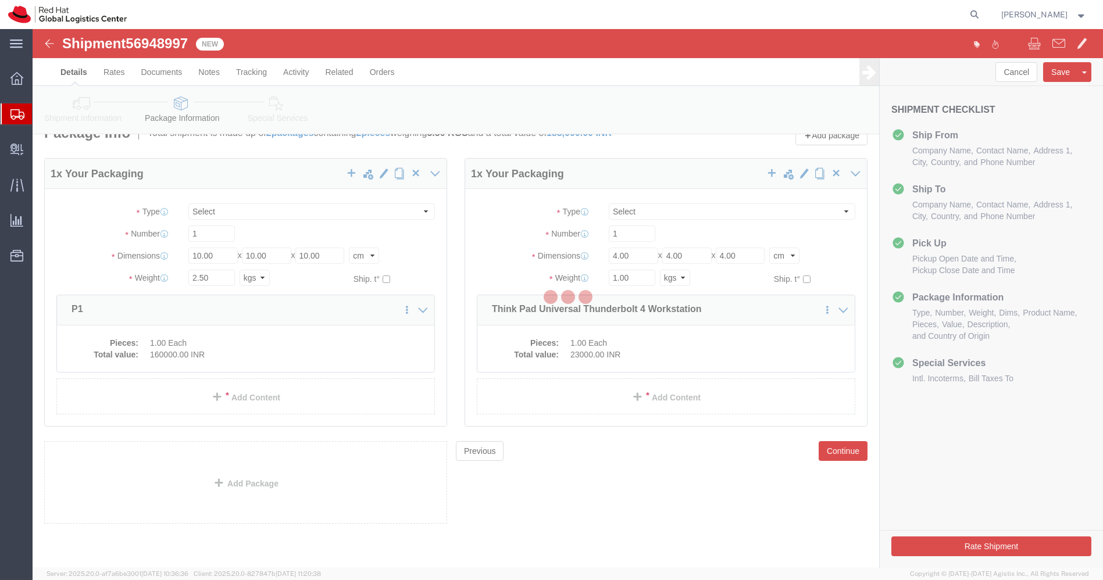
scroll to position [18, 0]
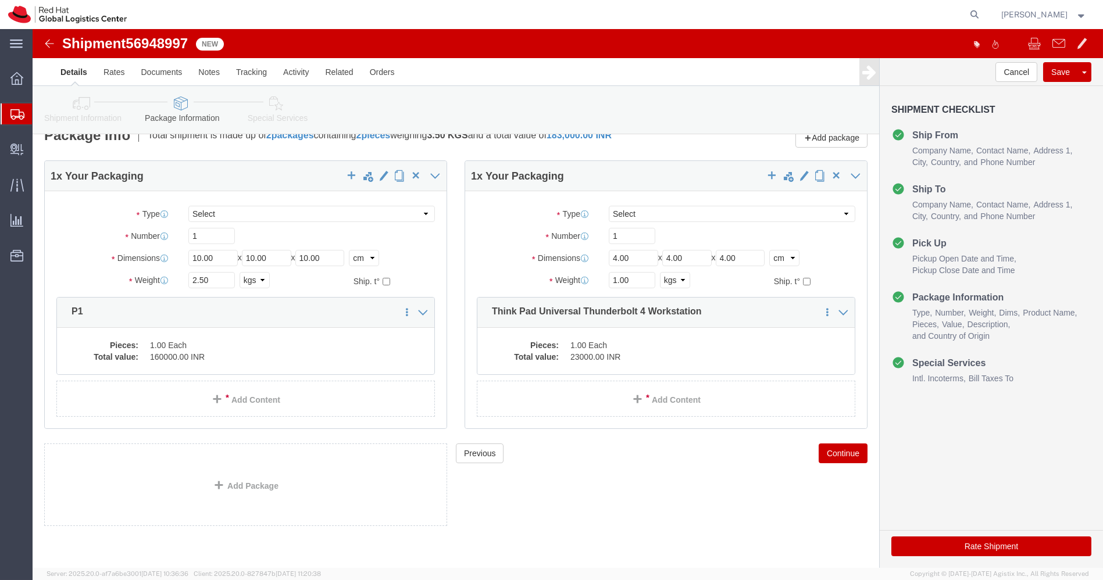
click icon
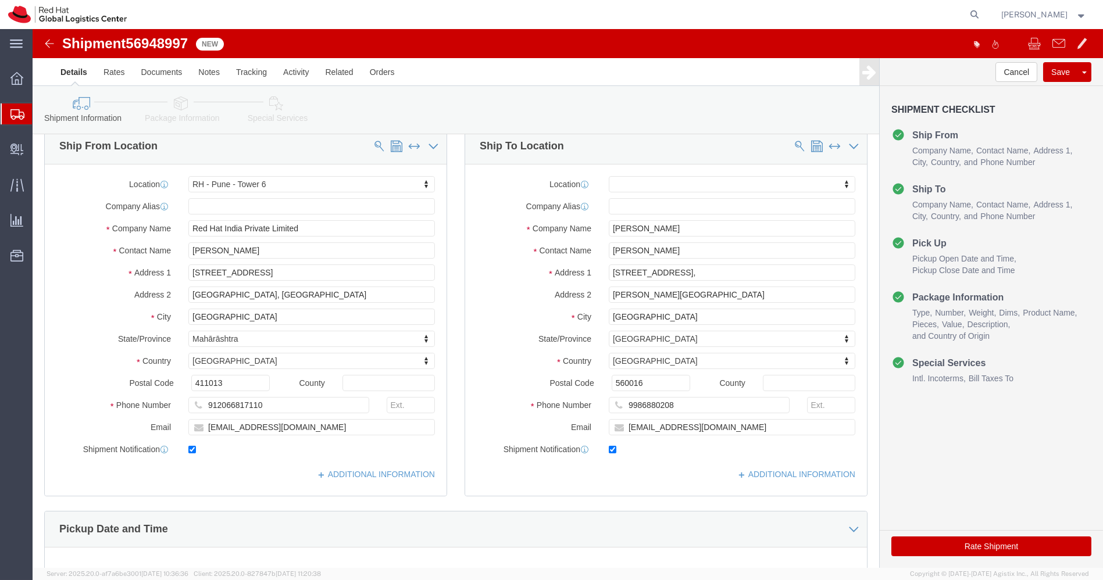
click img
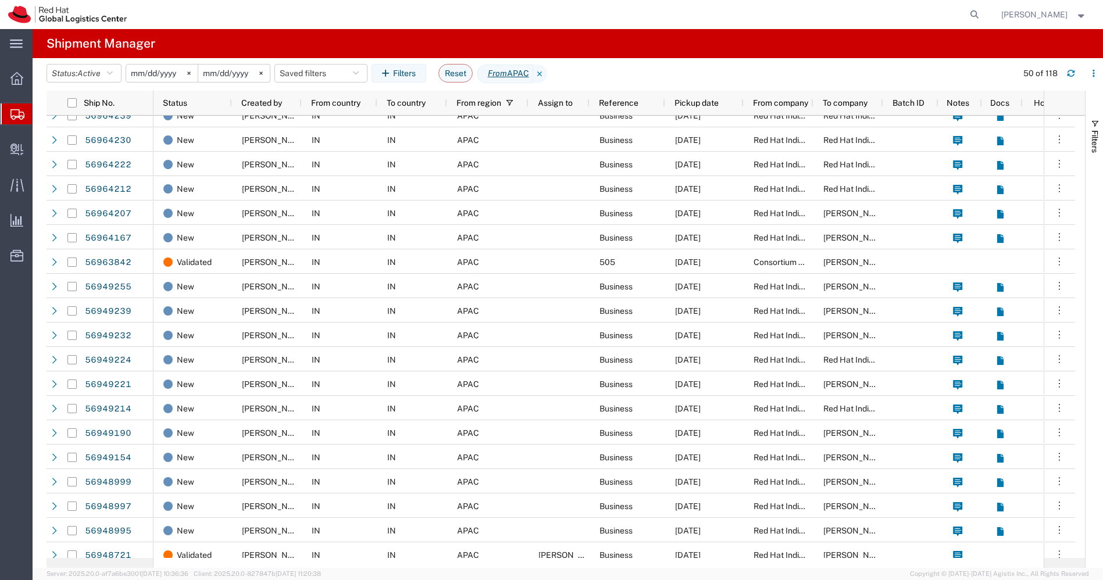
scroll to position [541, 0]
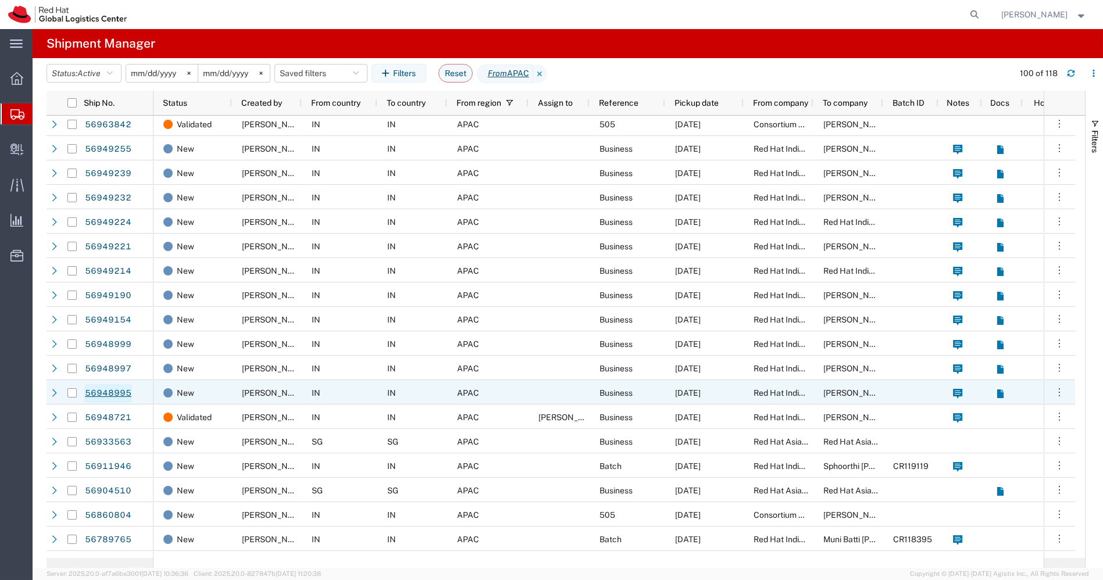
click at [113, 394] on link "56948995" at bounding box center [108, 393] width 48 height 19
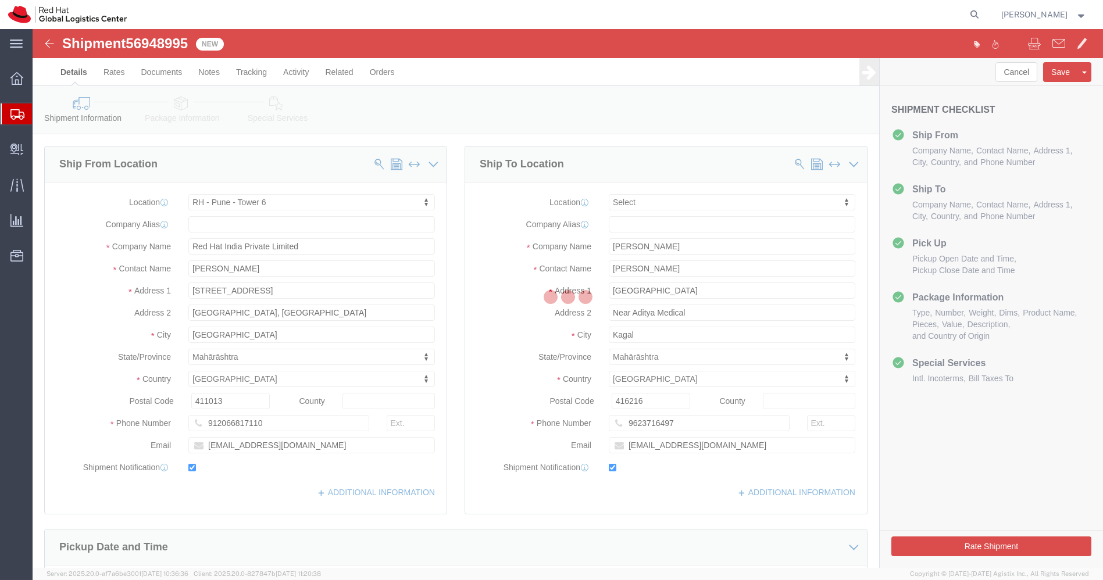
select select "38432"
select select
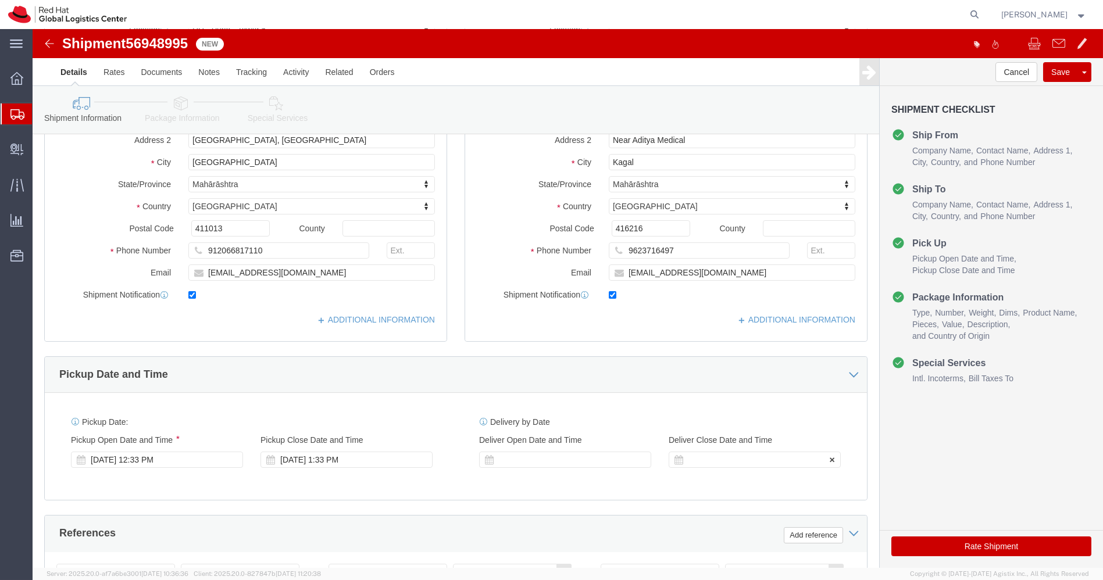
scroll to position [310, 0]
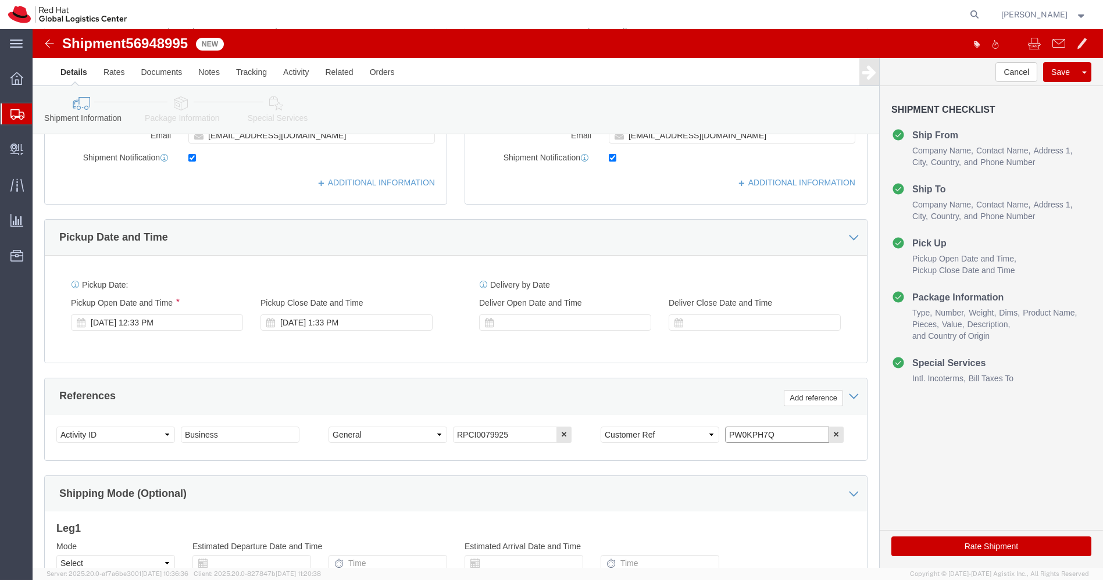
drag, startPoint x: 749, startPoint y: 399, endPoint x: 642, endPoint y: 413, distance: 107.9
click div "Select Account Type Activity ID Airline Appointment Number ASN Batch Request # …"
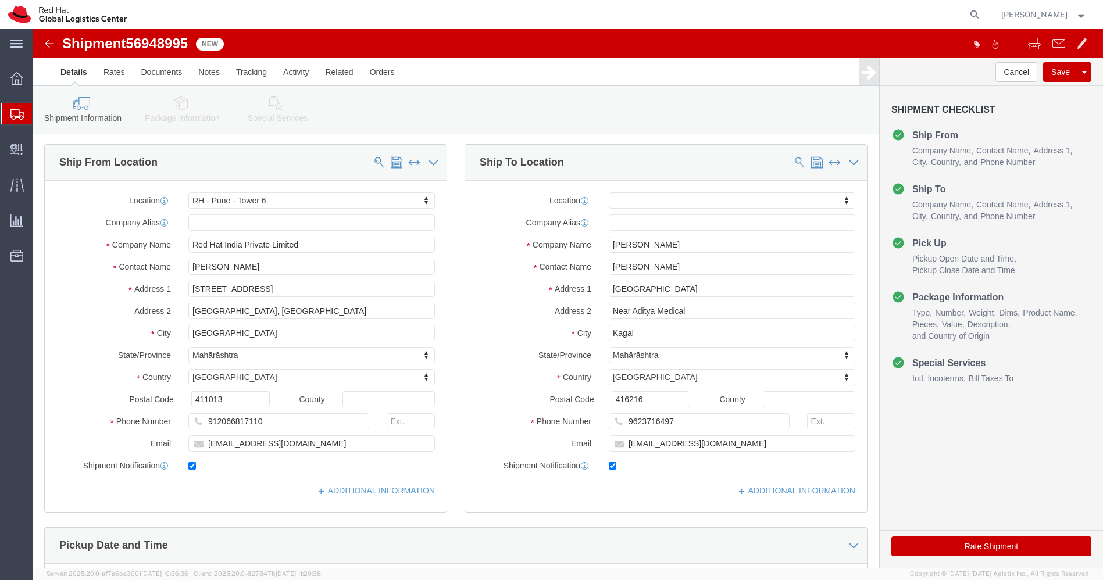
scroll to position [0, 0]
